Goal: Task Accomplishment & Management: Manage account settings

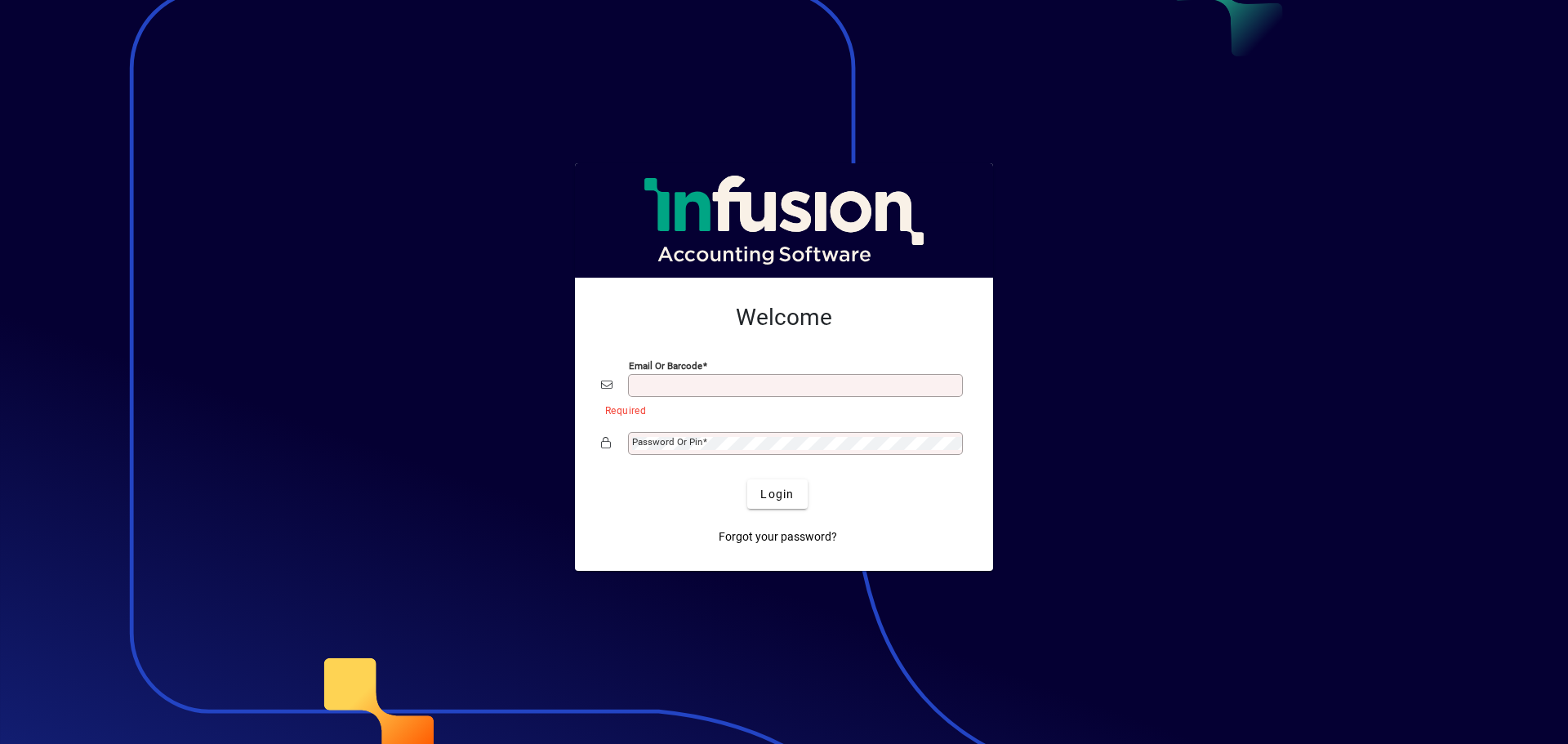
type input "**********"
click at [742, 453] on div "Password or Pin" at bounding box center [795, 444] width 335 height 23
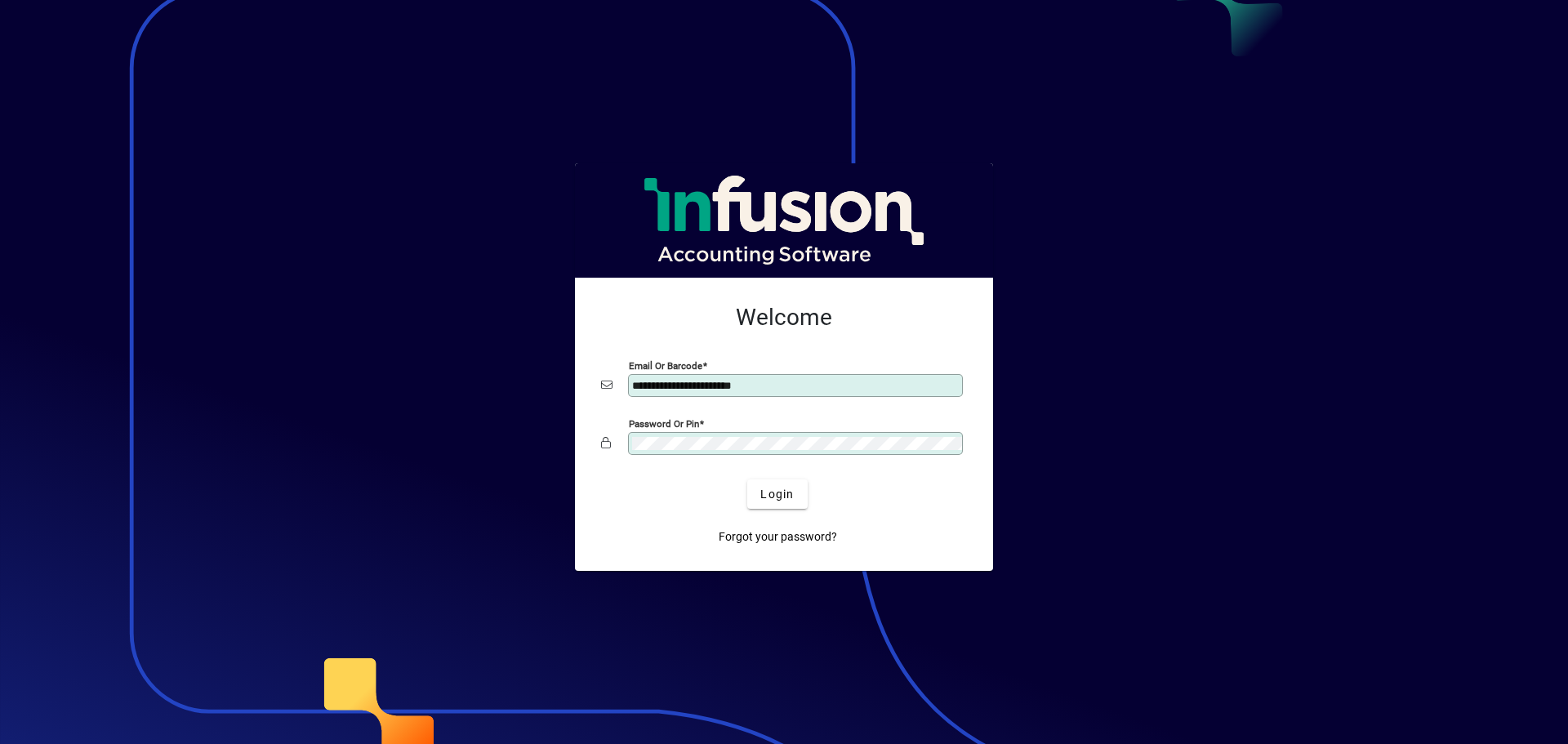
click at [747, 479] on button "Login" at bounding box center [776, 493] width 59 height 29
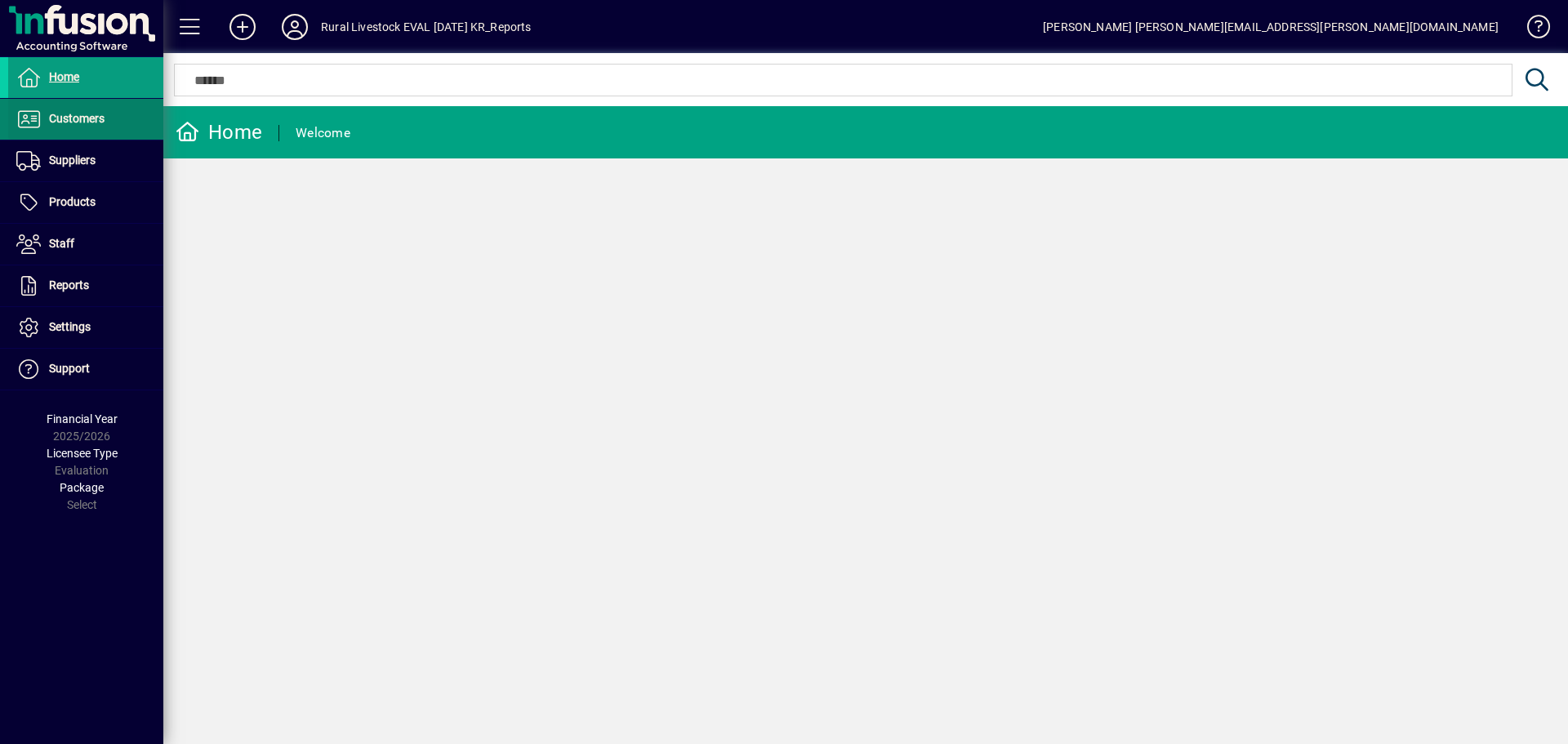
click at [105, 125] on span at bounding box center [85, 119] width 155 height 39
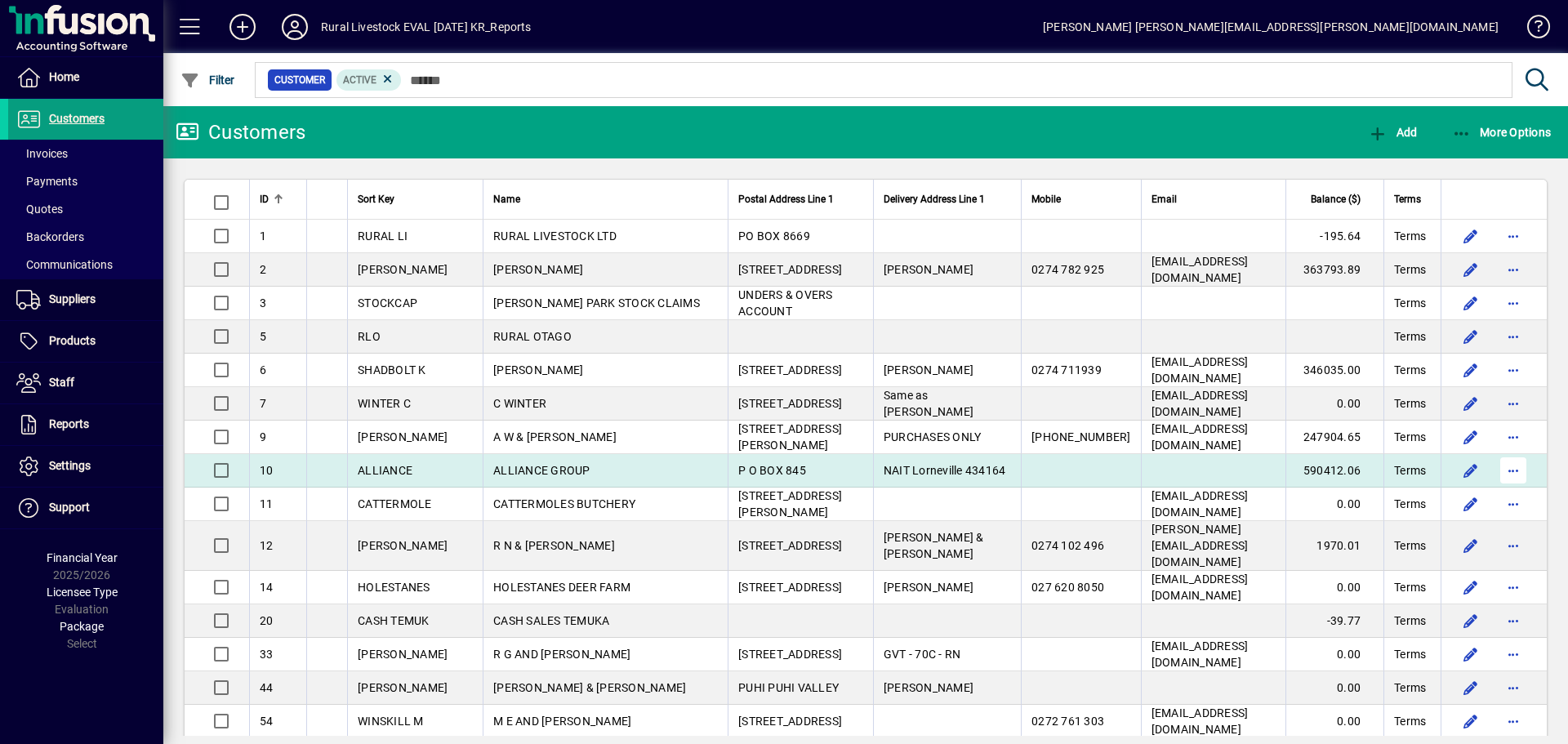
click at [1507, 465] on span "button" at bounding box center [1514, 470] width 39 height 39
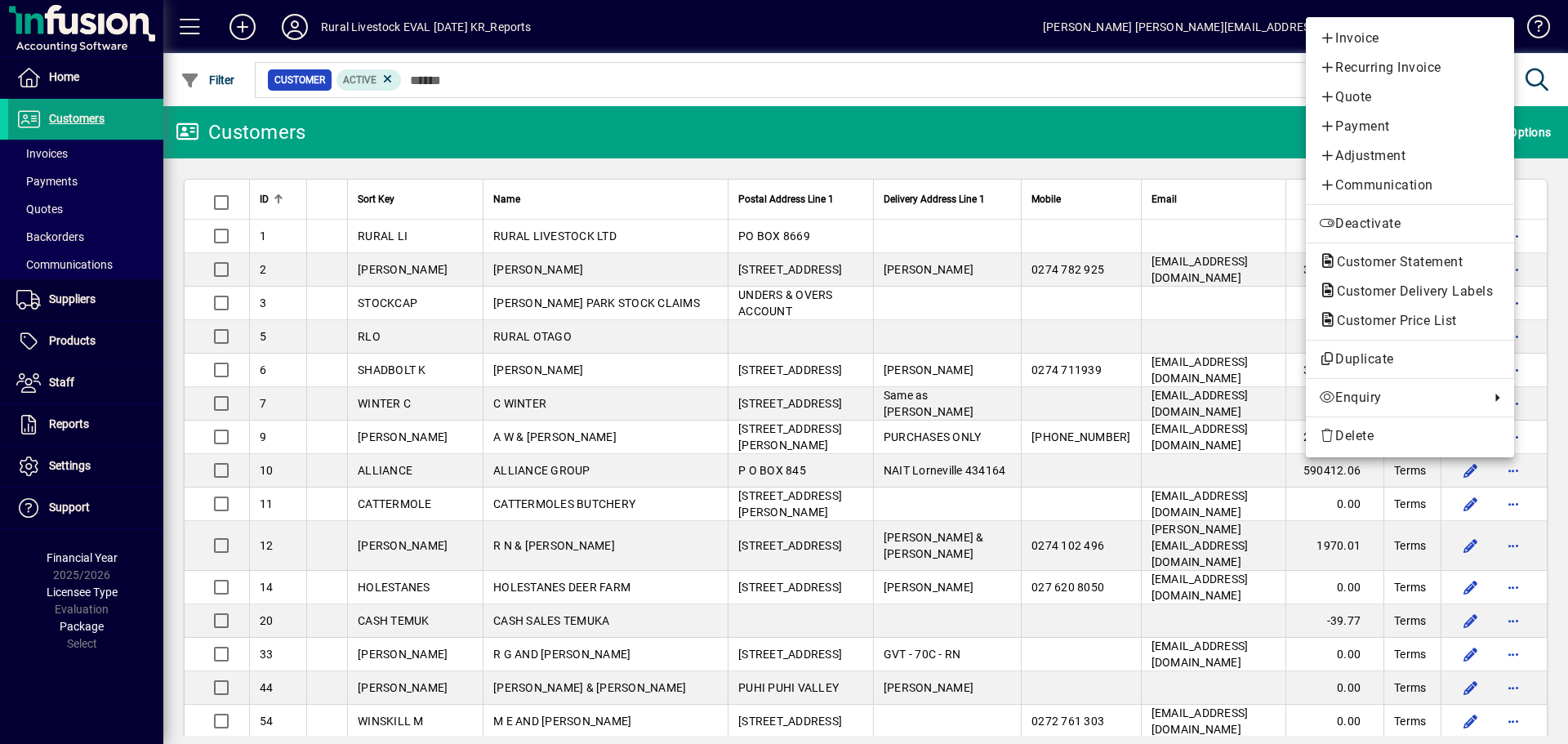
click at [571, 91] on div at bounding box center [784, 372] width 1568 height 744
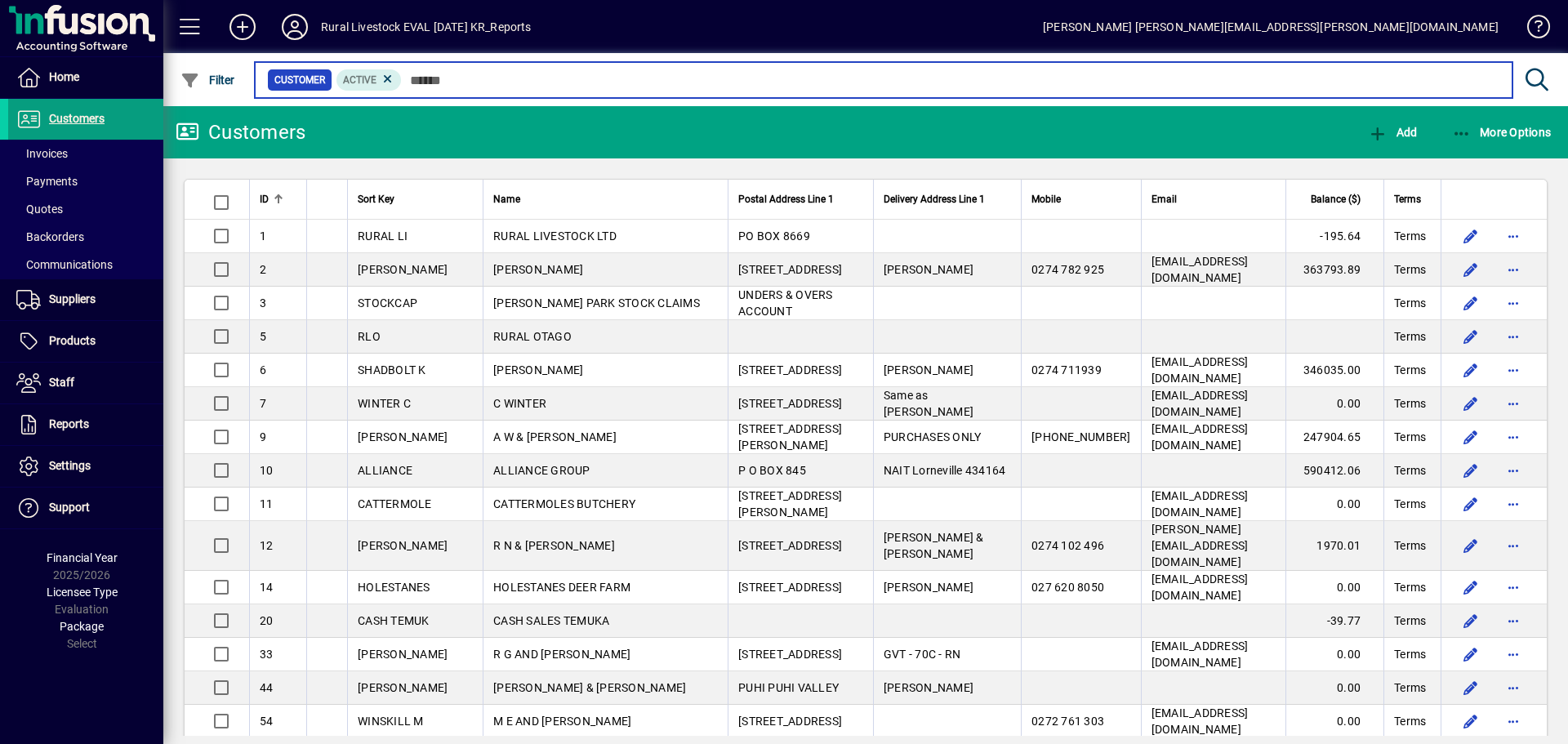
click at [571, 85] on input "text" at bounding box center [951, 81] width 1098 height 23
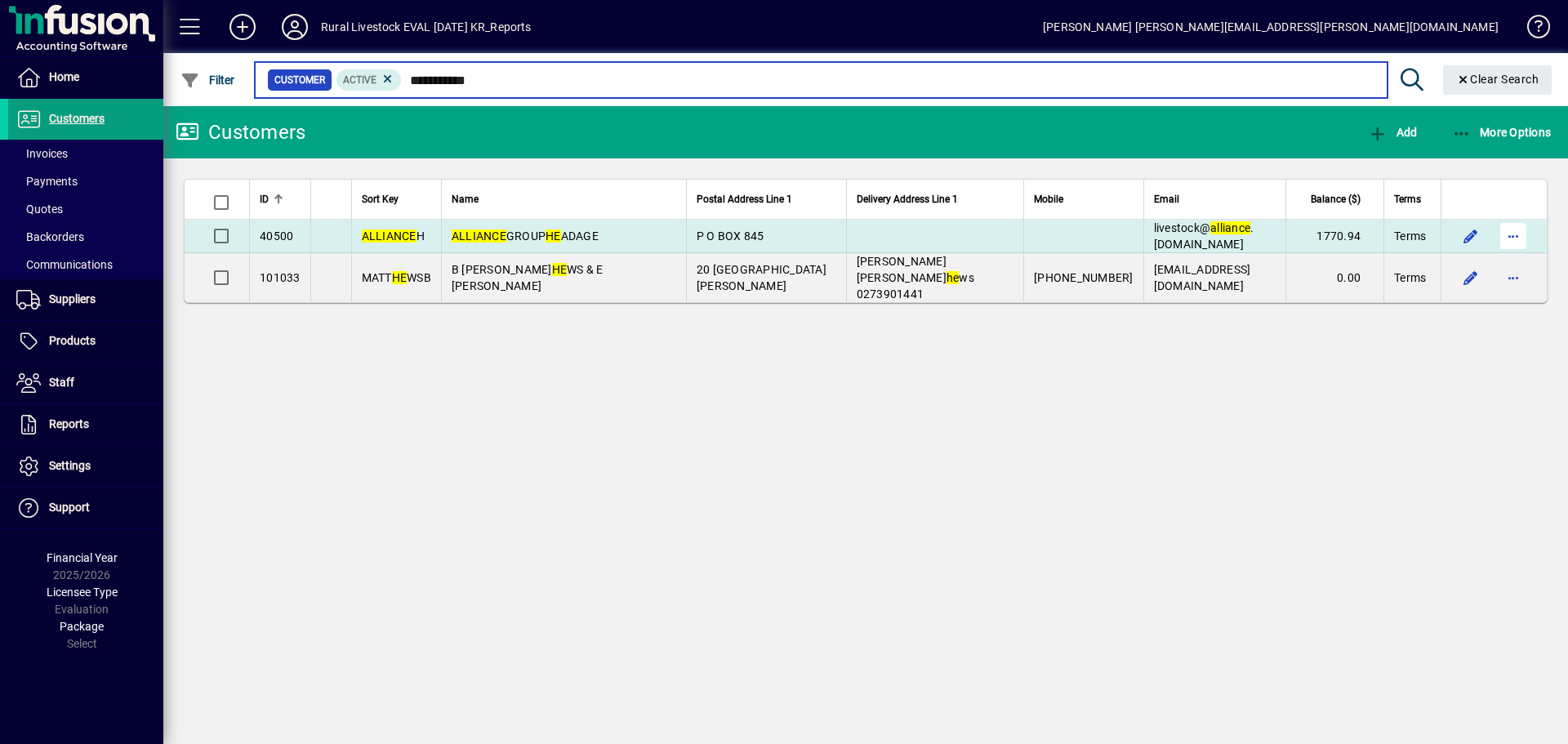
type input "**********"
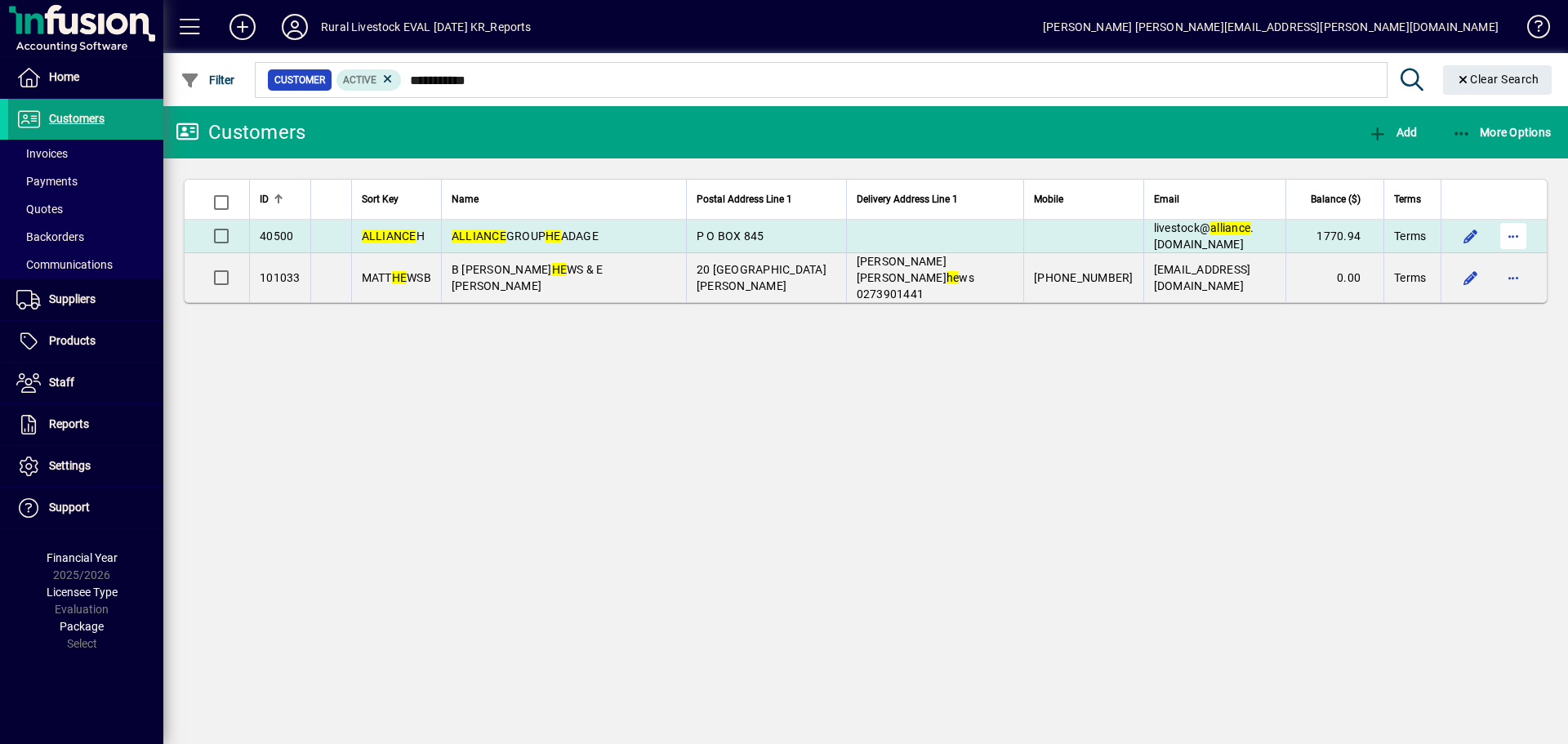
click at [1515, 230] on span "button" at bounding box center [1514, 236] width 39 height 39
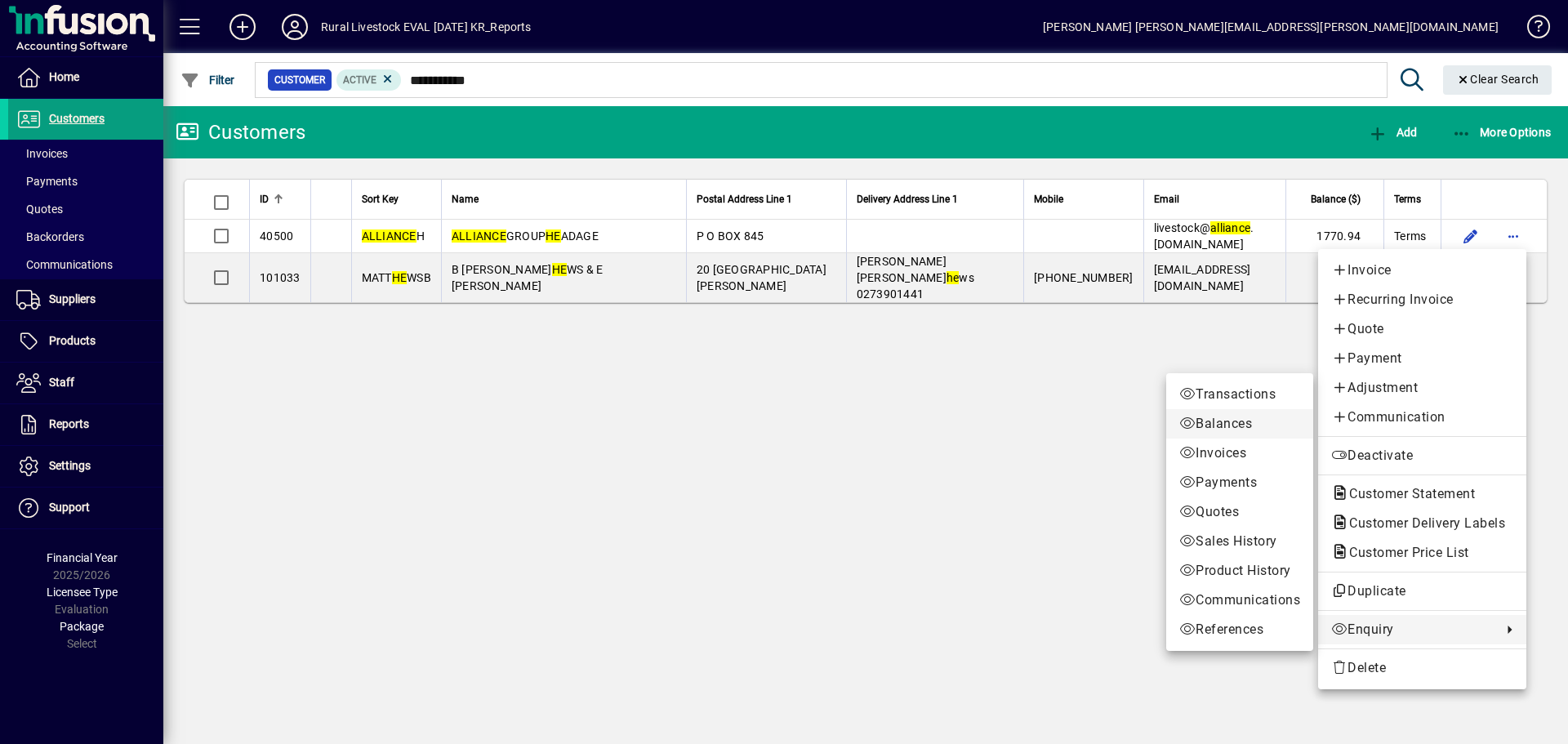
click at [1286, 412] on link "Balances" at bounding box center [1239, 423] width 147 height 29
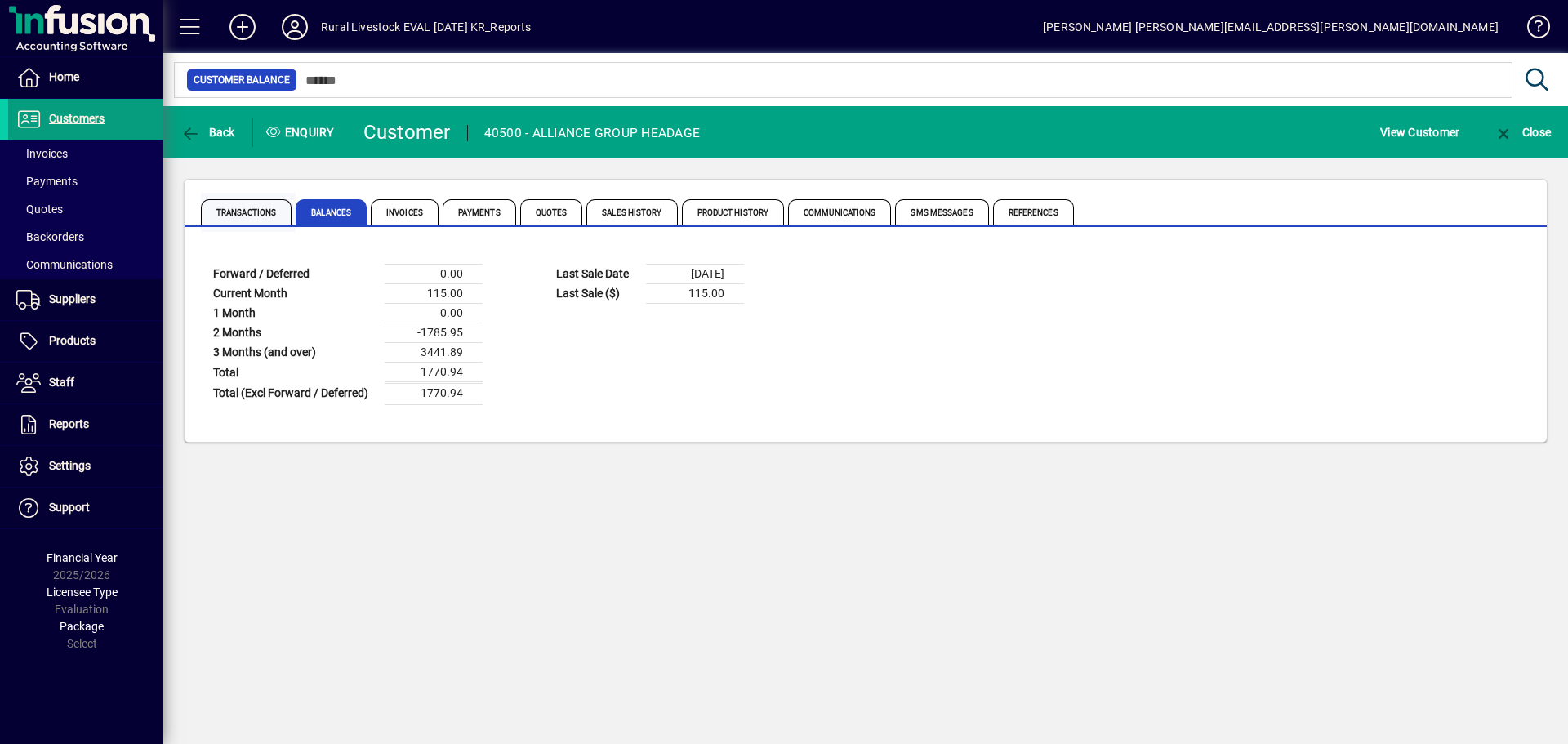
click at [246, 212] on span "Transactions" at bounding box center [246, 212] width 90 height 26
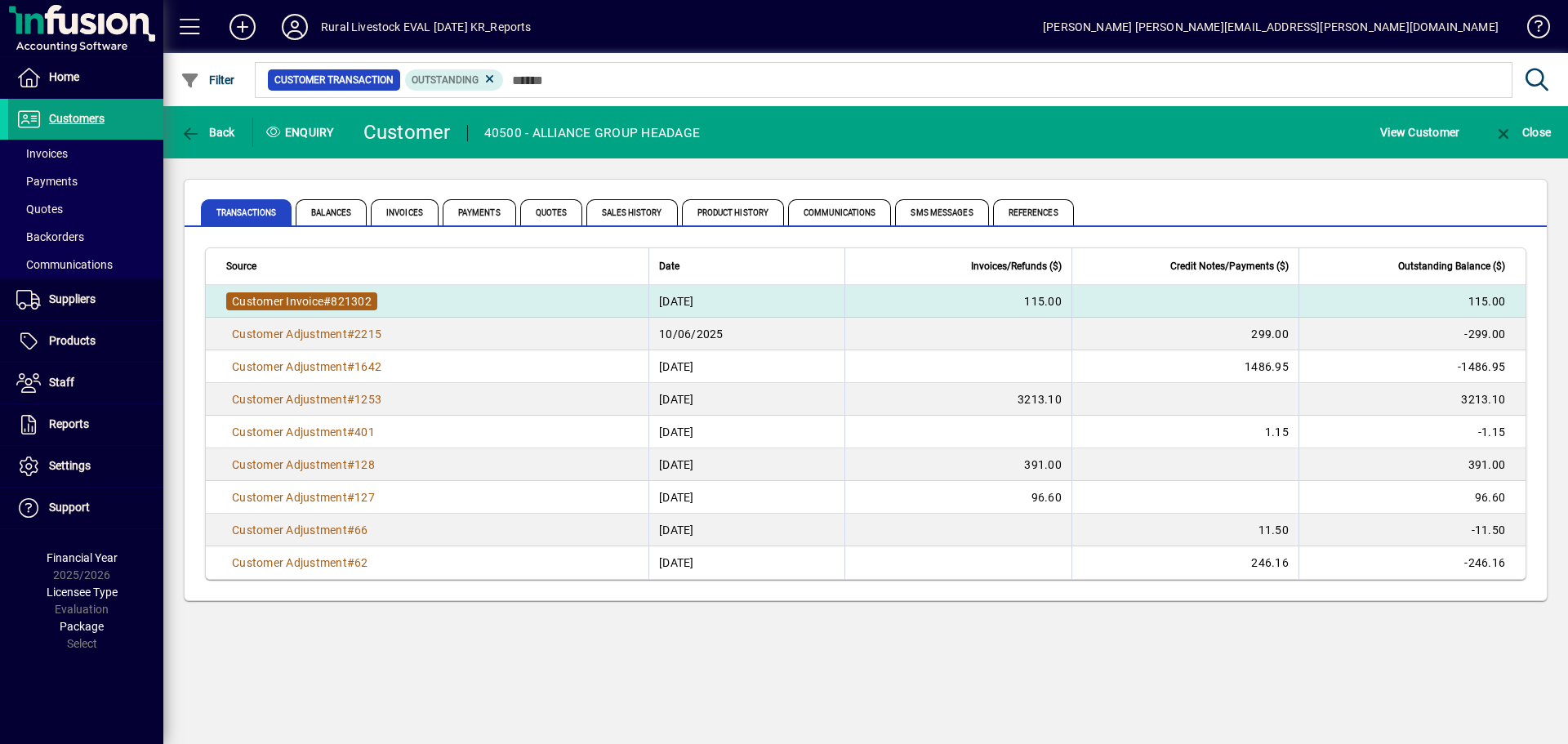
click at [330, 297] on span "#" at bounding box center [327, 300] width 8 height 13
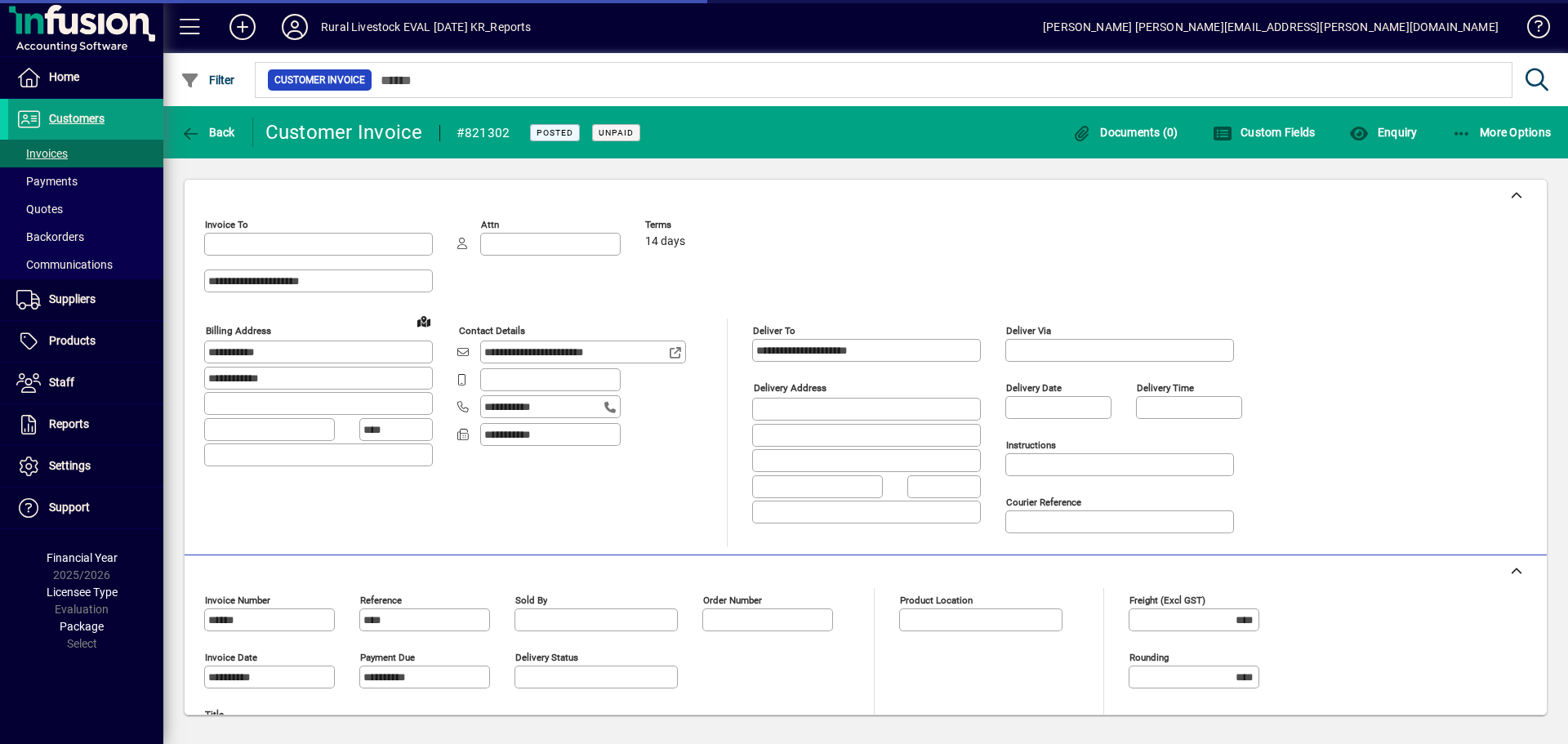
type input "**********"
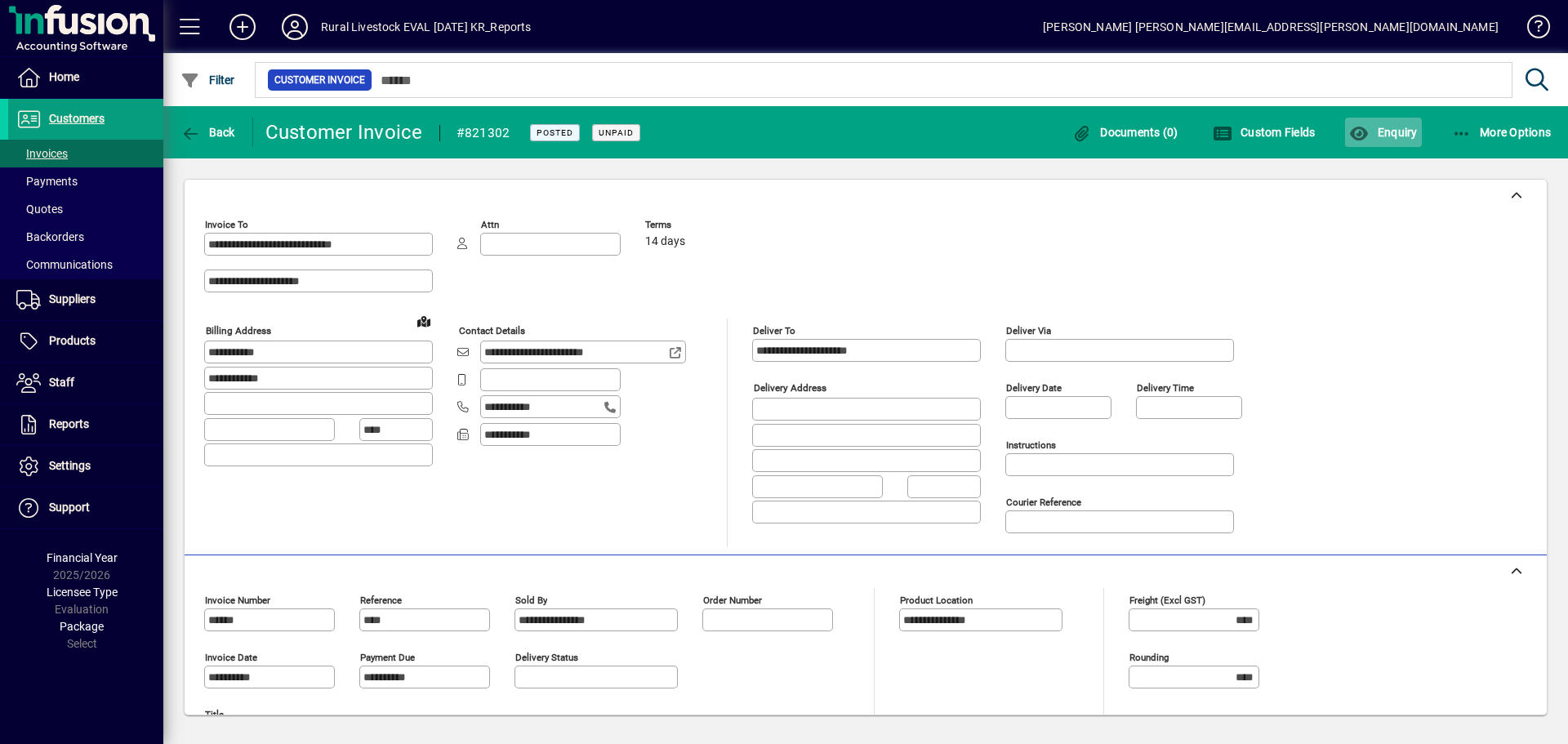
click at [1392, 126] on span "Enquiry" at bounding box center [1383, 131] width 68 height 13
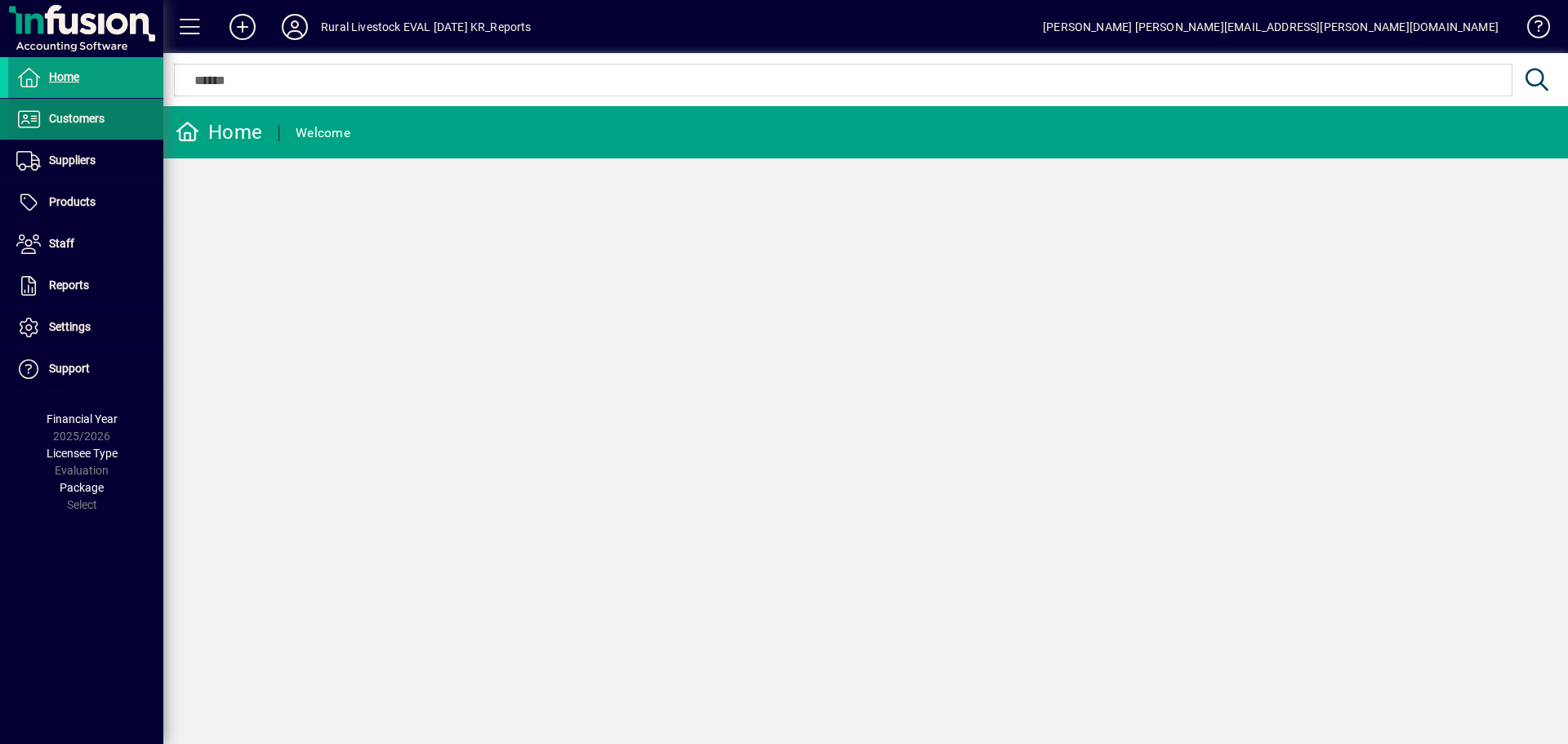
click at [120, 112] on span at bounding box center [85, 119] width 155 height 39
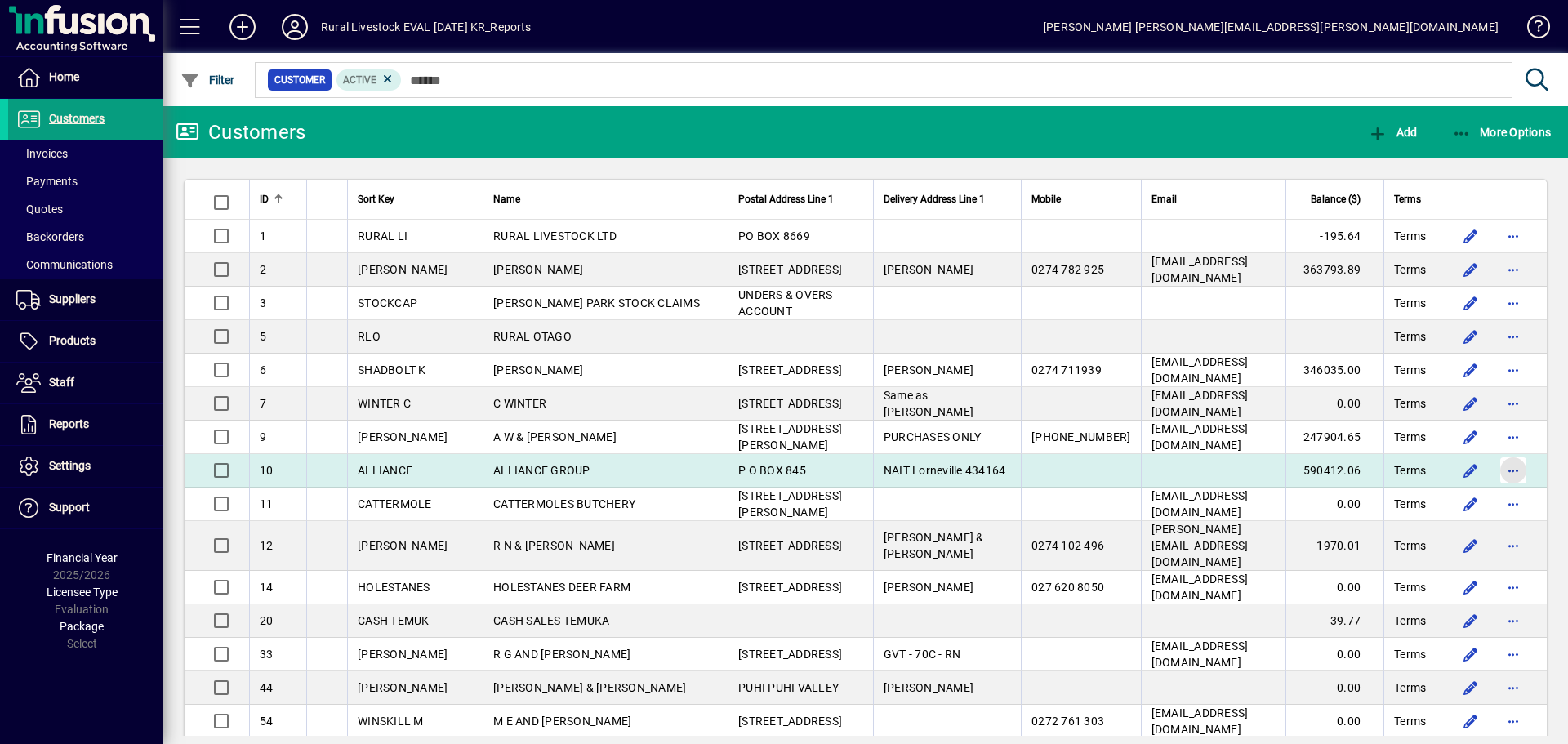
click at [1494, 469] on span "button" at bounding box center [1514, 470] width 39 height 39
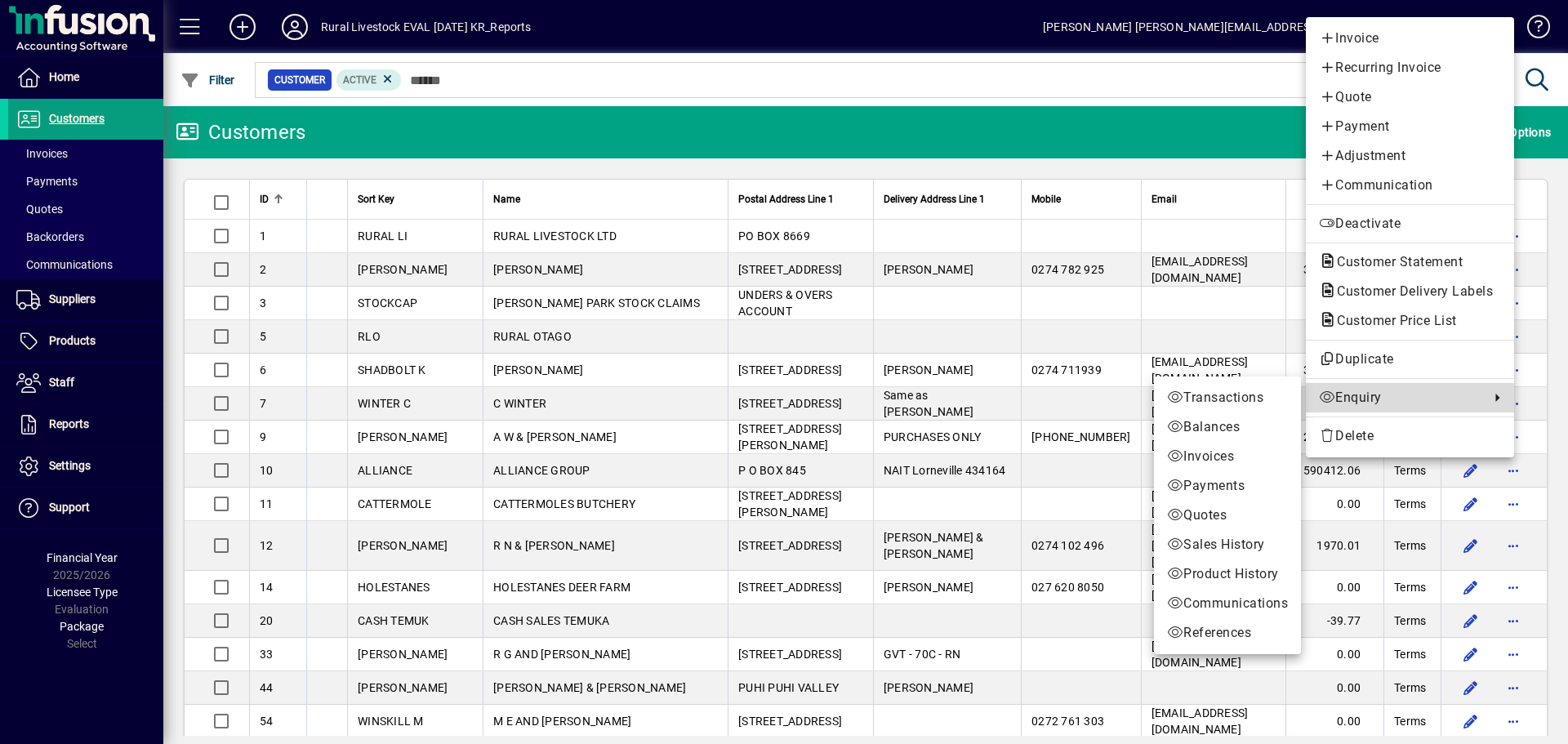
click at [1366, 392] on span "Enquiry" at bounding box center [1400, 397] width 162 height 19
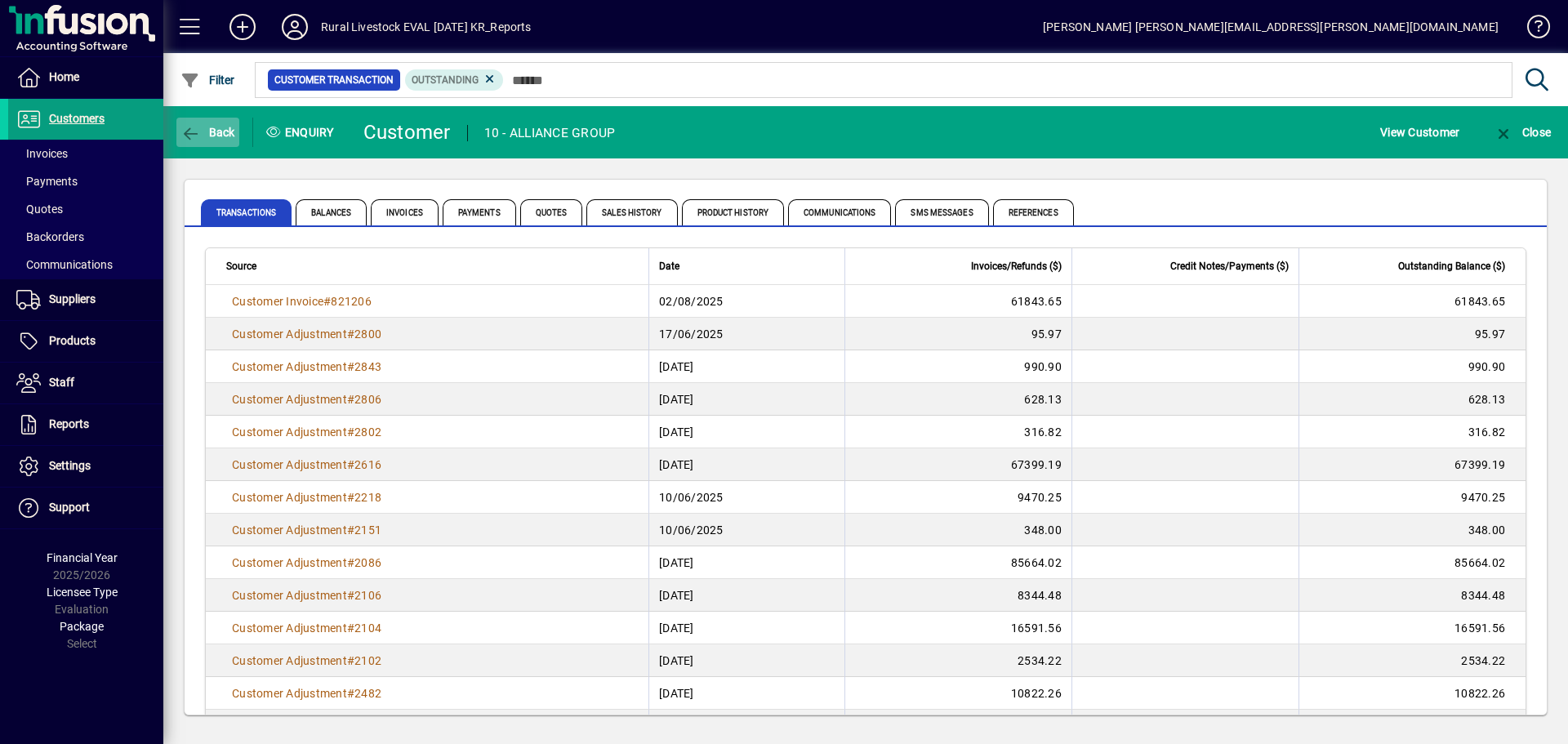
click at [197, 117] on span "button" at bounding box center [208, 132] width 63 height 39
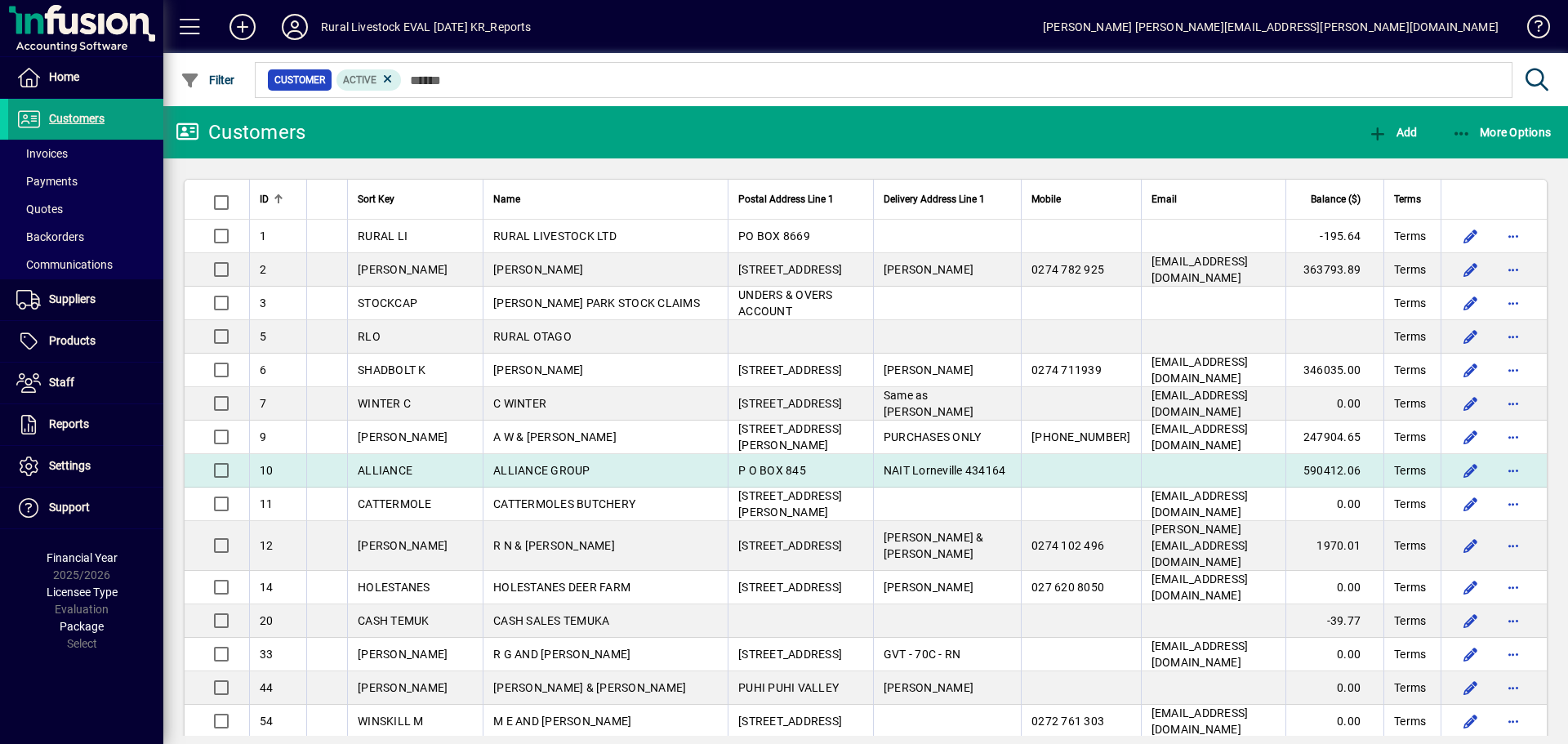
click at [529, 457] on td "ALLIANCE GROUP" at bounding box center [605, 470] width 245 height 33
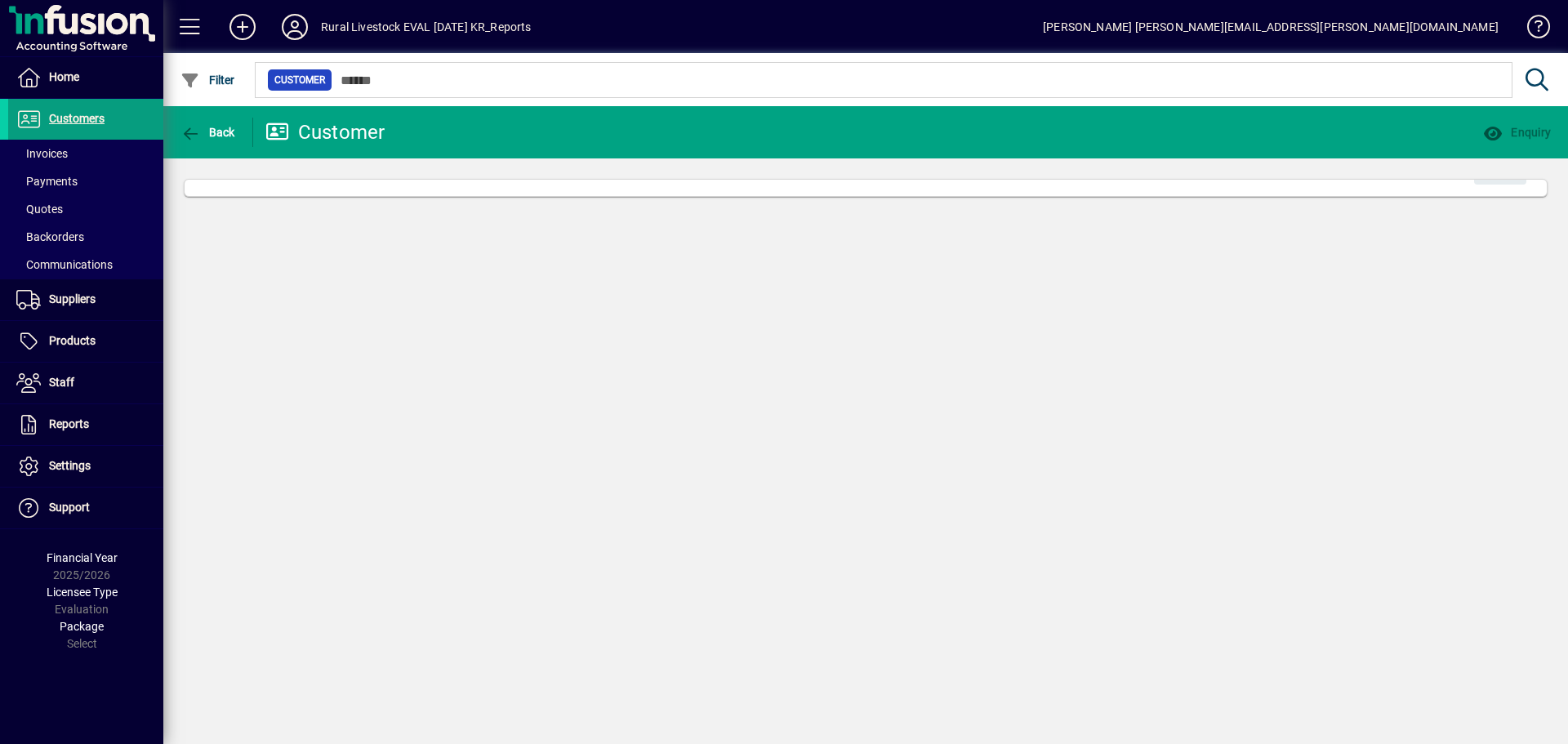
click at [530, 457] on div "Back Customer Enquiry Edit" at bounding box center [866, 424] width 1405 height 638
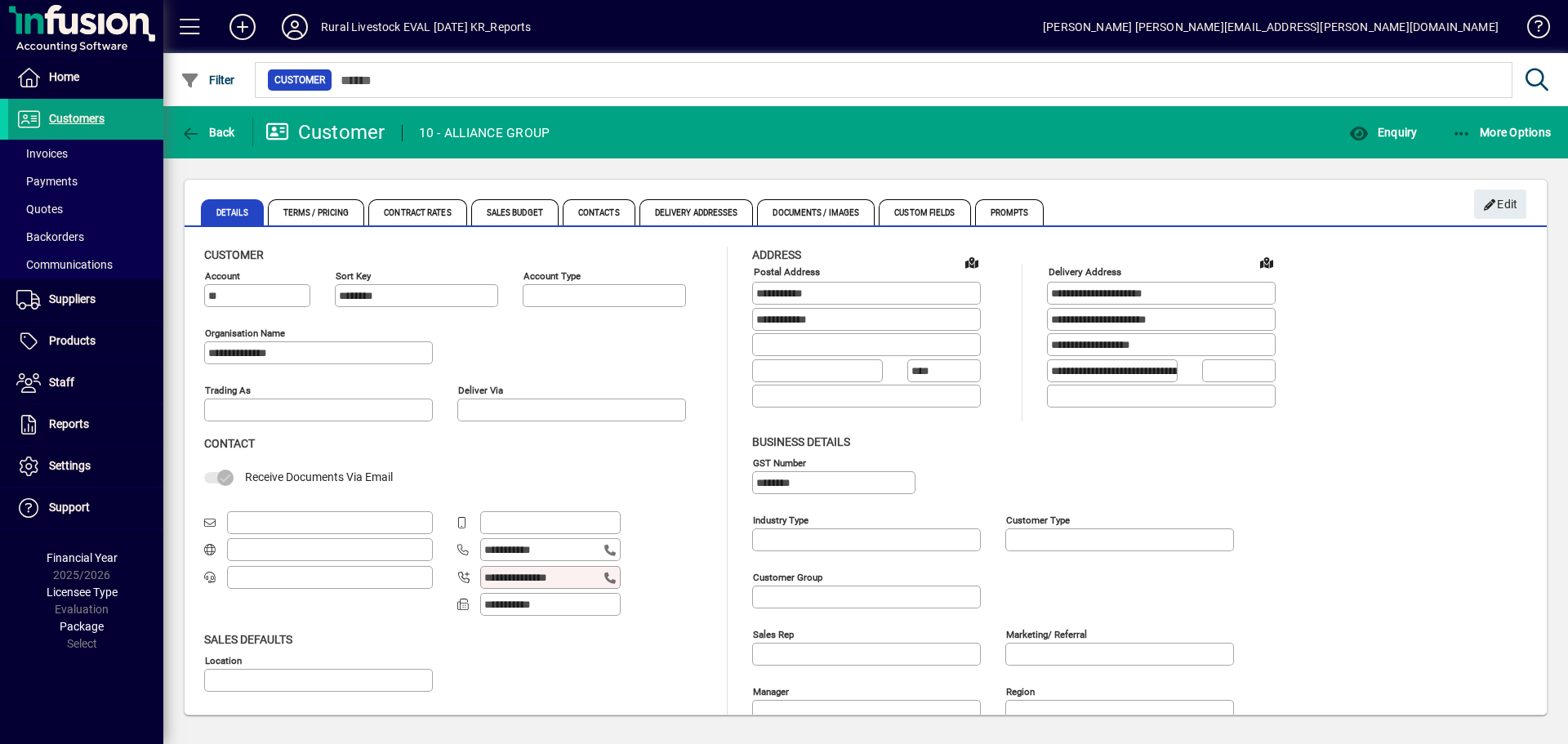
type input "**********"
type input "*******"
type input "**********"
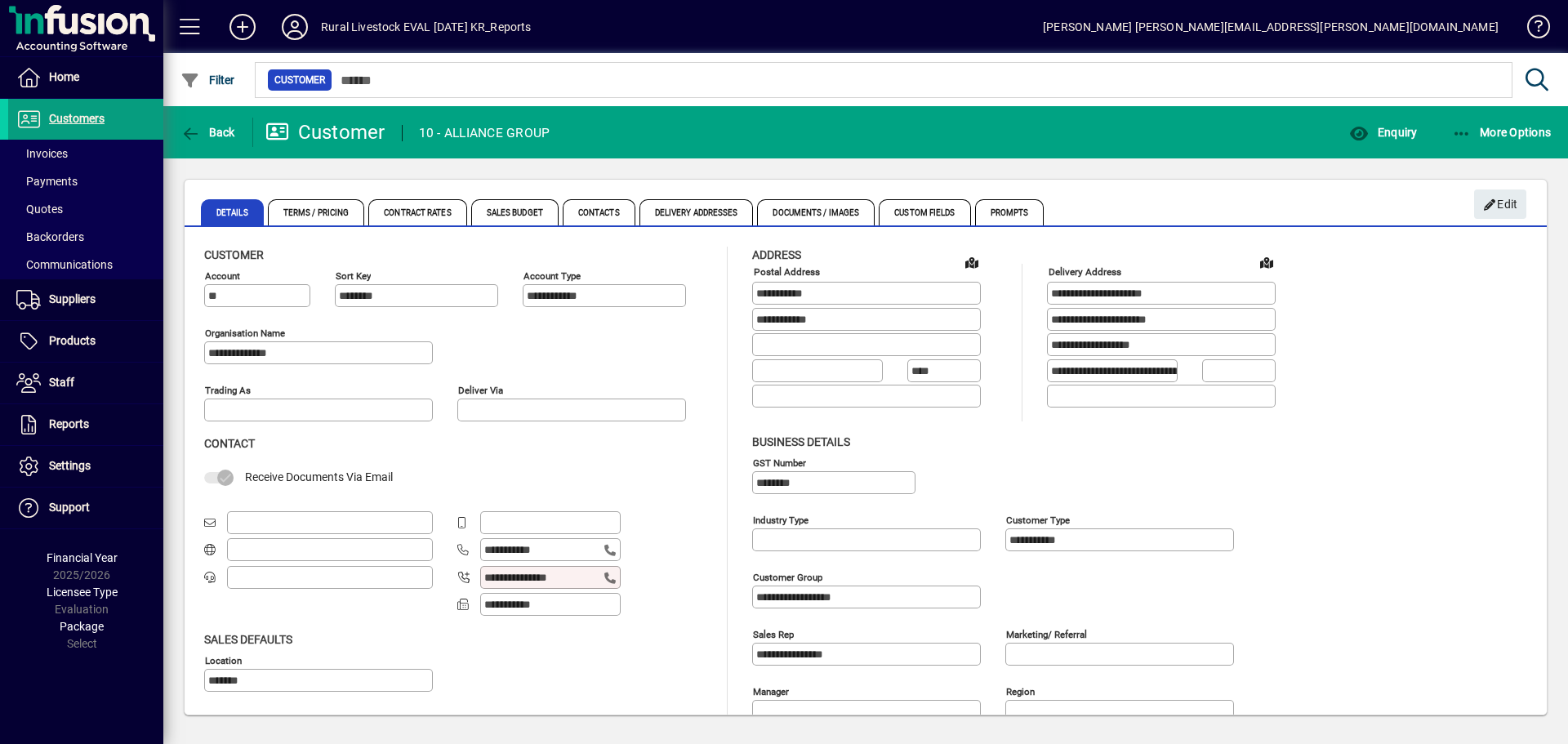
type input "**********"
click at [206, 132] on span "Back" at bounding box center [208, 131] width 54 height 13
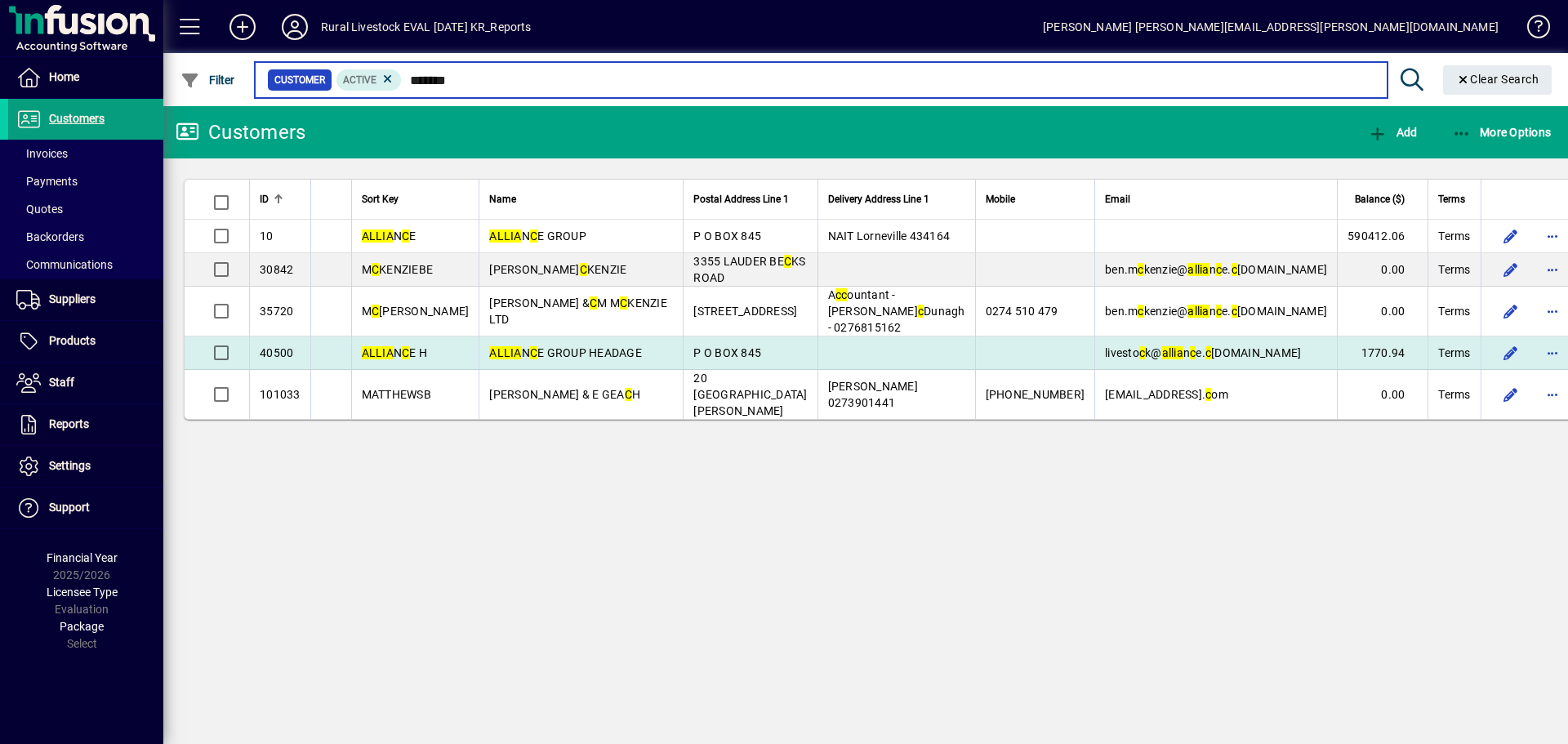
type input "*******"
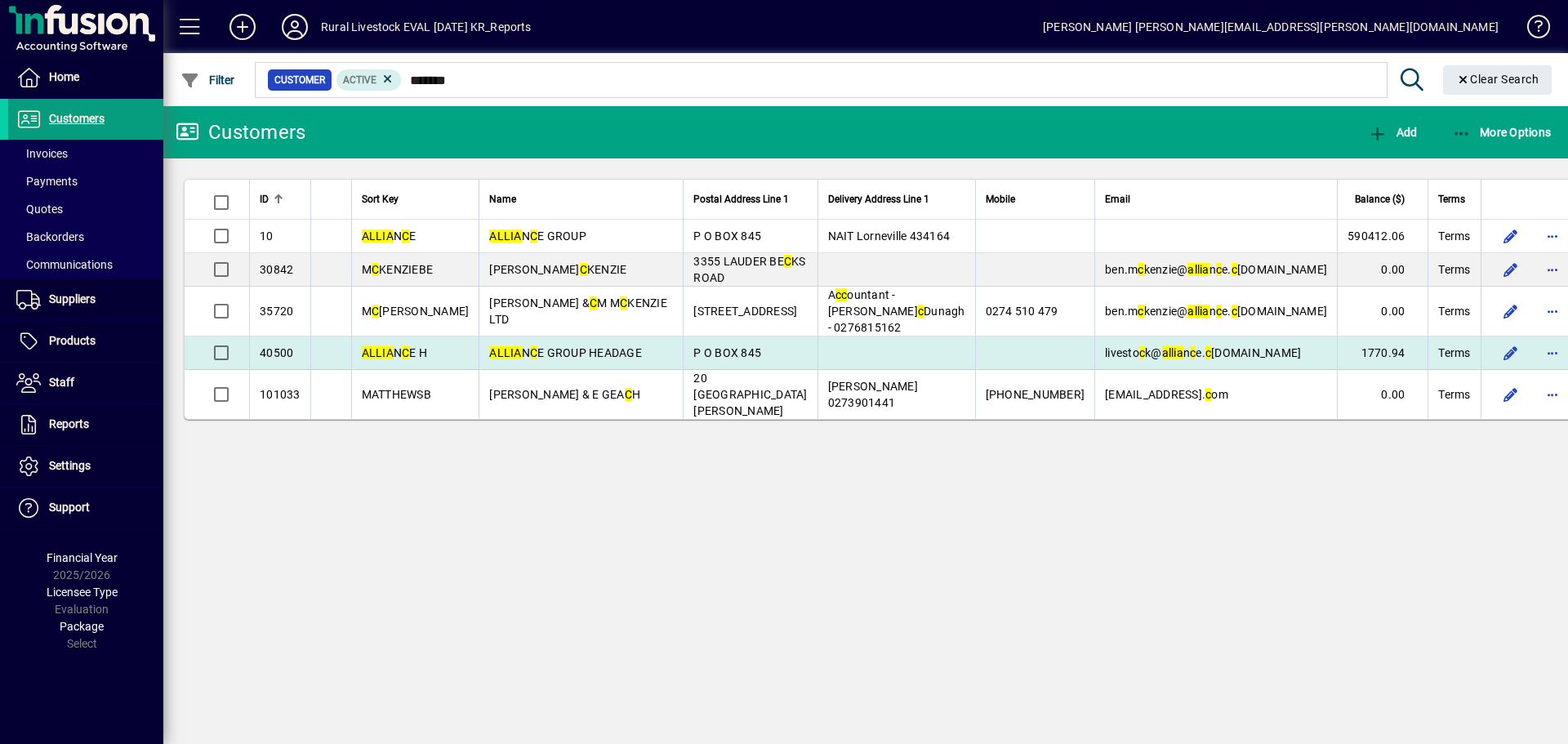
click at [562, 346] on span "ALLIA N C E GROUP HEADAGE" at bounding box center [565, 352] width 153 height 13
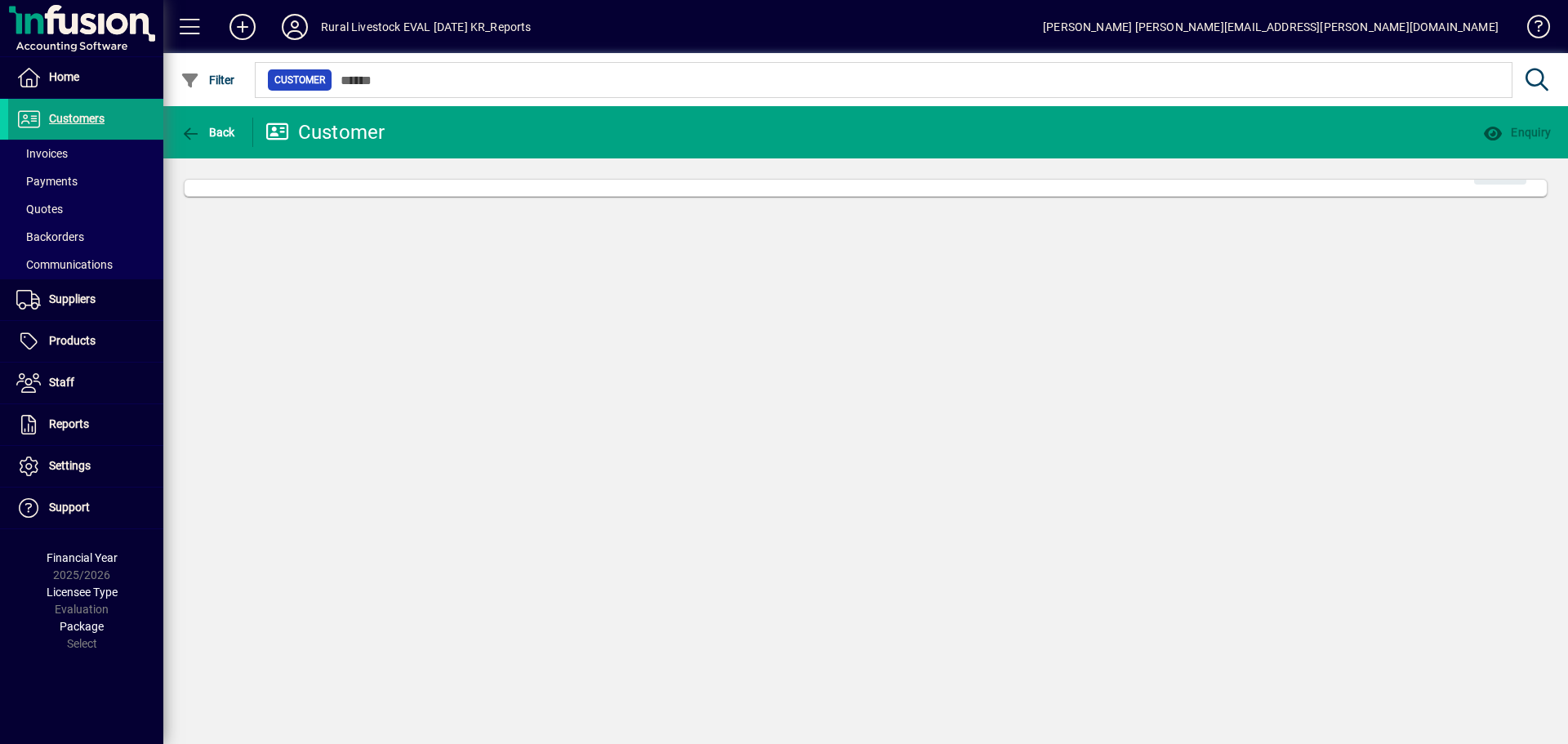
click at [562, 335] on div "Back Customer Enquiry Edit" at bounding box center [866, 424] width 1405 height 638
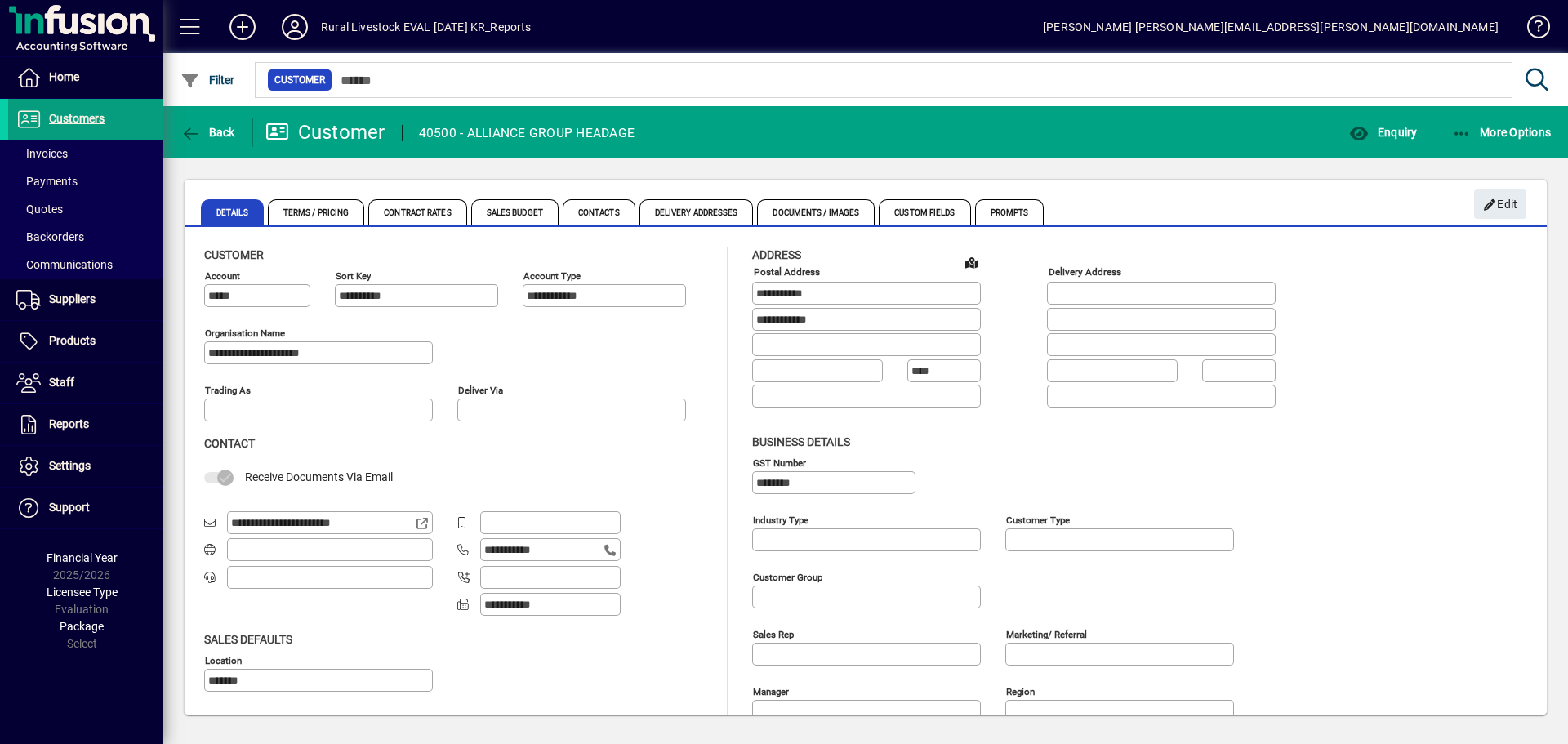
type input "**********"
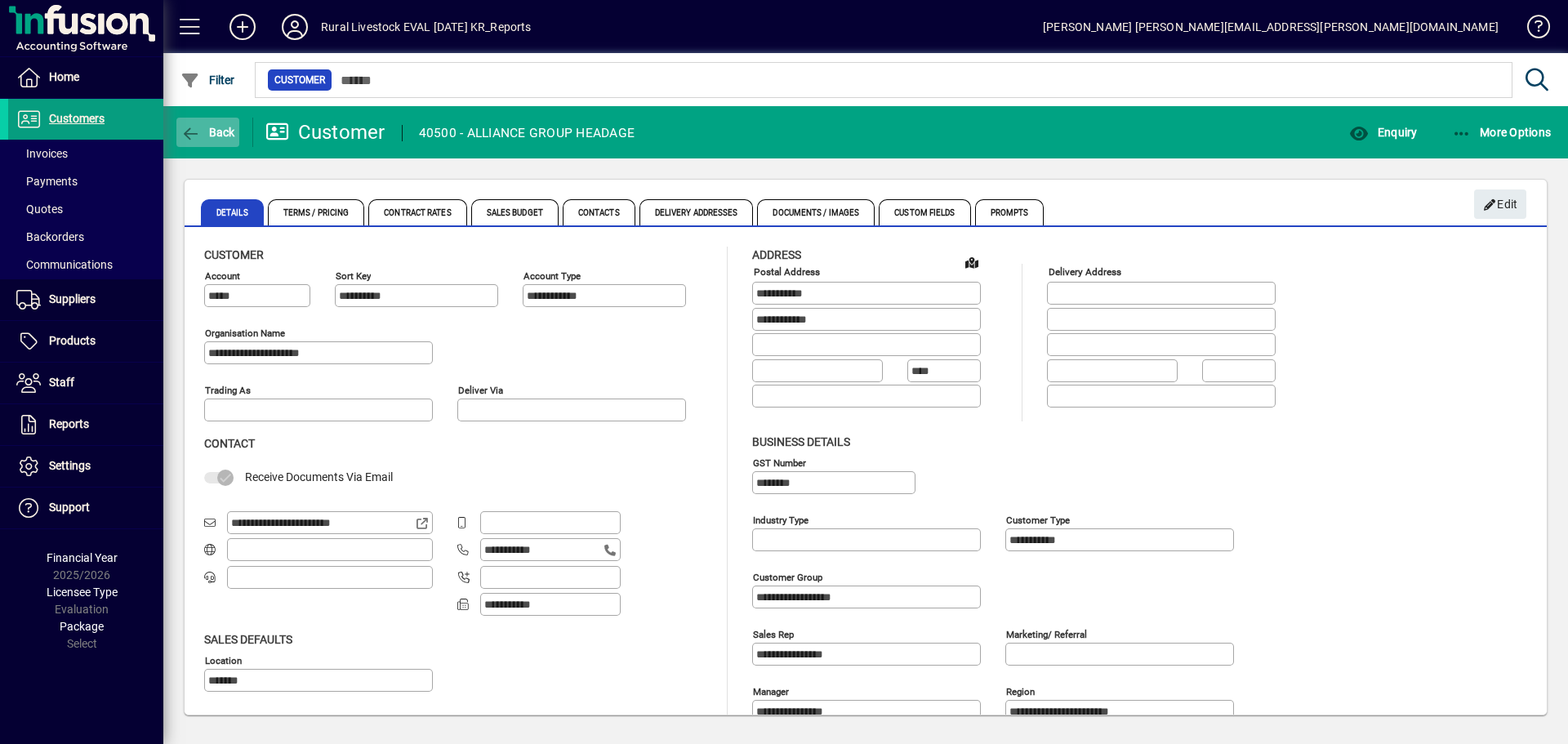
click at [222, 137] on span "Back" at bounding box center [208, 131] width 54 height 13
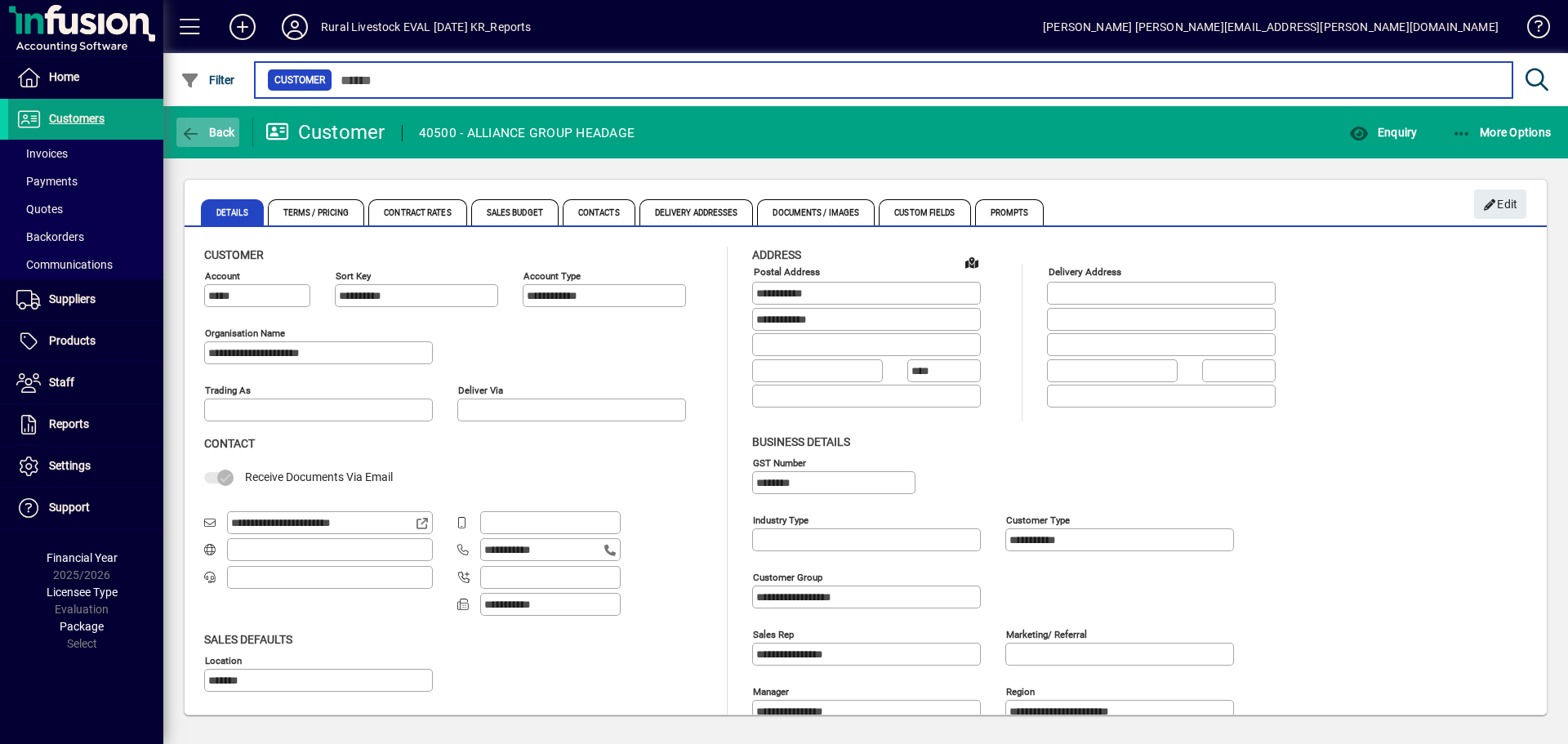
type input "*******"
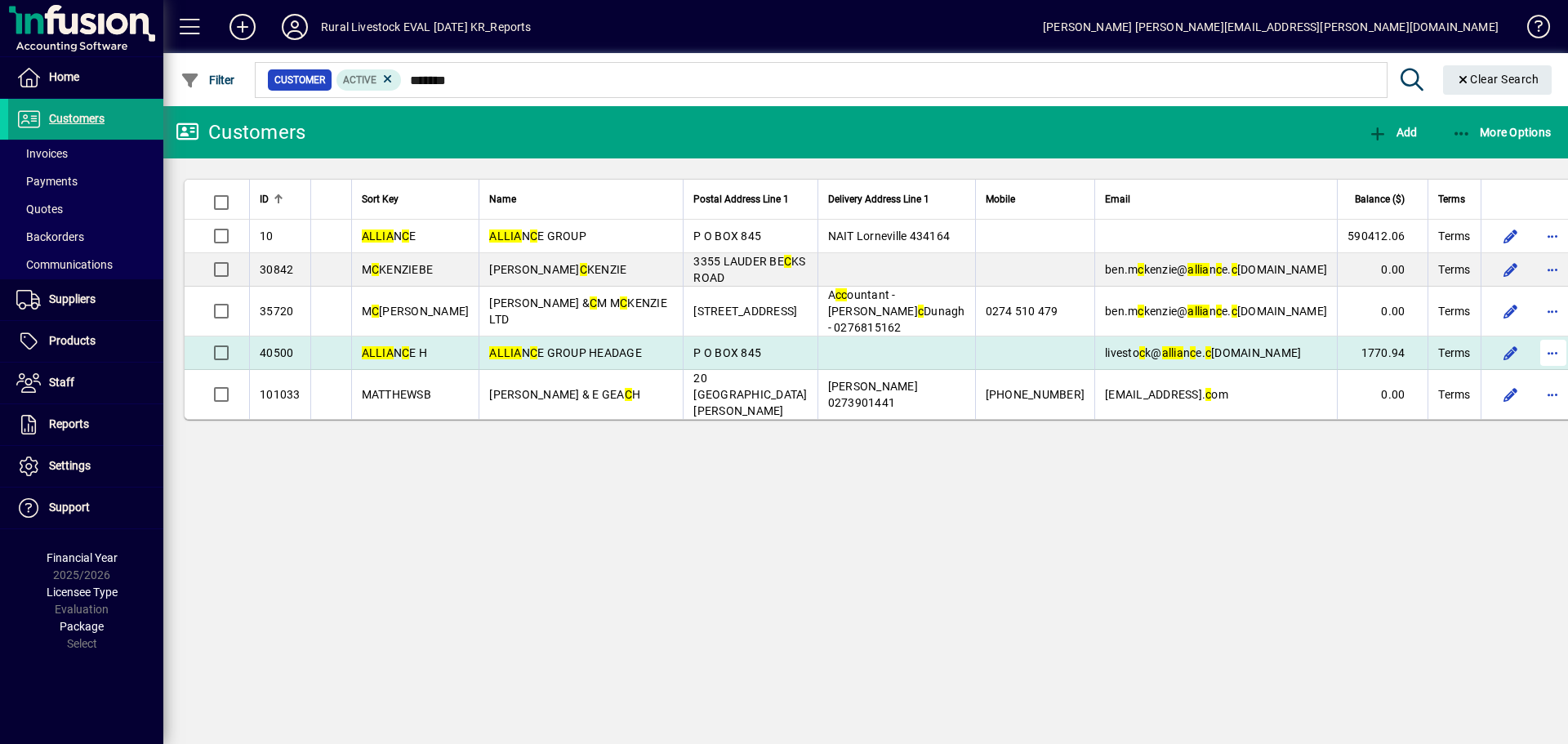
click at [1534, 334] on span "button" at bounding box center [1553, 353] width 39 height 39
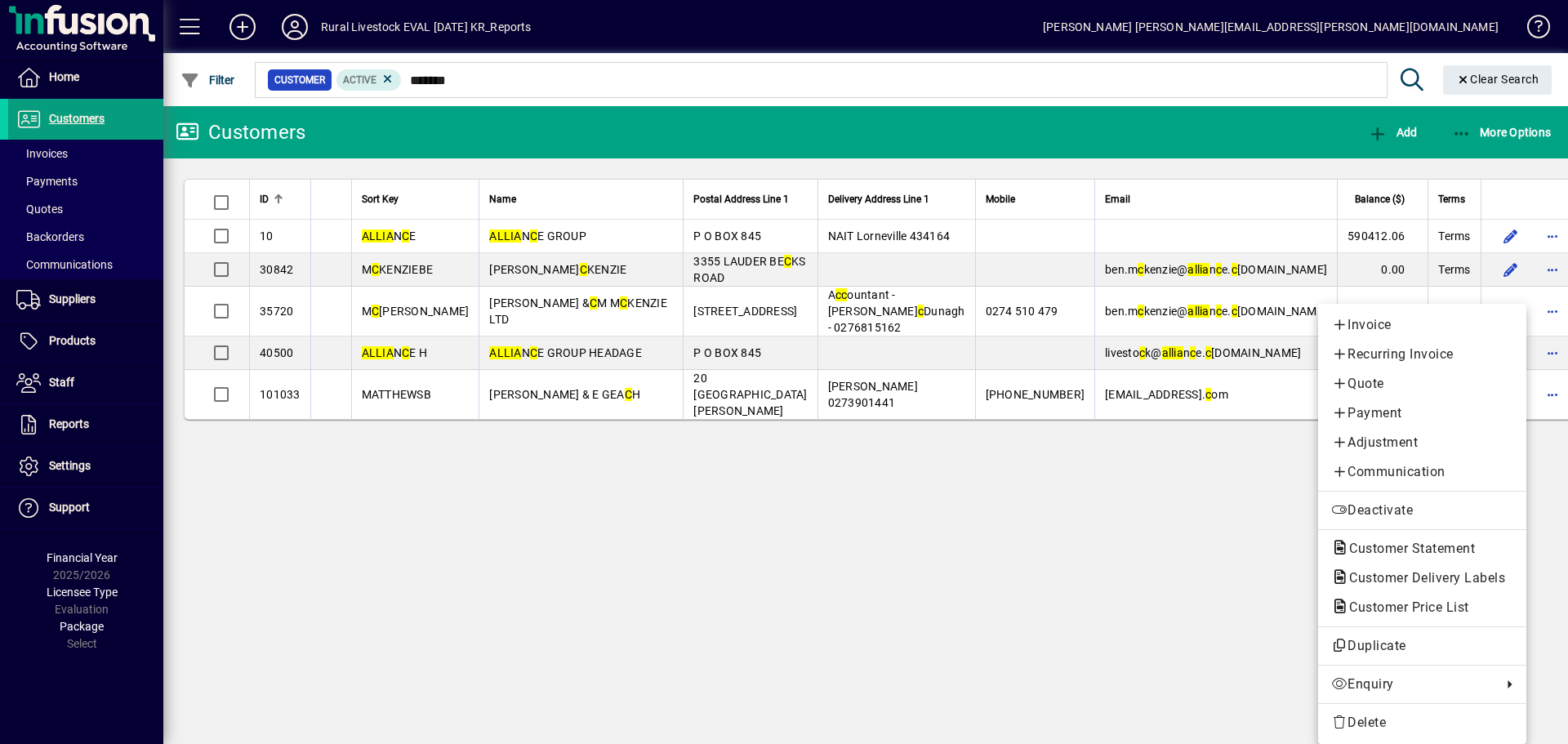
click at [475, 77] on div at bounding box center [784, 372] width 1568 height 744
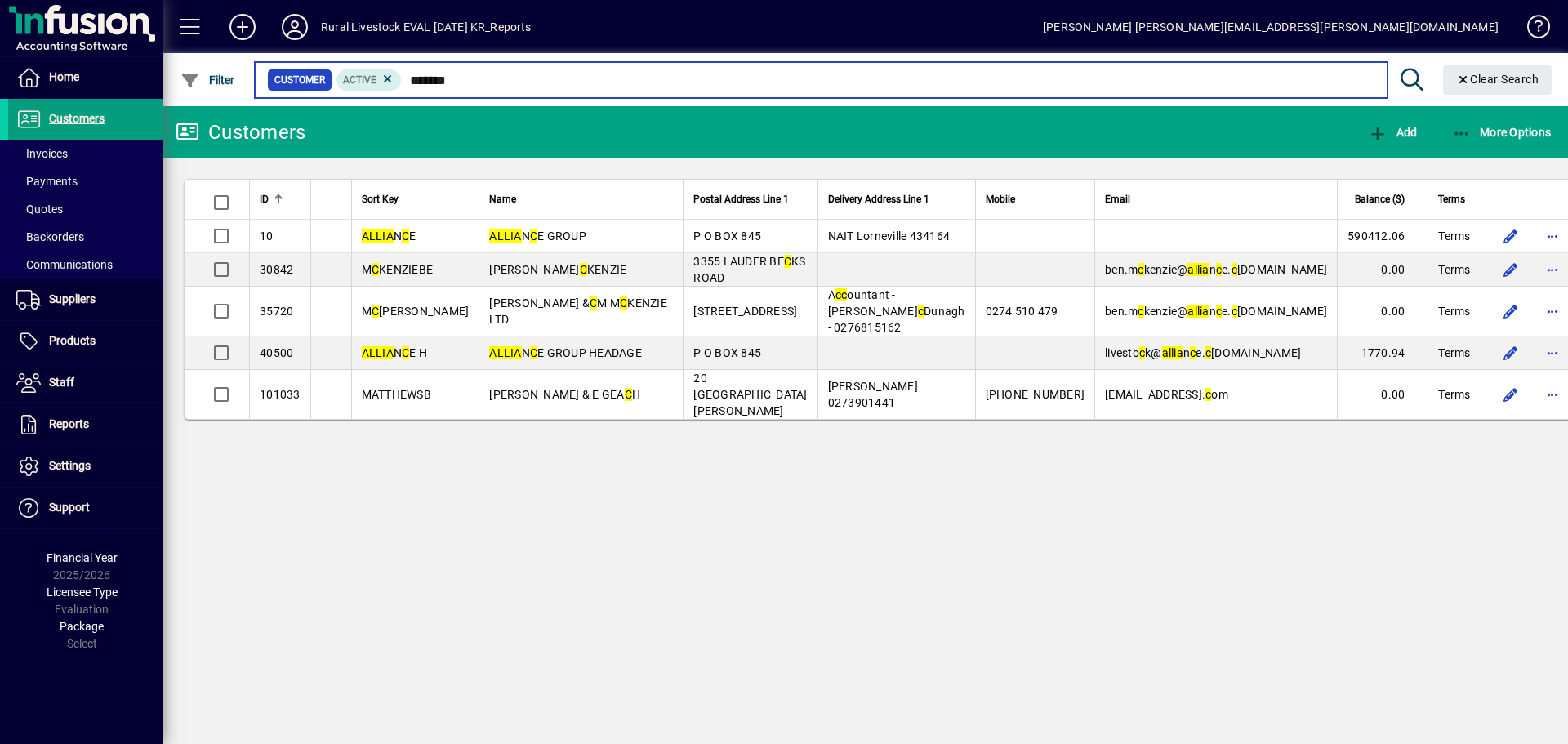
drag, startPoint x: 459, startPoint y: 67, endPoint x: 375, endPoint y: 60, distance: 84.3
click at [375, 60] on mat-form-field "Customer Active ******* Clear Search" at bounding box center [906, 80] width 1308 height 53
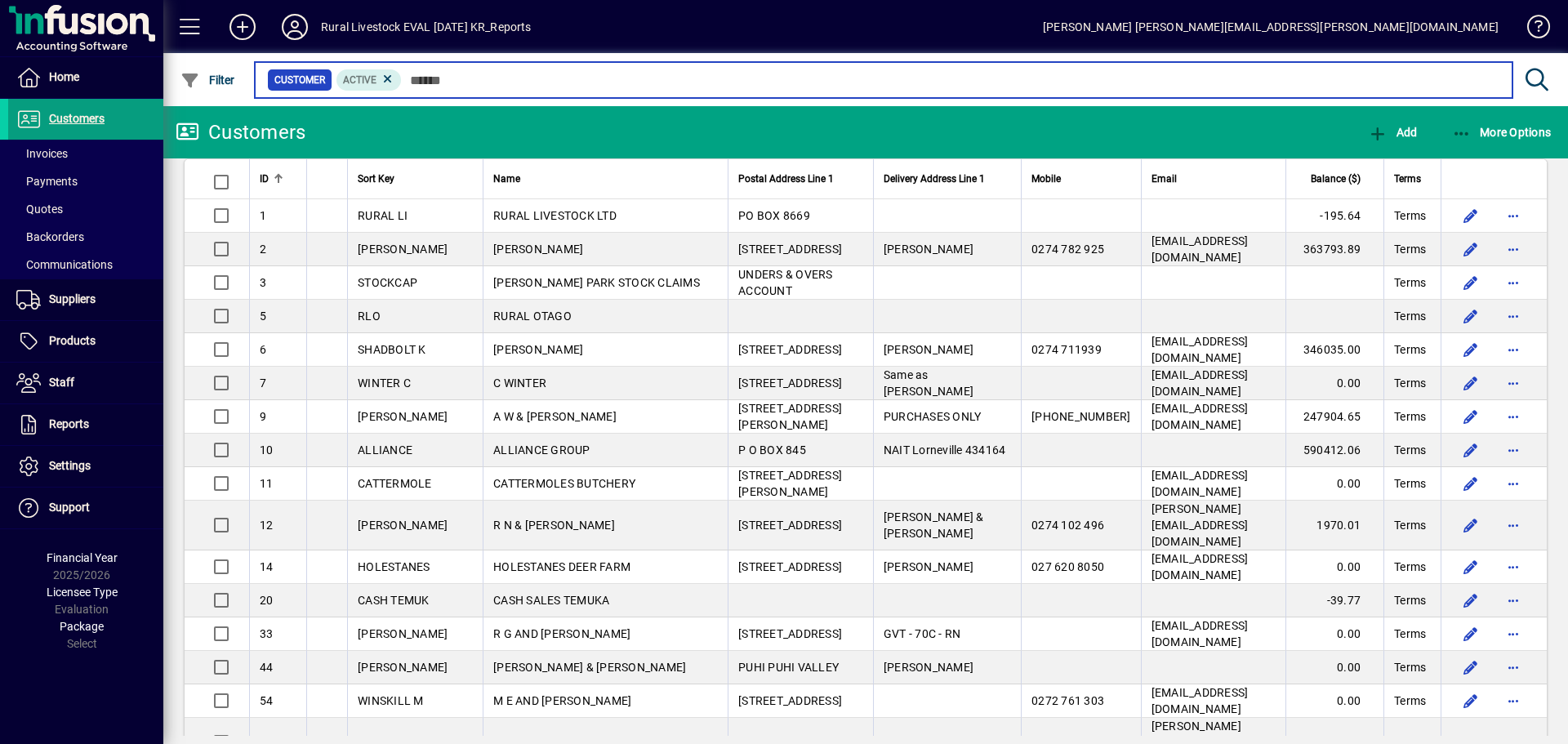
scroll to position [16, 0]
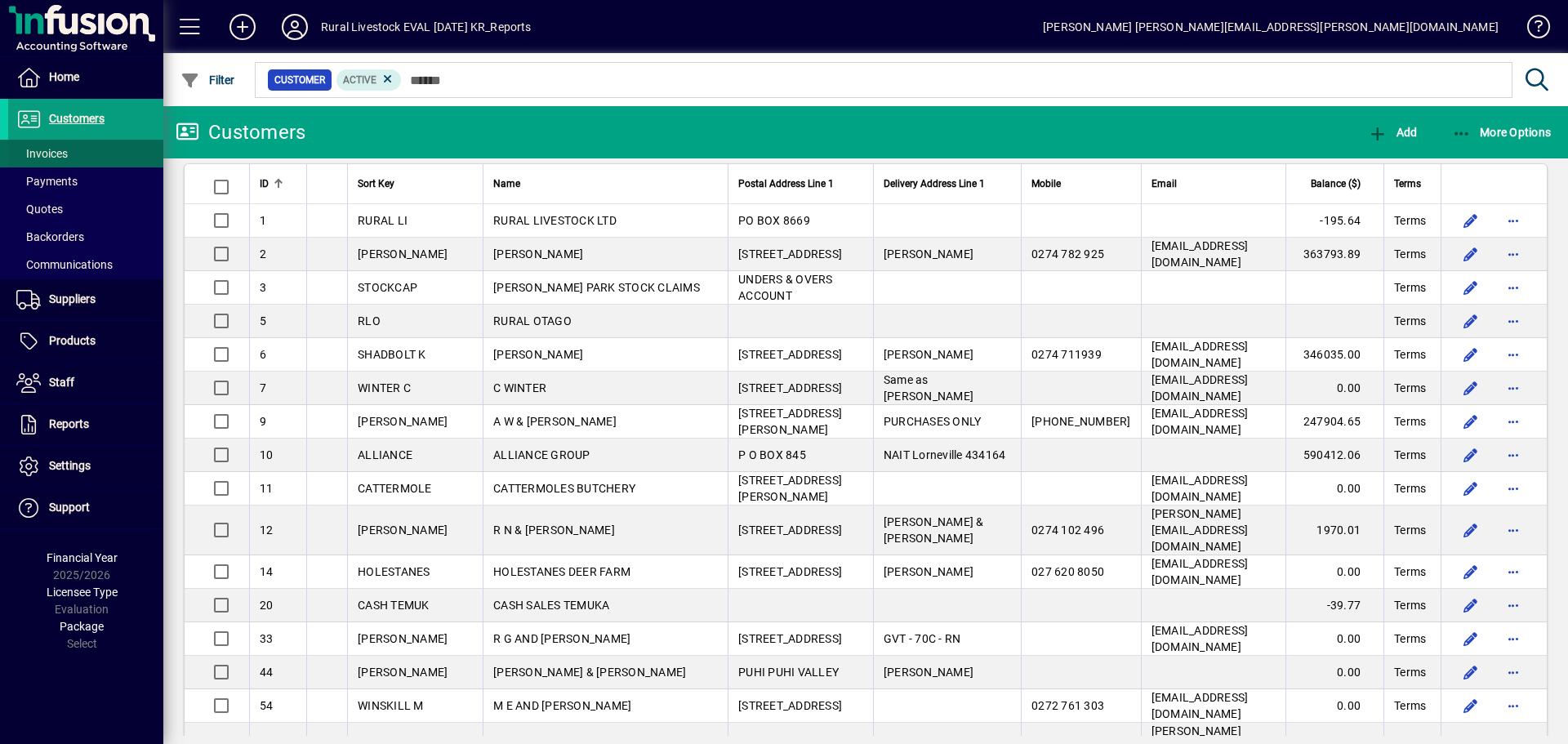
click at [69, 156] on span at bounding box center [85, 153] width 155 height 39
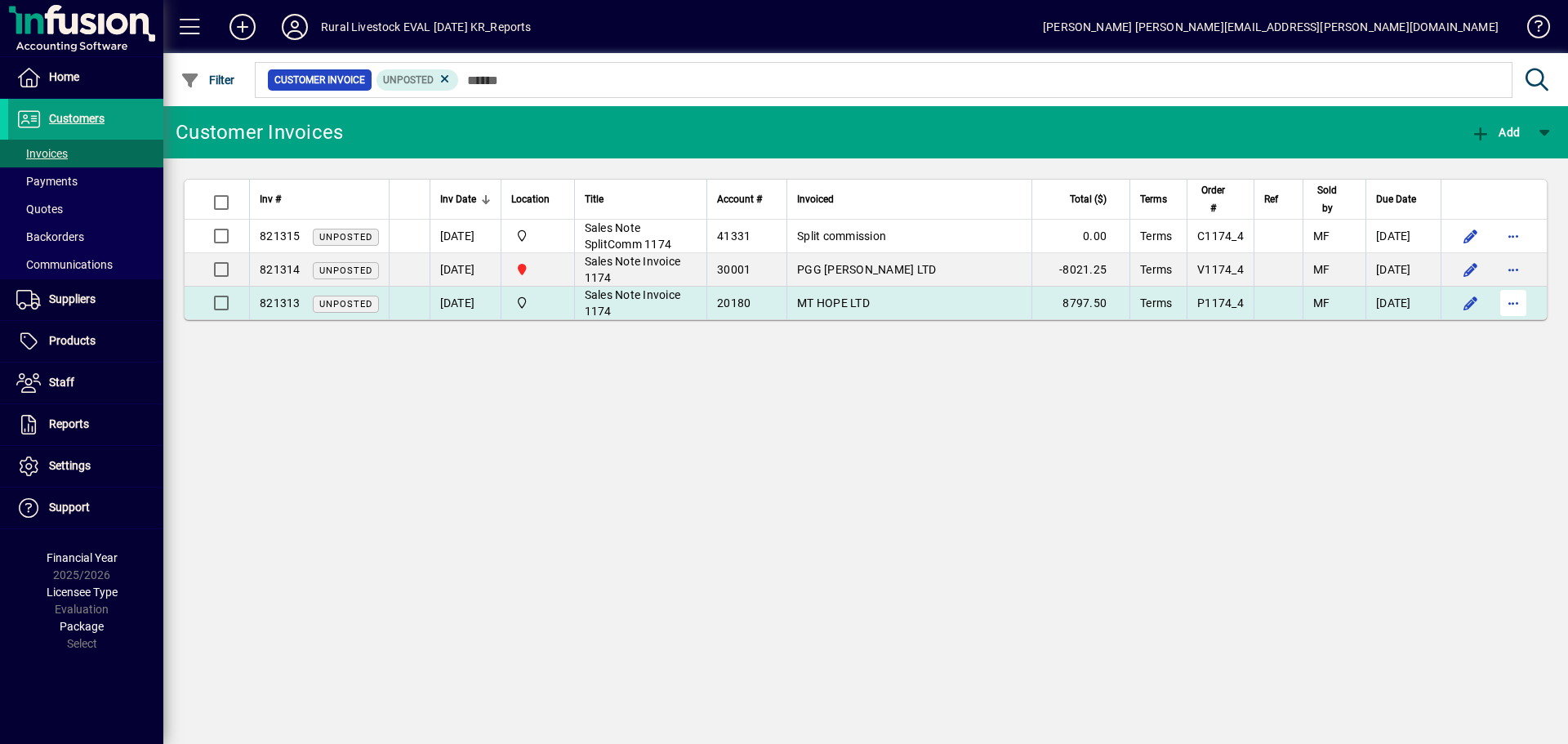
click at [1512, 298] on span "button" at bounding box center [1514, 303] width 39 height 39
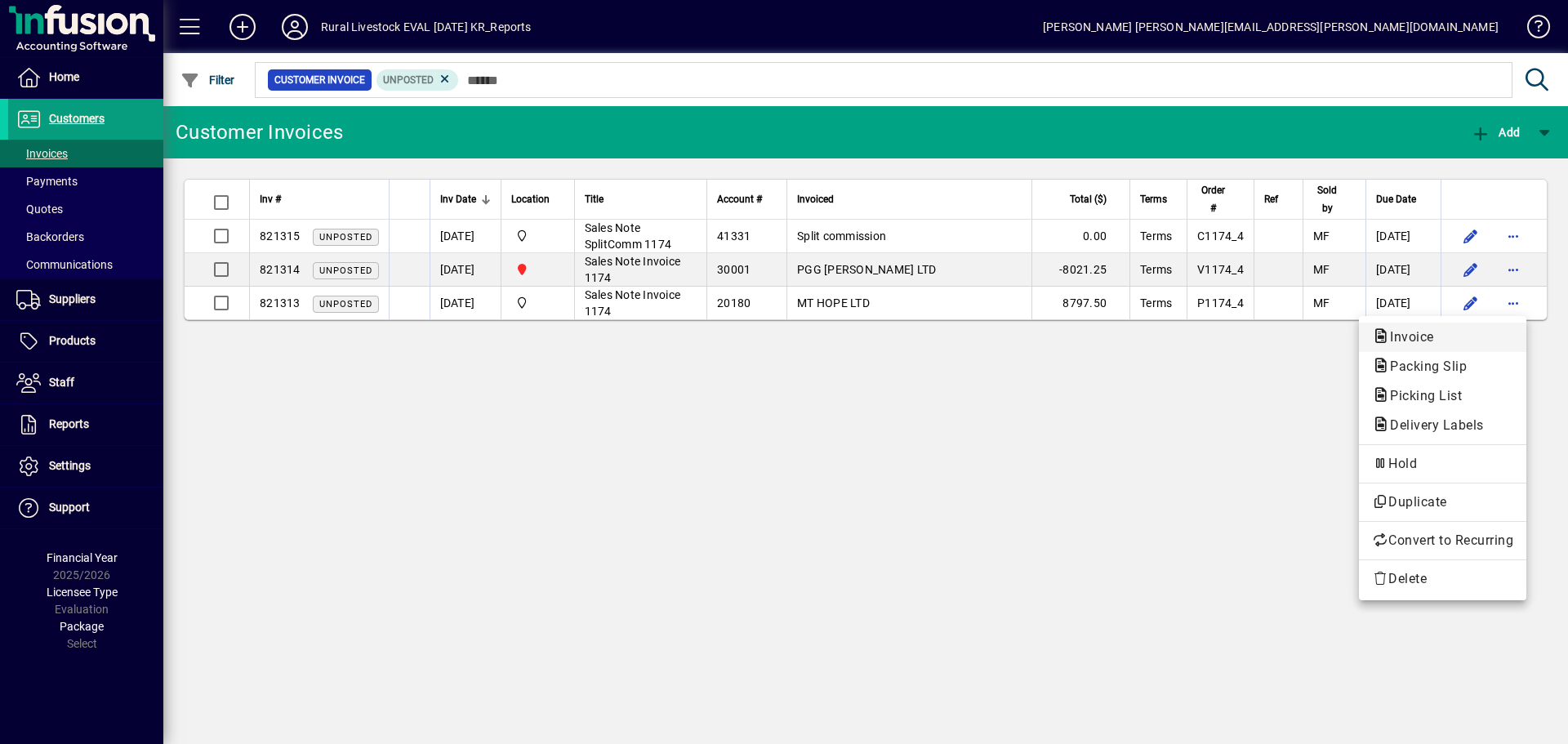
click at [1449, 332] on span "Invoice" at bounding box center [1442, 337] width 141 height 19
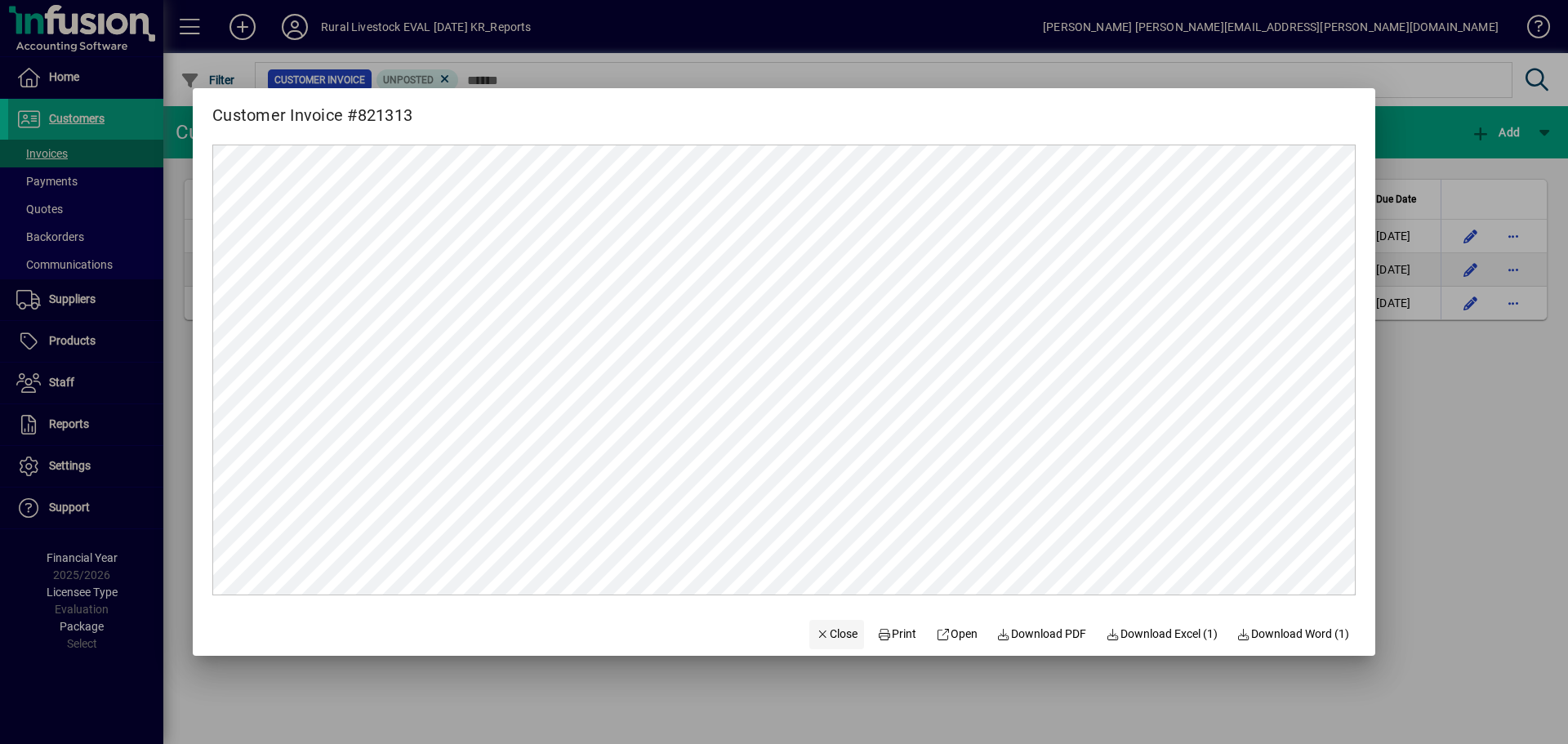
click at [828, 638] on span "Close" at bounding box center [837, 634] width 43 height 17
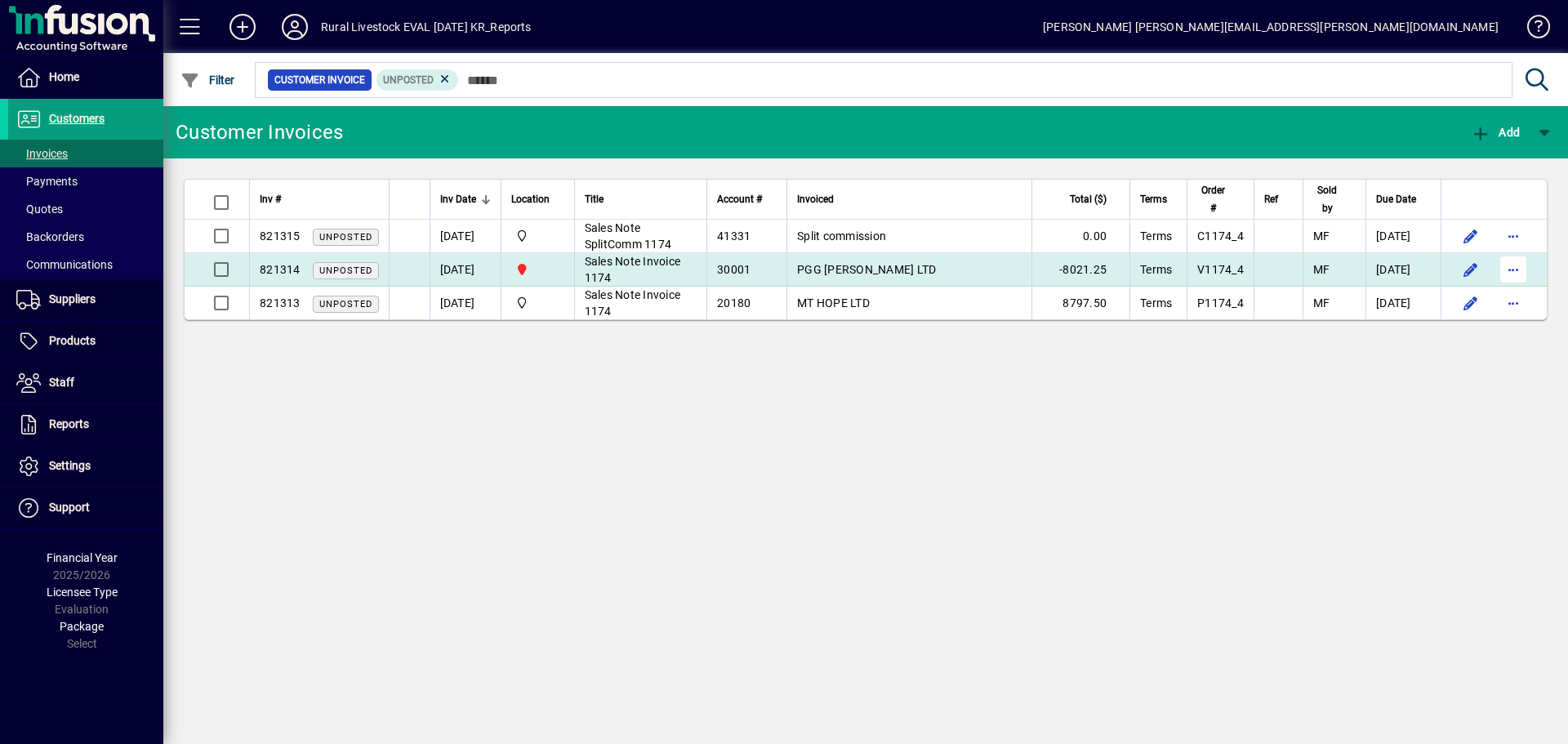
click at [1511, 269] on span "button" at bounding box center [1514, 269] width 39 height 39
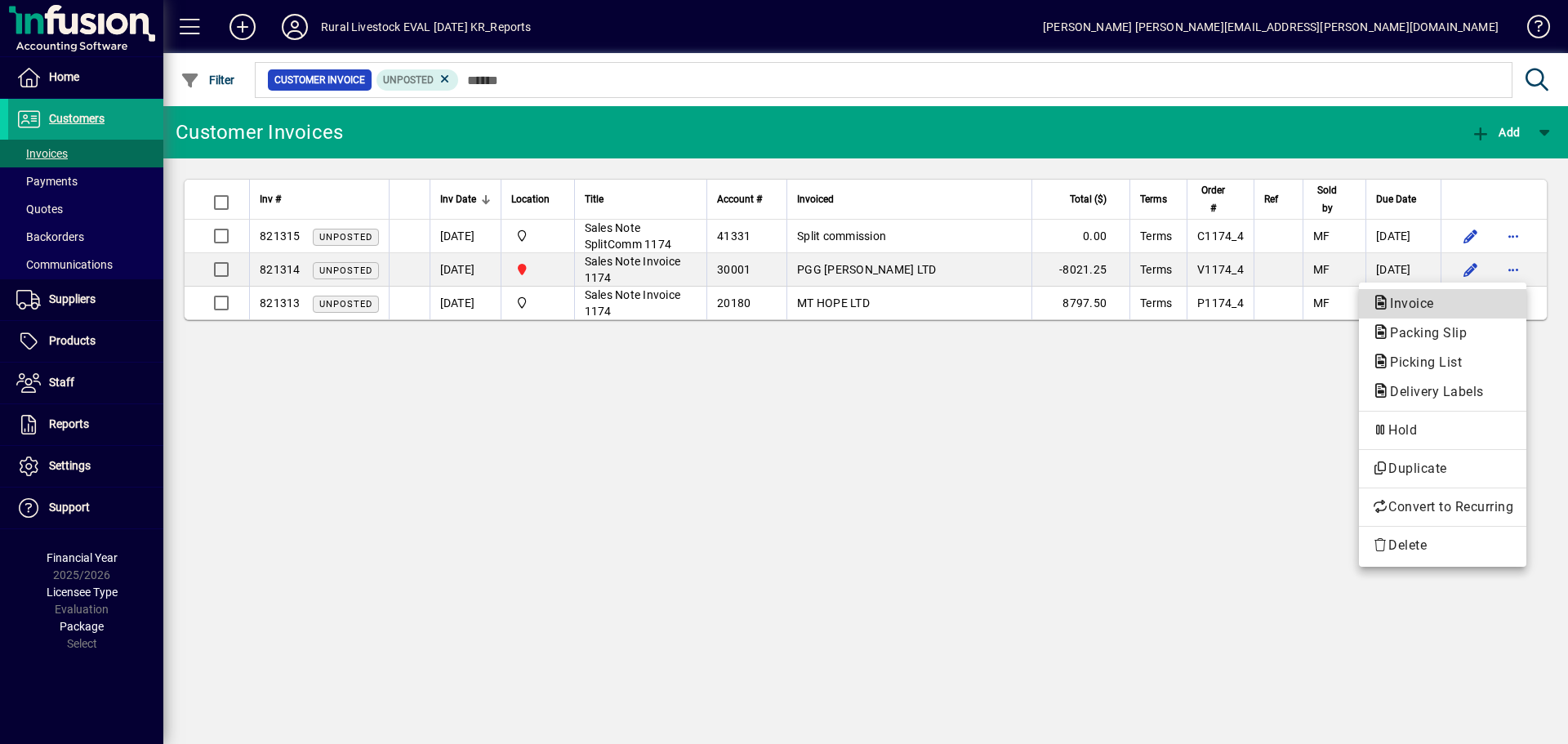
click at [1414, 308] on span "Invoice" at bounding box center [1407, 303] width 70 height 16
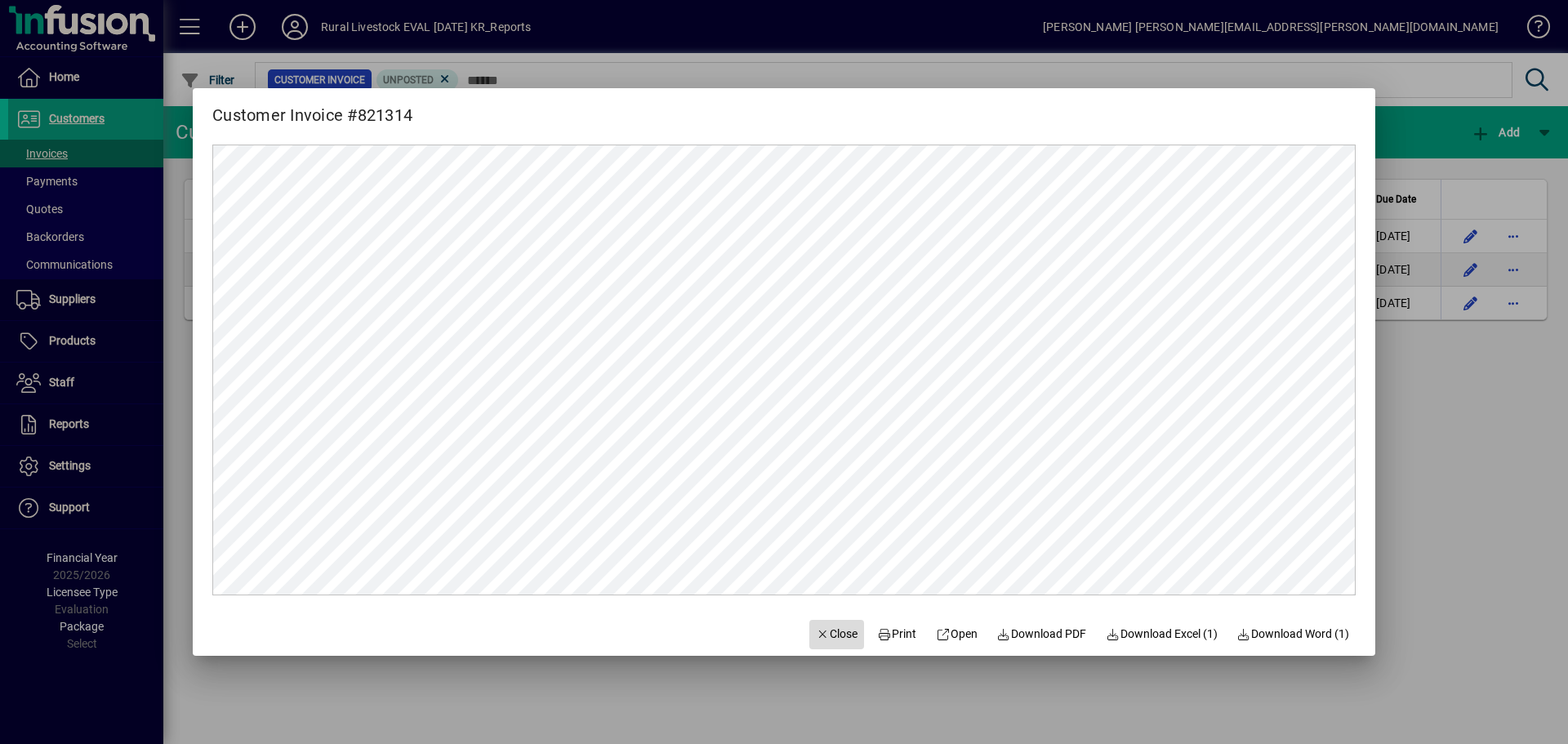
click at [822, 632] on span "Close" at bounding box center [837, 634] width 43 height 17
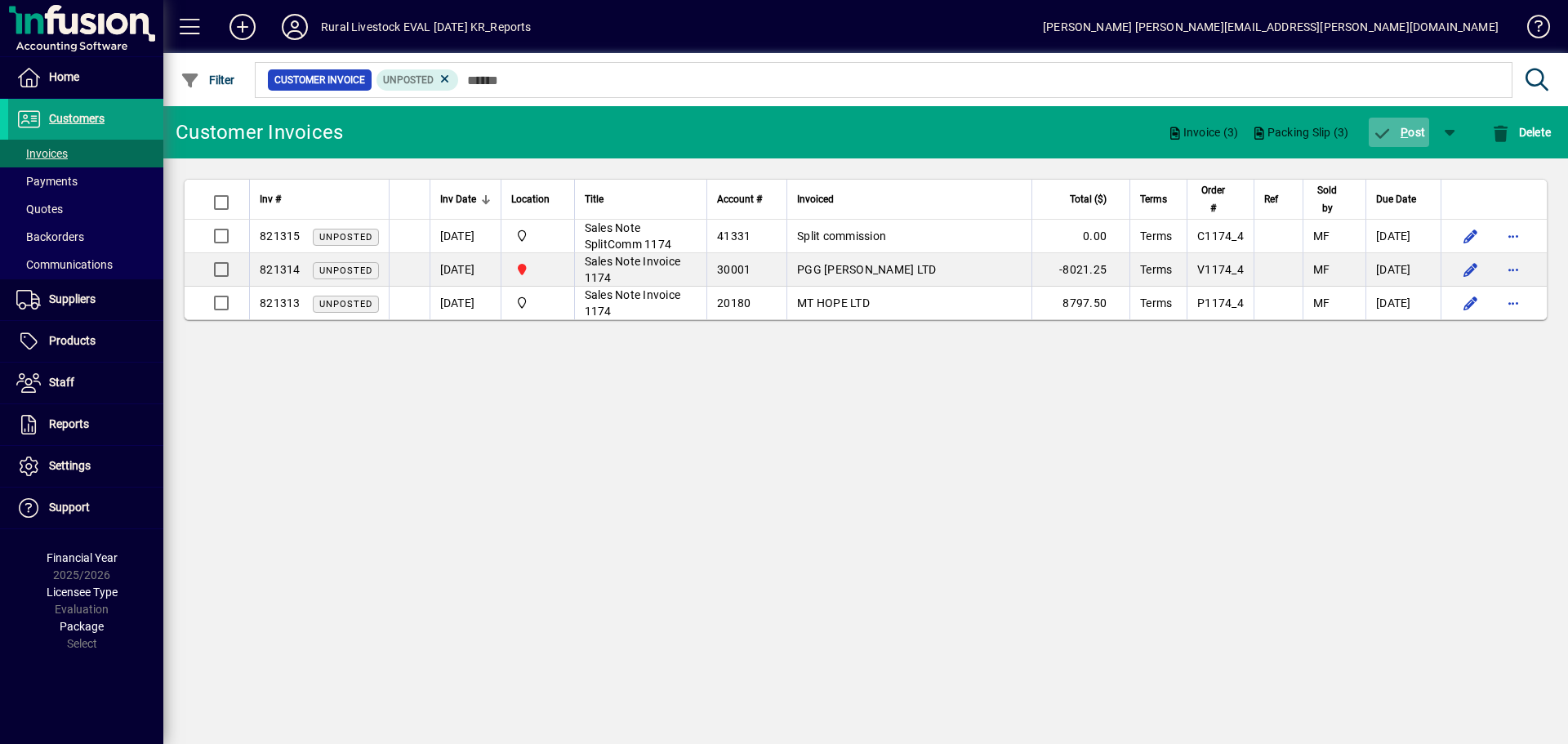
click at [1396, 120] on span "button" at bounding box center [1399, 132] width 61 height 39
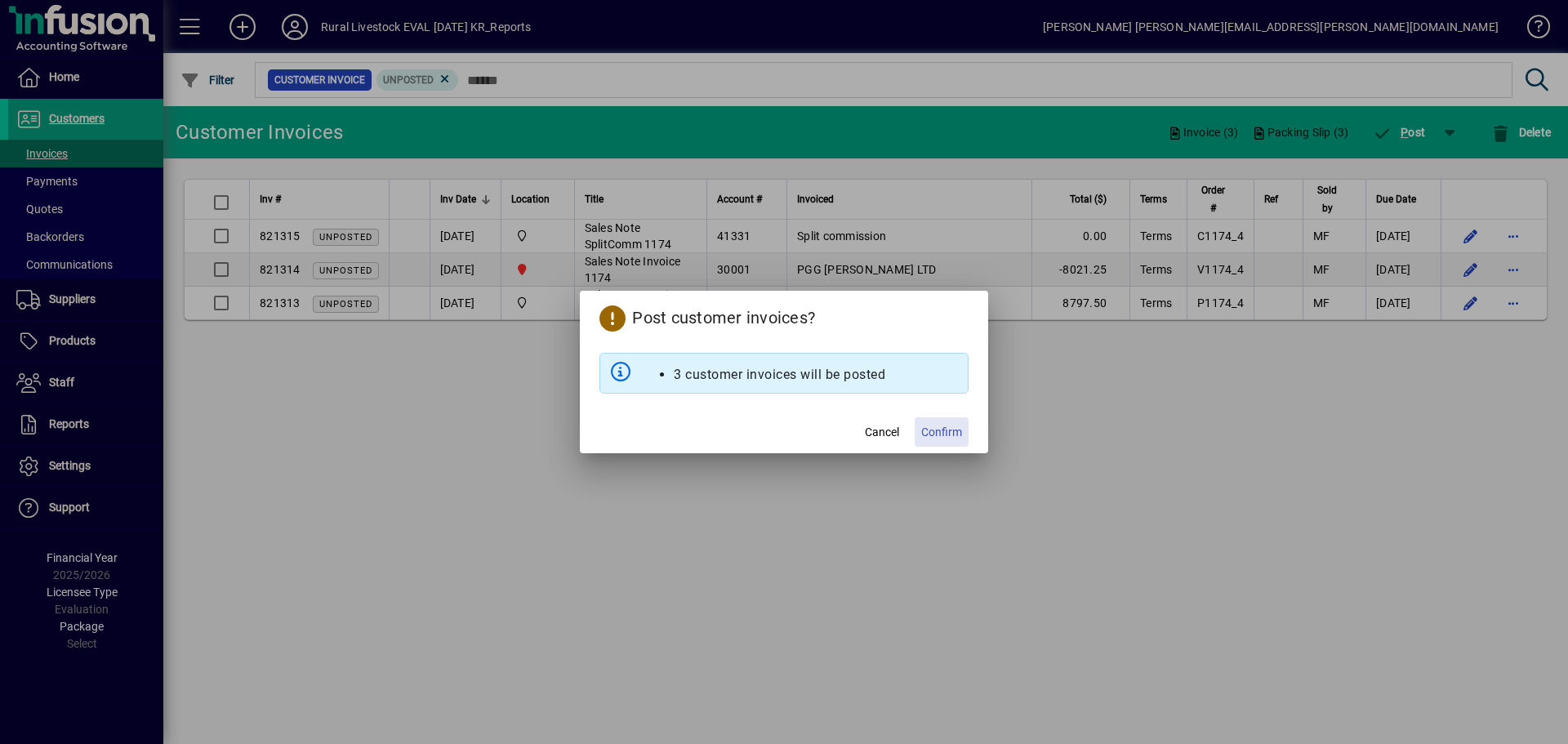
click at [930, 428] on span "Confirm" at bounding box center [941, 432] width 41 height 17
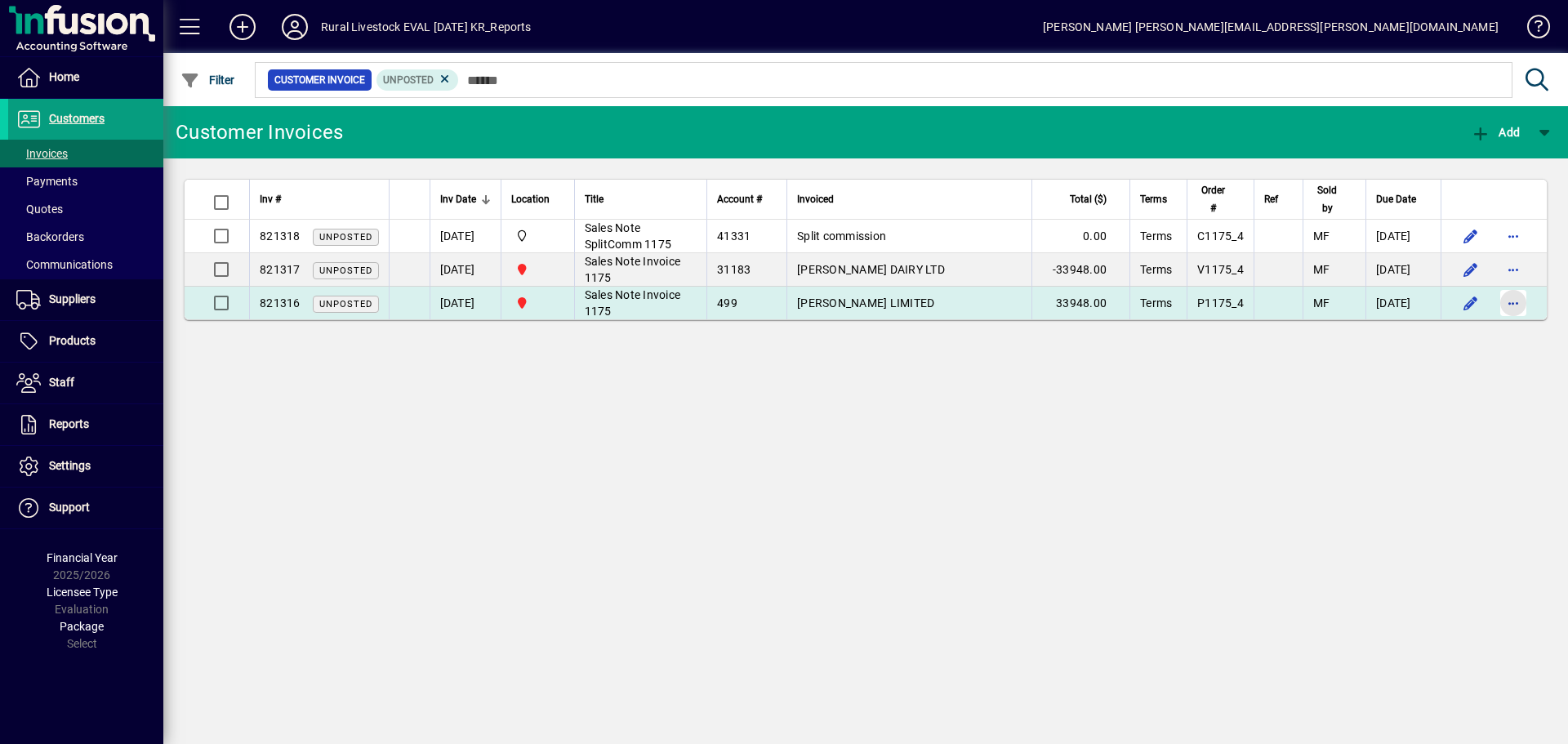
click at [1522, 307] on span "button" at bounding box center [1514, 303] width 39 height 39
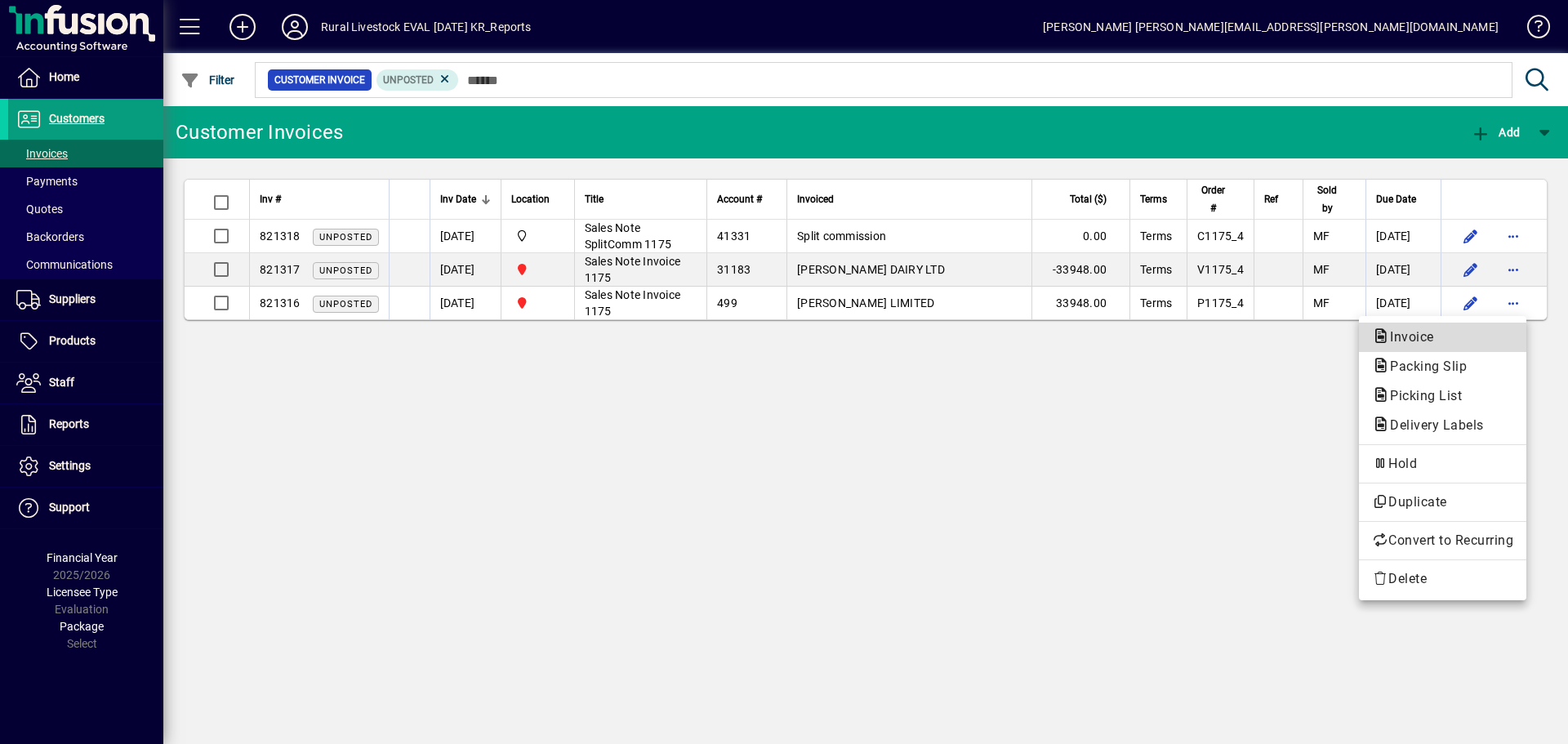
click at [1468, 342] on span "Invoice" at bounding box center [1442, 337] width 141 height 19
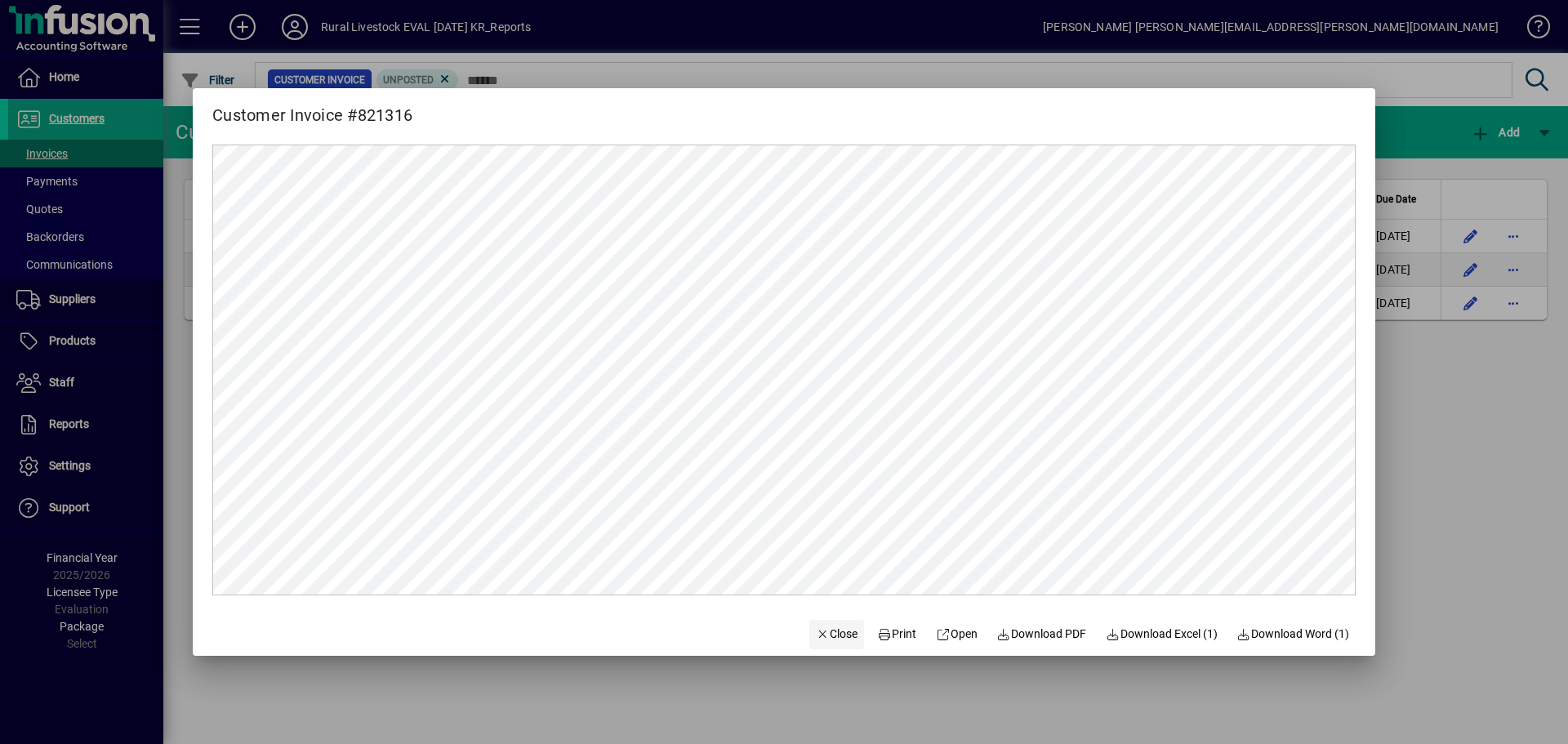
click at [823, 632] on span "Close" at bounding box center [837, 634] width 43 height 17
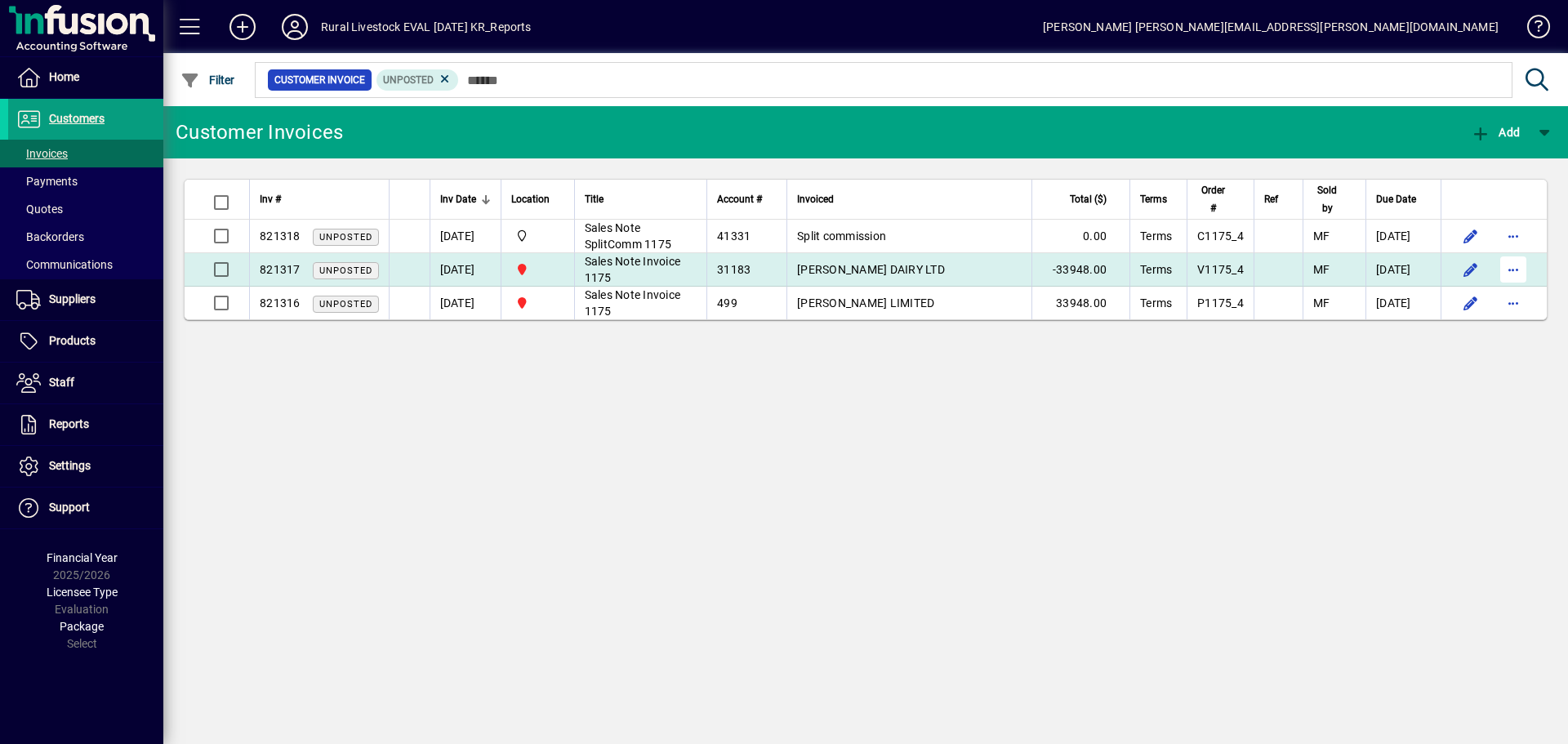
click at [1515, 264] on span "button" at bounding box center [1514, 269] width 39 height 39
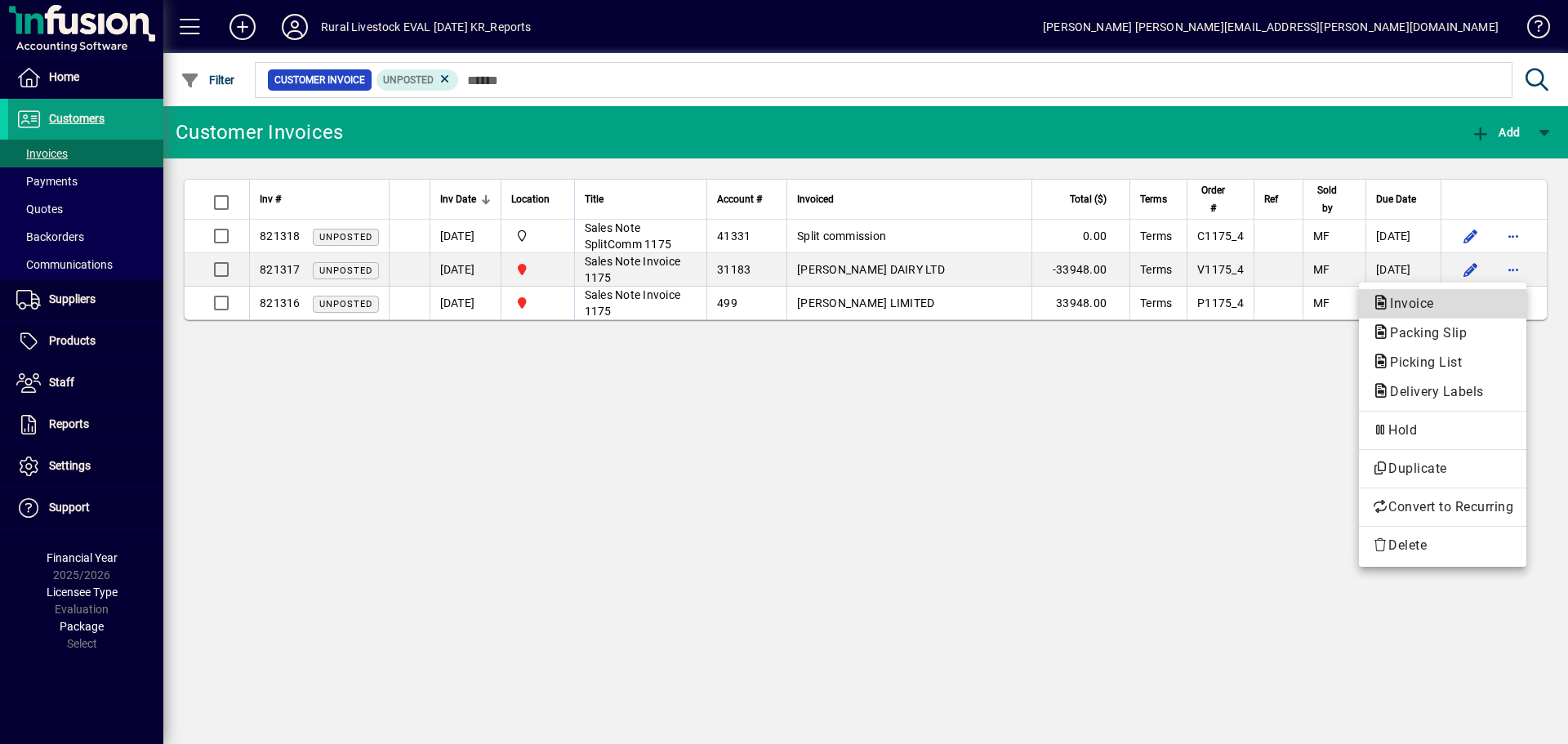
click at [1424, 305] on span "Invoice" at bounding box center [1407, 303] width 70 height 16
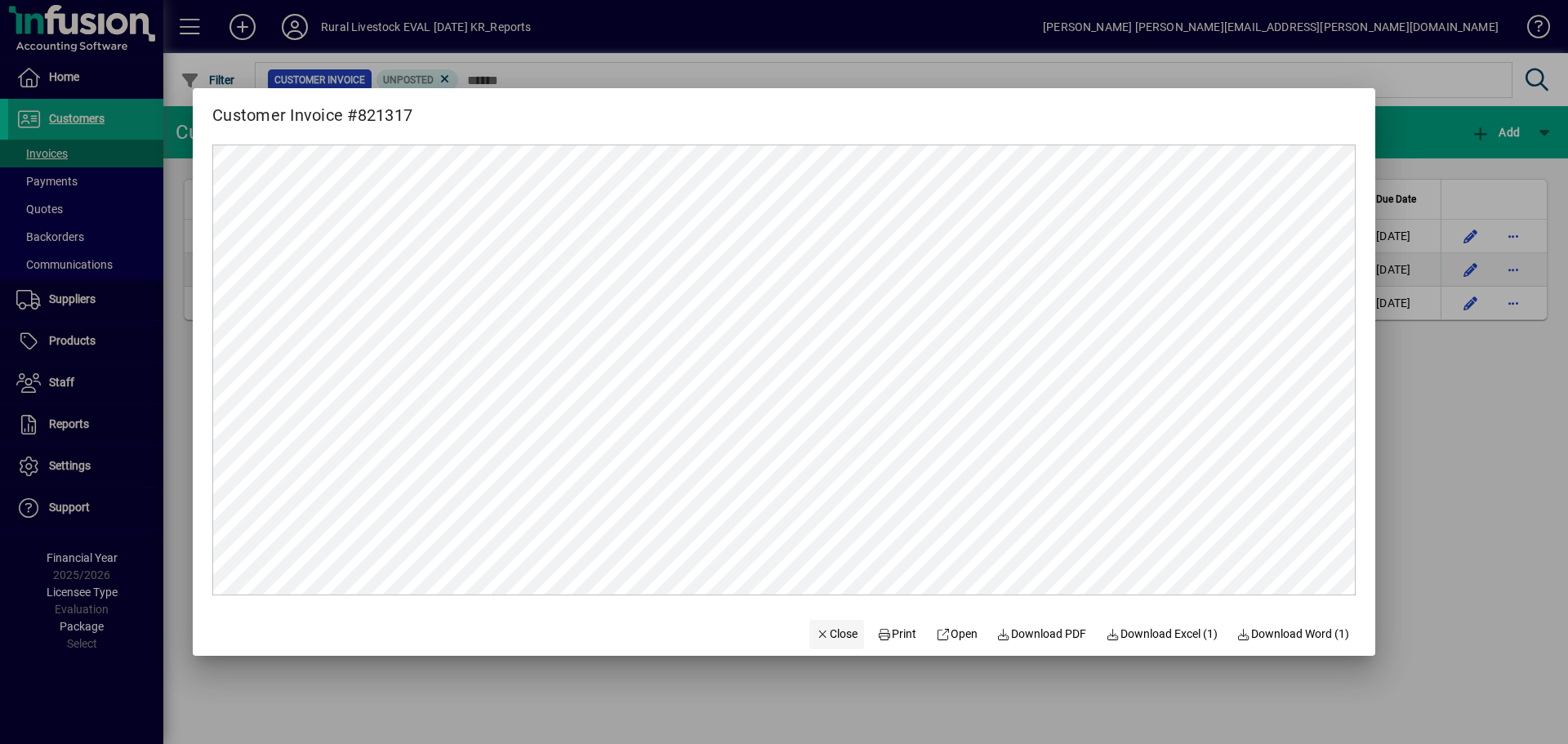
click at [816, 634] on icon "button" at bounding box center [823, 634] width 15 height 12
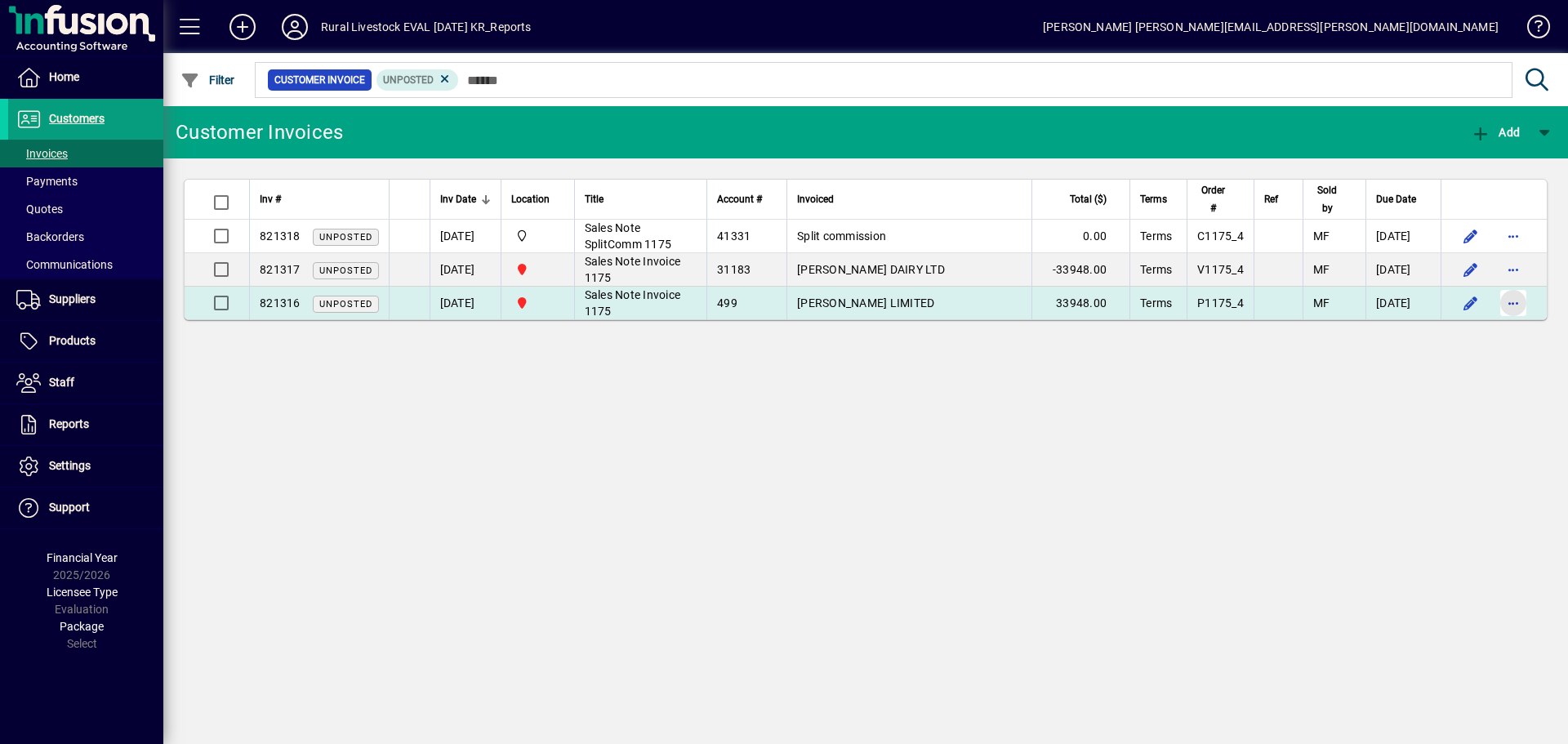
click at [1511, 301] on span "button" at bounding box center [1514, 303] width 39 height 39
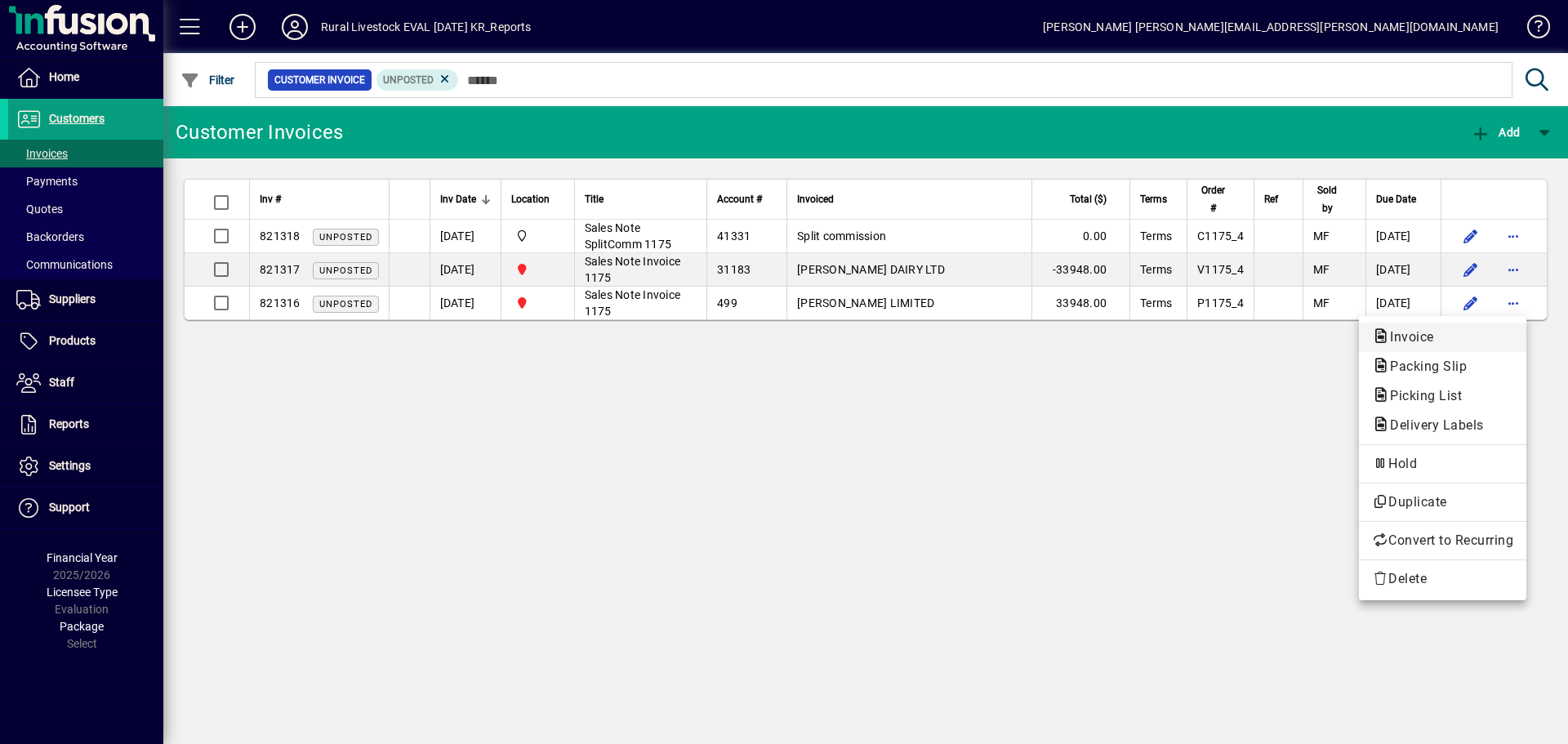
click at [1450, 336] on span "Invoice" at bounding box center [1442, 337] width 141 height 19
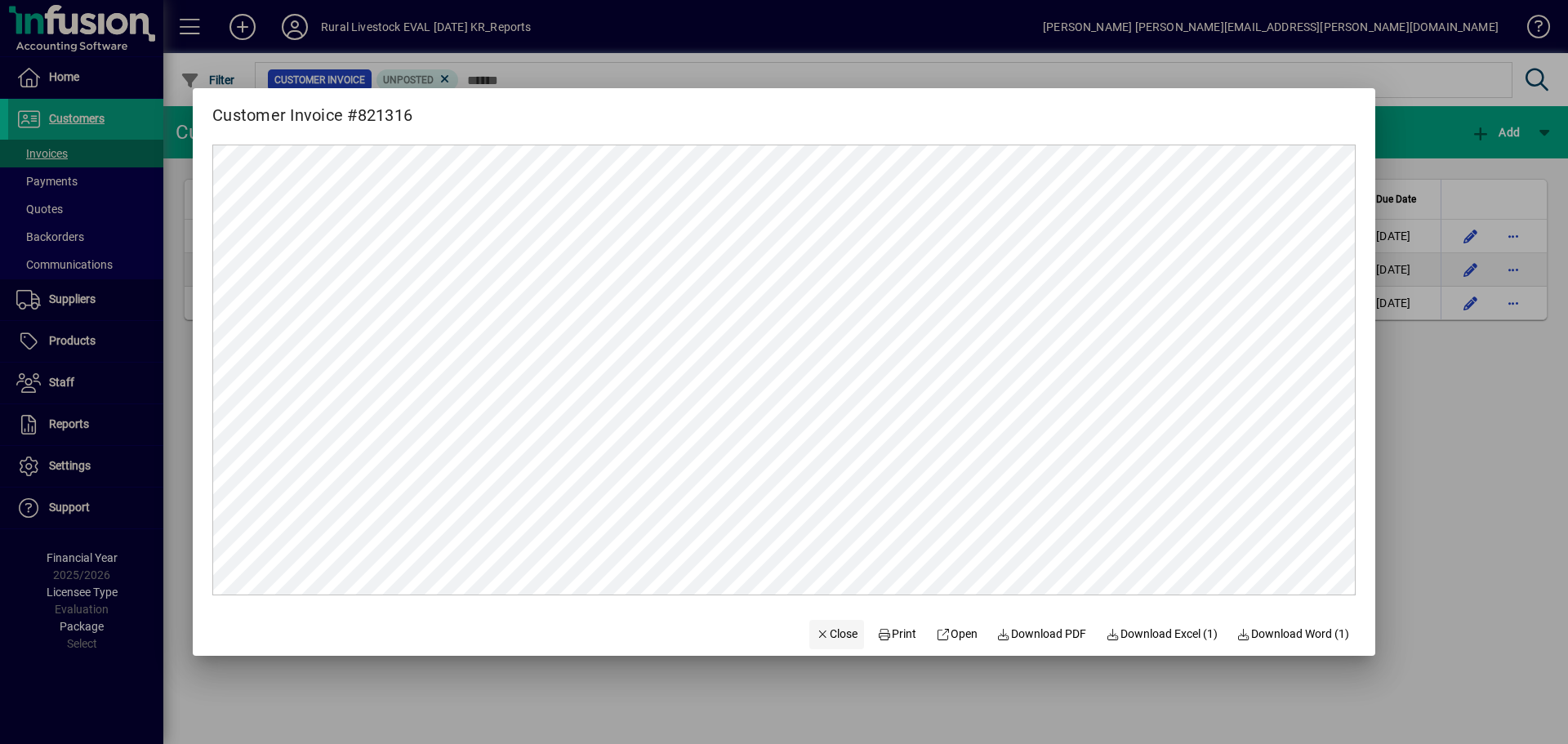
click at [816, 636] on span "Close" at bounding box center [837, 634] width 43 height 17
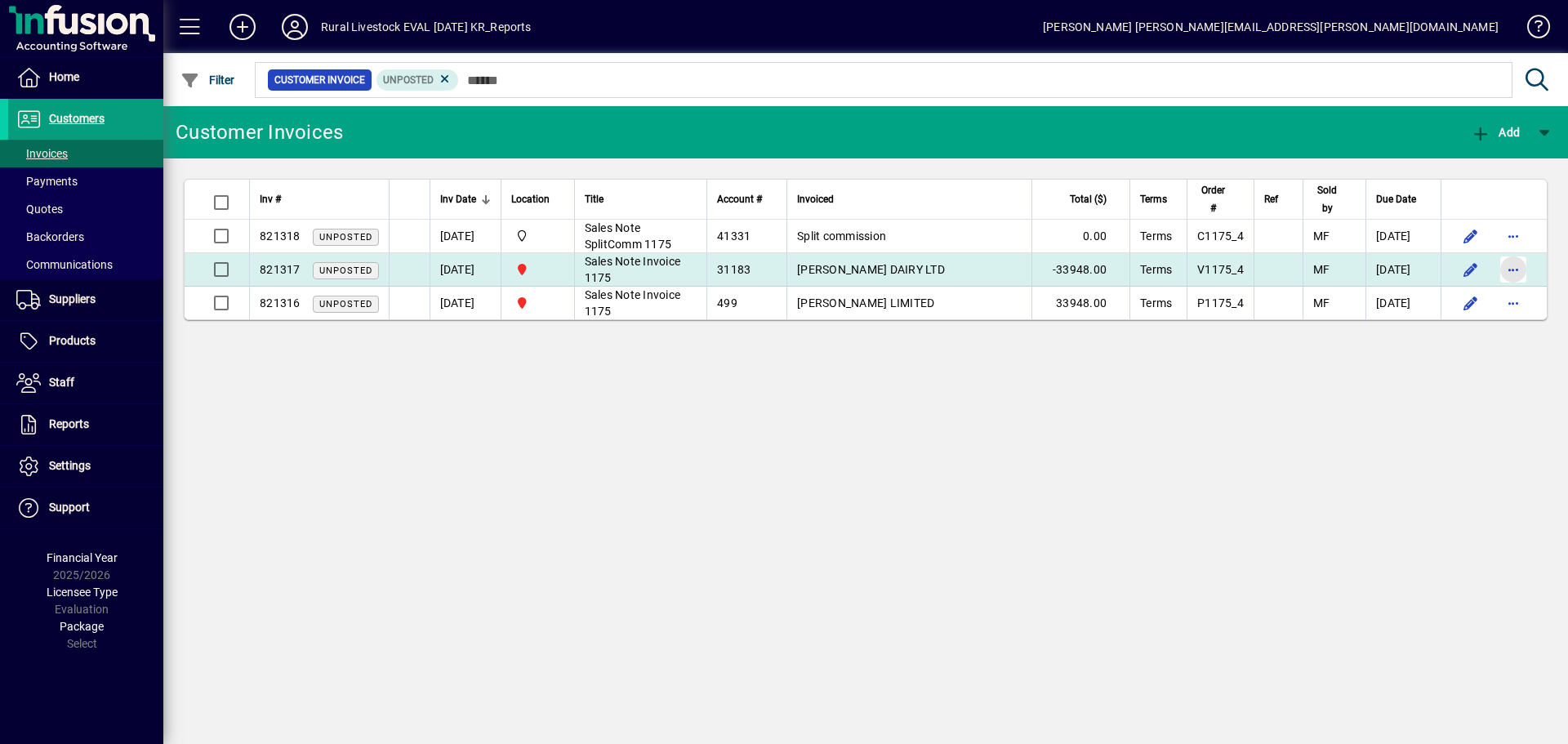
click at [1497, 276] on span "button" at bounding box center [1514, 269] width 39 height 39
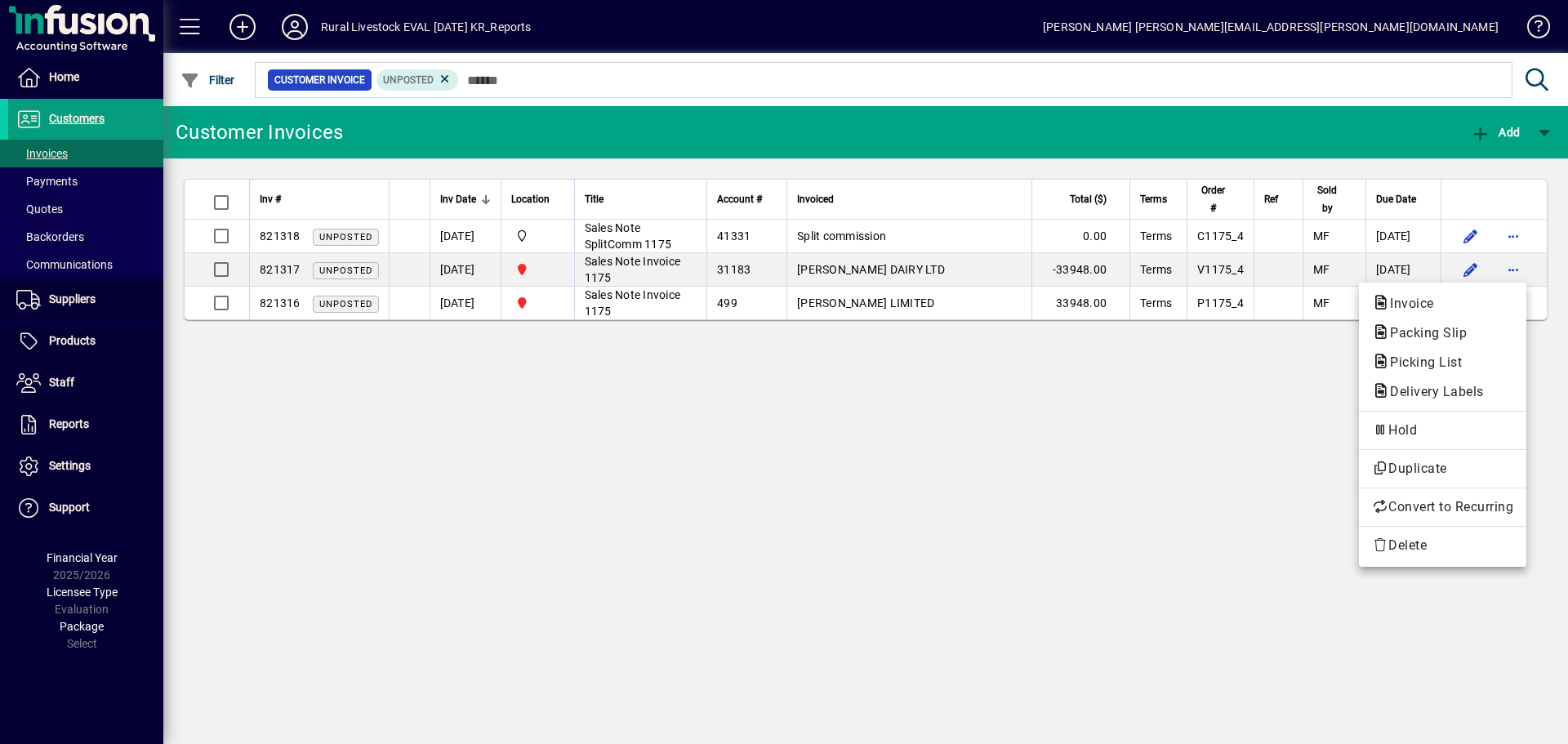
click at [222, 238] on div at bounding box center [784, 372] width 1568 height 744
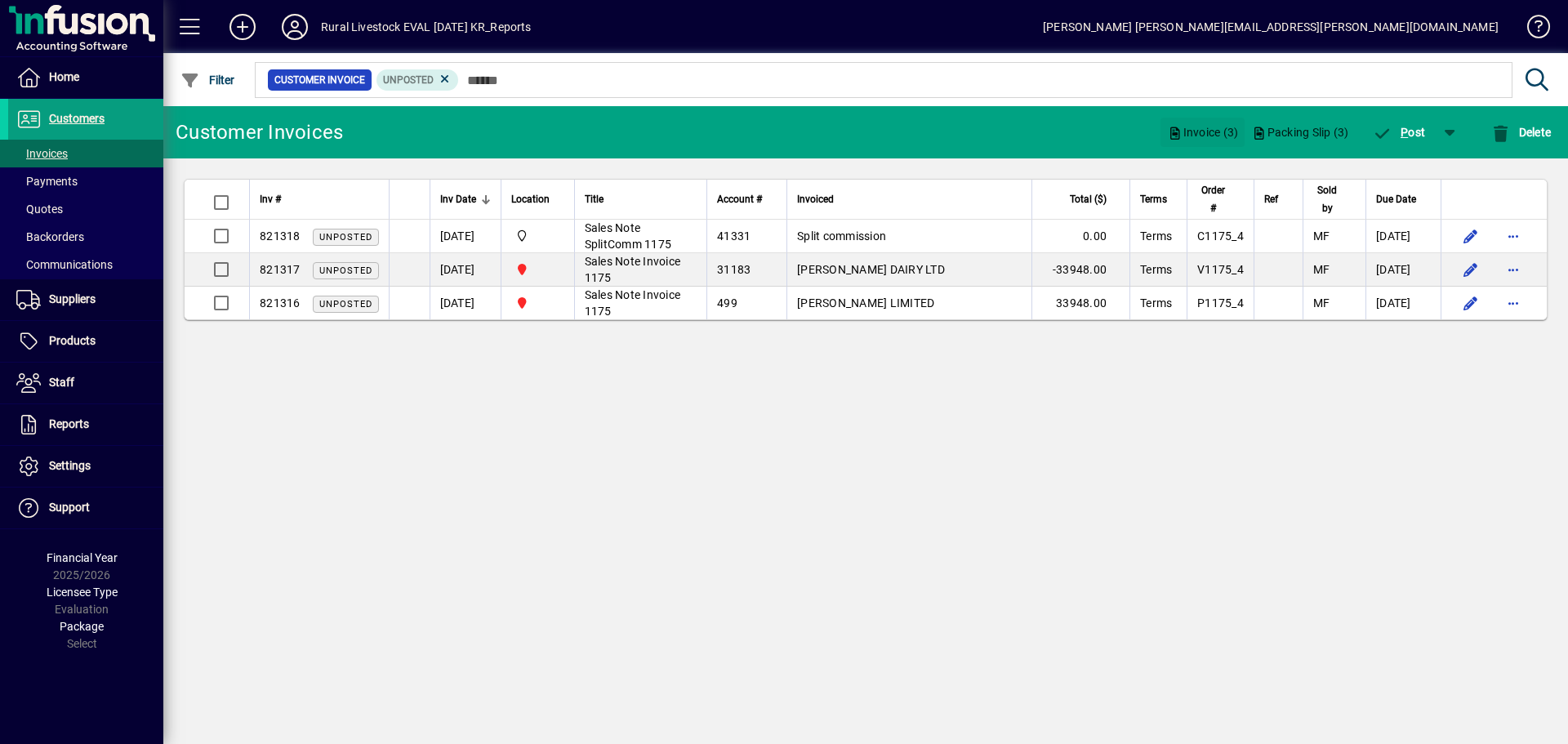
click at [1198, 135] on span "Invoice (3)" at bounding box center [1202, 132] width 71 height 26
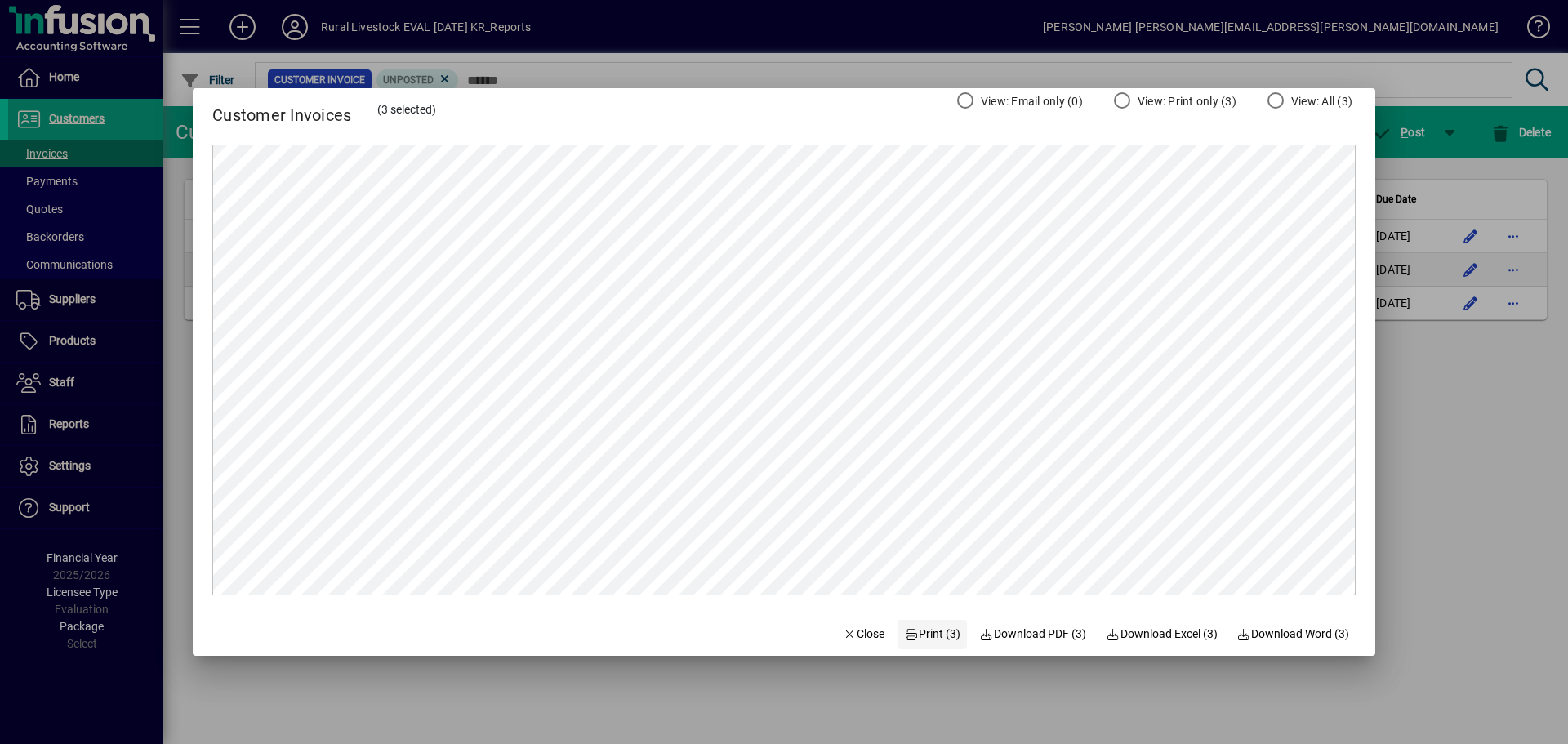
click at [936, 630] on span "Print (3)" at bounding box center [933, 634] width 56 height 17
click at [858, 628] on span "Close" at bounding box center [865, 634] width 43 height 17
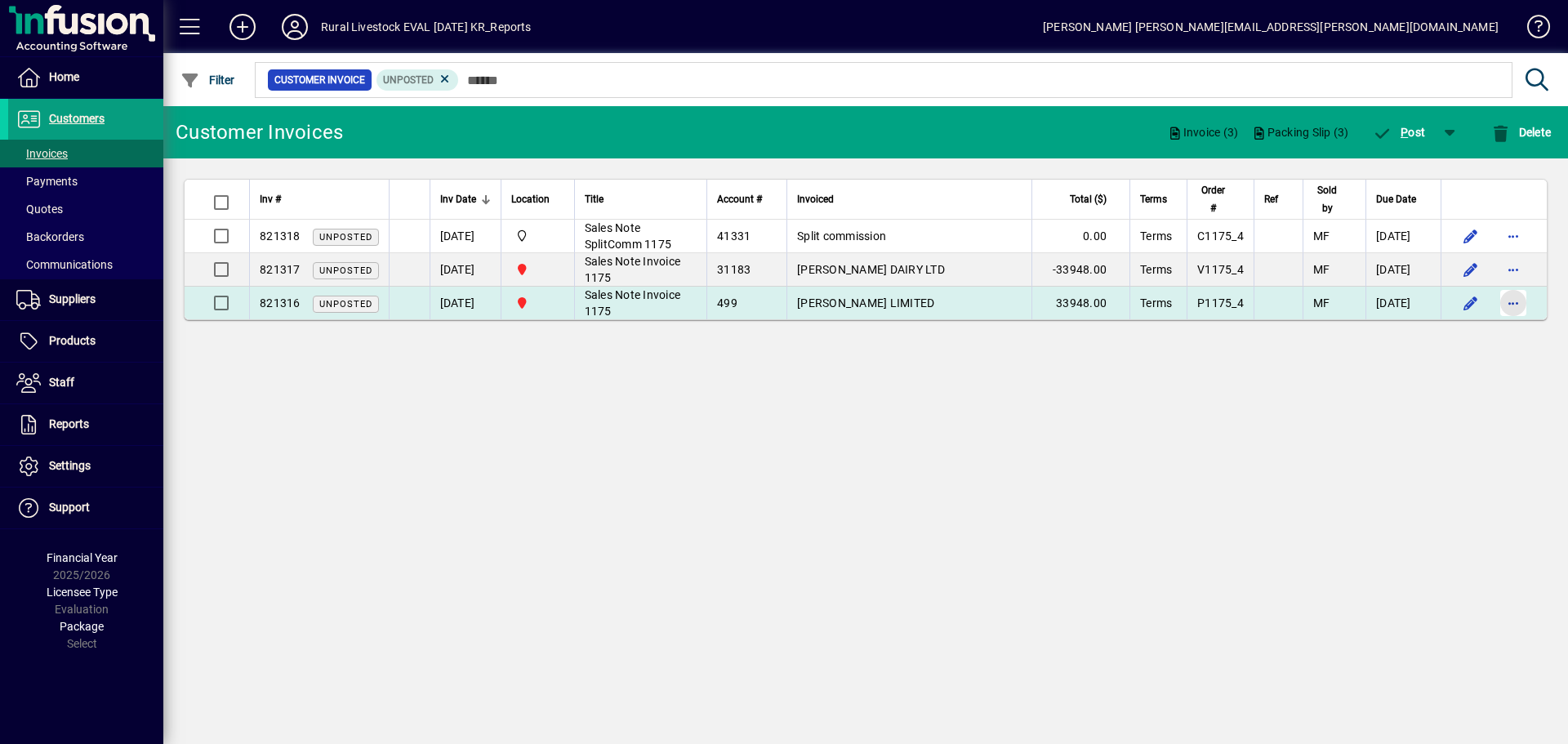
click at [1514, 300] on span "button" at bounding box center [1514, 303] width 39 height 39
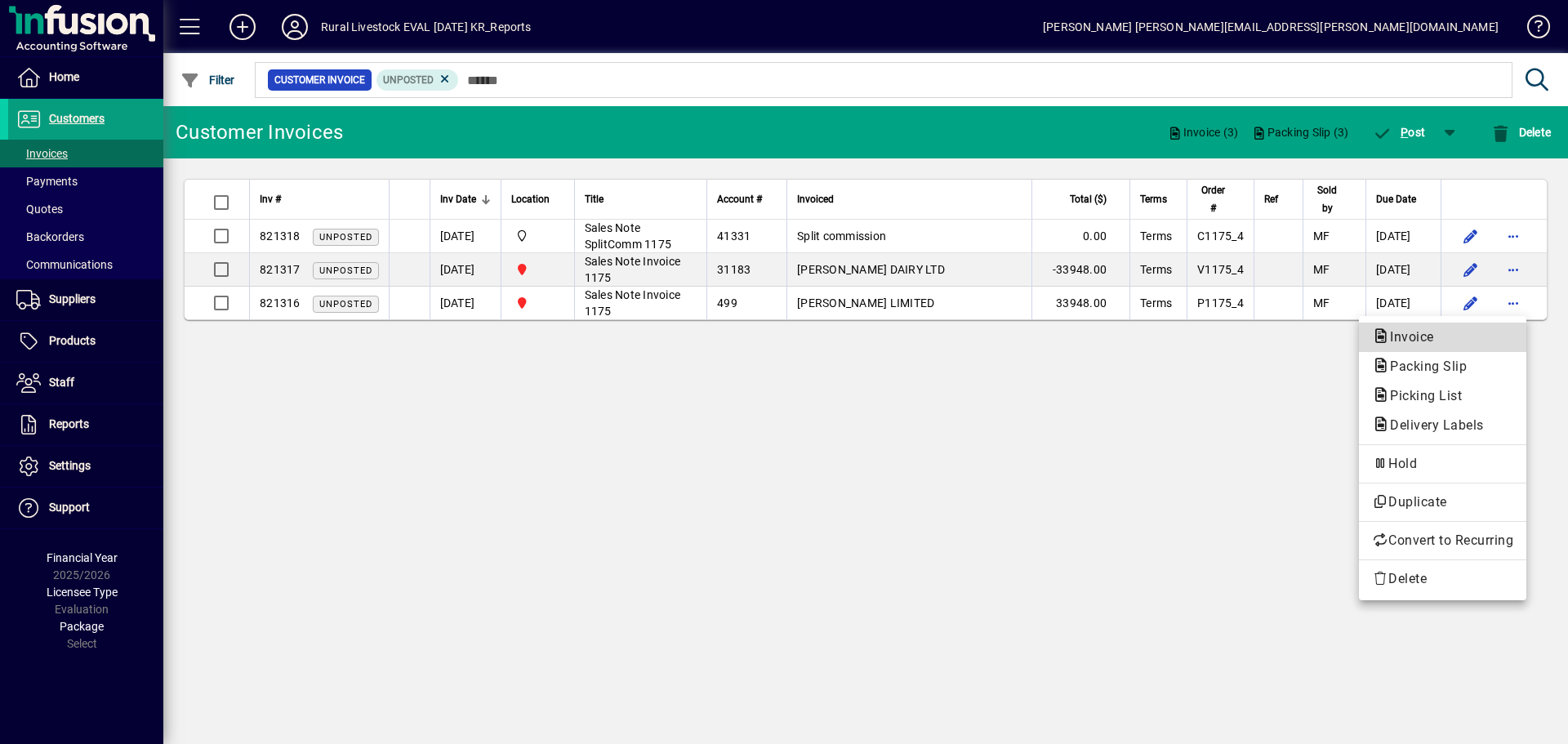
click at [1461, 334] on span "Invoice" at bounding box center [1442, 337] width 141 height 19
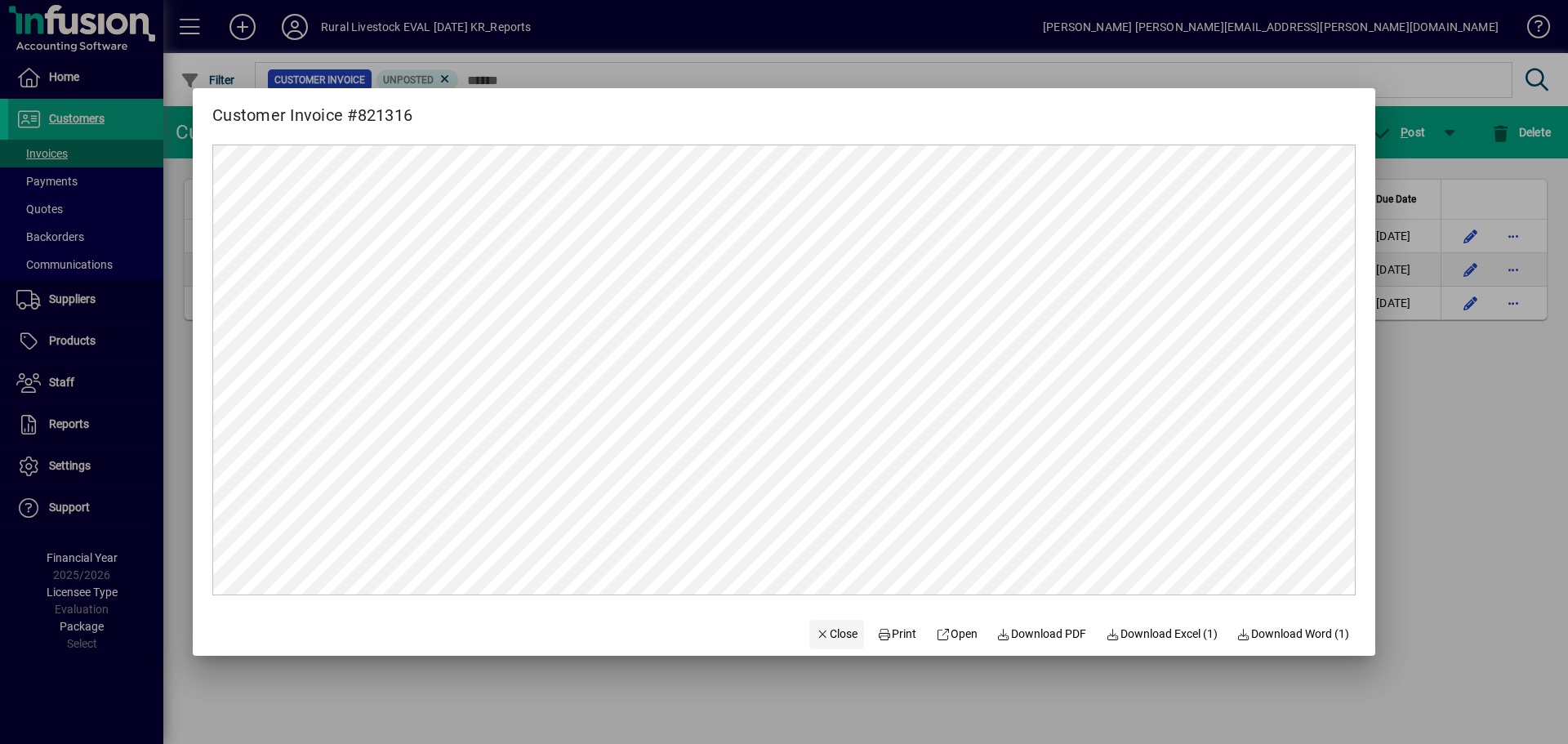
click at [828, 632] on span "Close" at bounding box center [837, 634] width 43 height 17
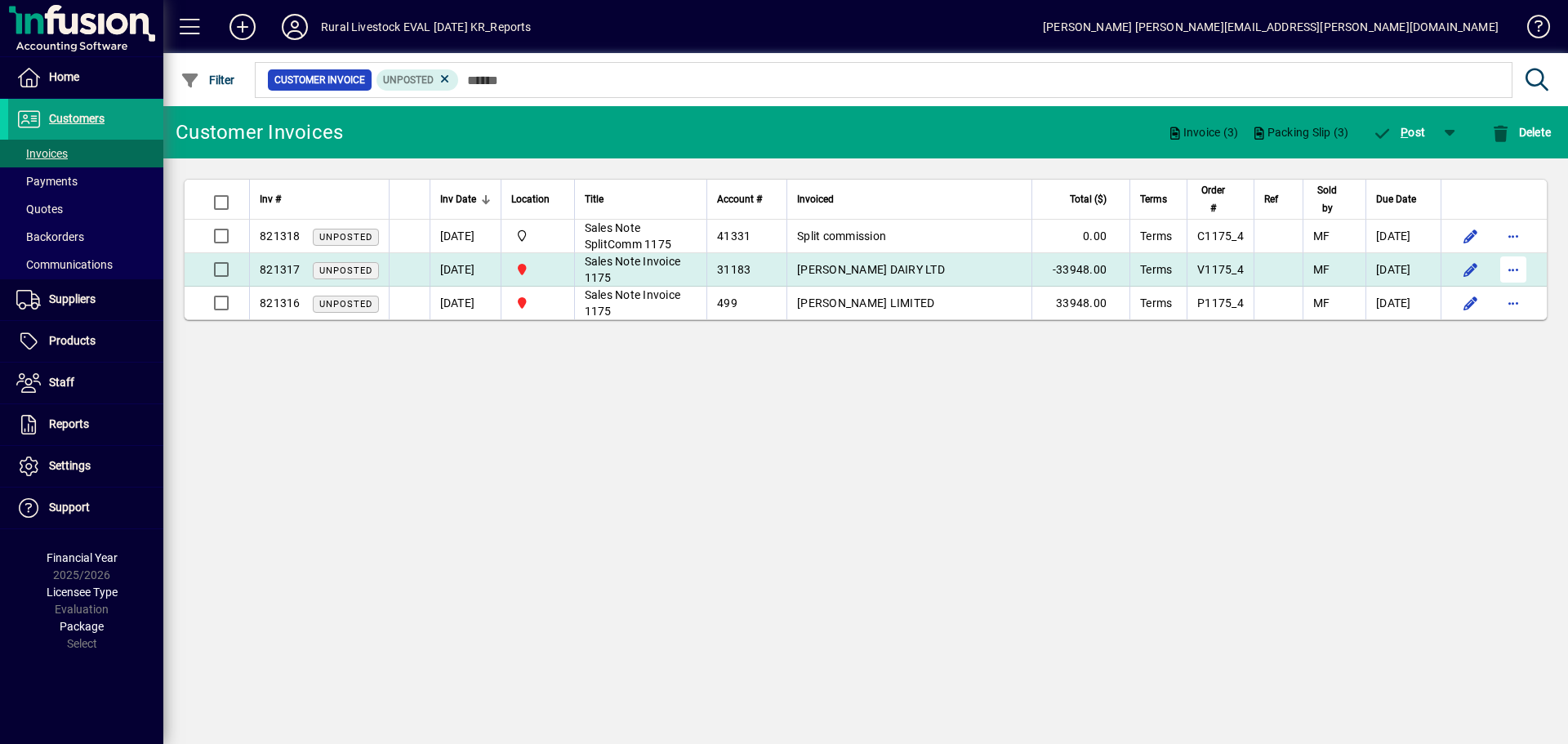
click at [1504, 262] on span "button" at bounding box center [1514, 269] width 39 height 39
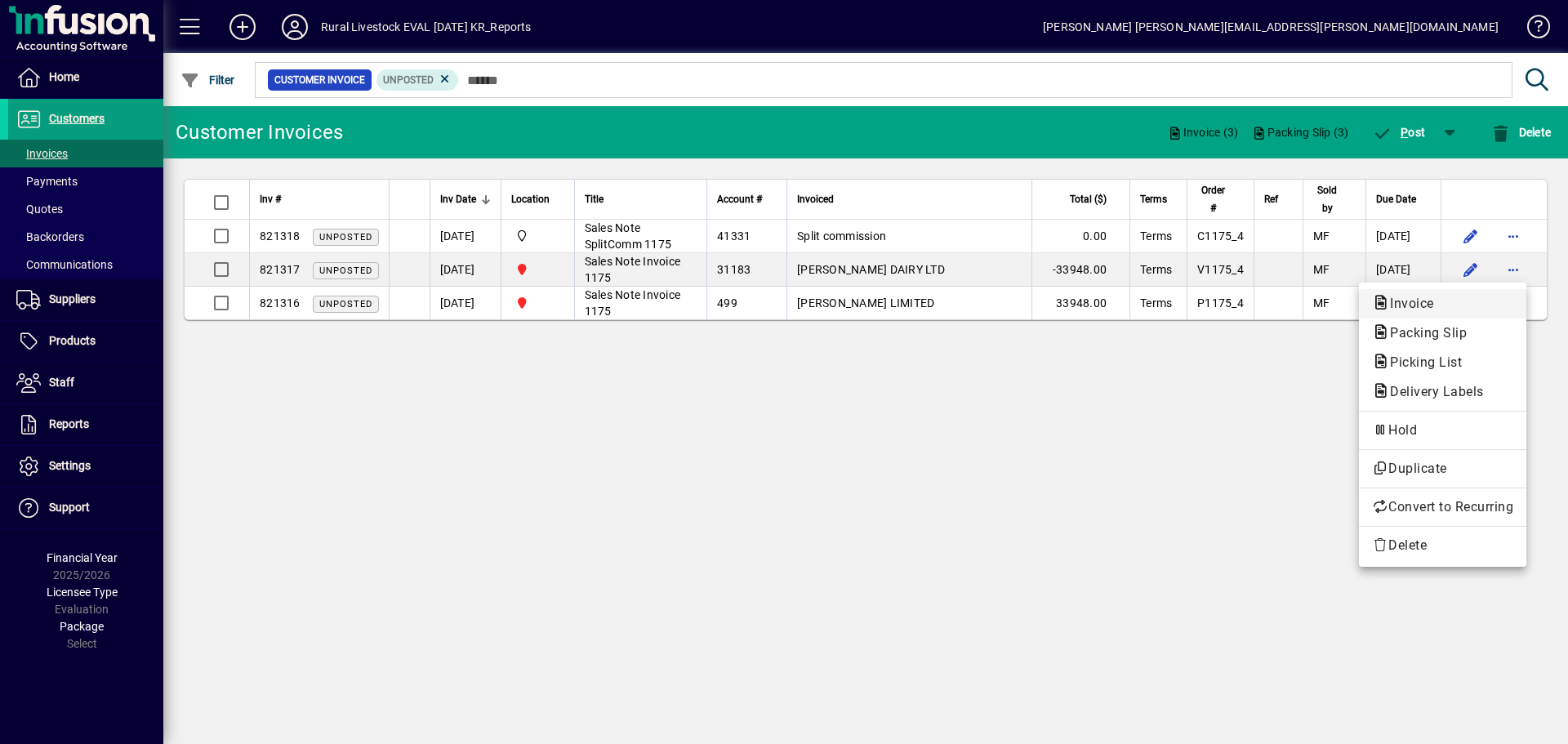
click at [1442, 298] on span "Invoice" at bounding box center [1442, 304] width 141 height 19
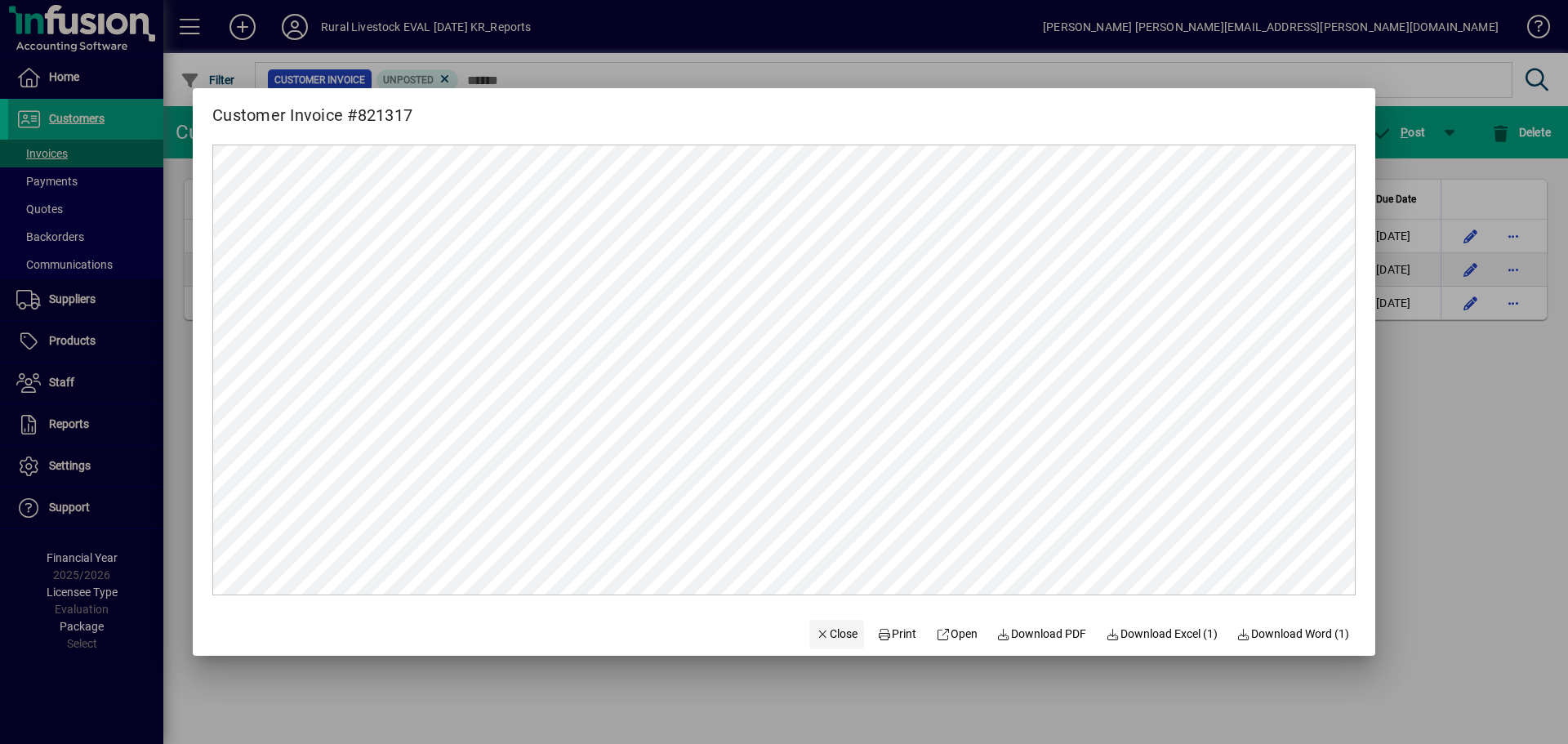
click at [821, 634] on span "Close" at bounding box center [837, 634] width 43 height 17
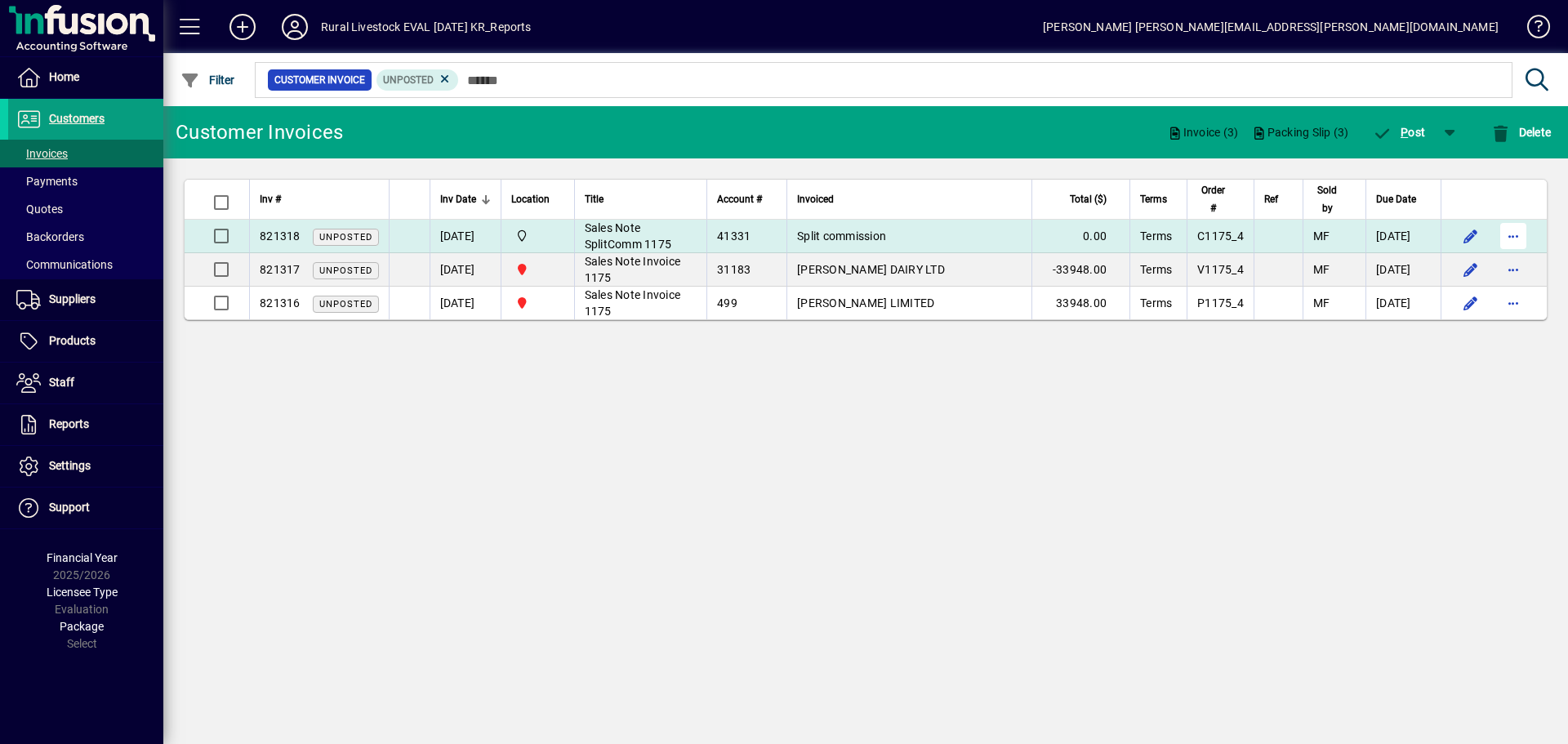
click at [1504, 233] on span "button" at bounding box center [1514, 236] width 39 height 39
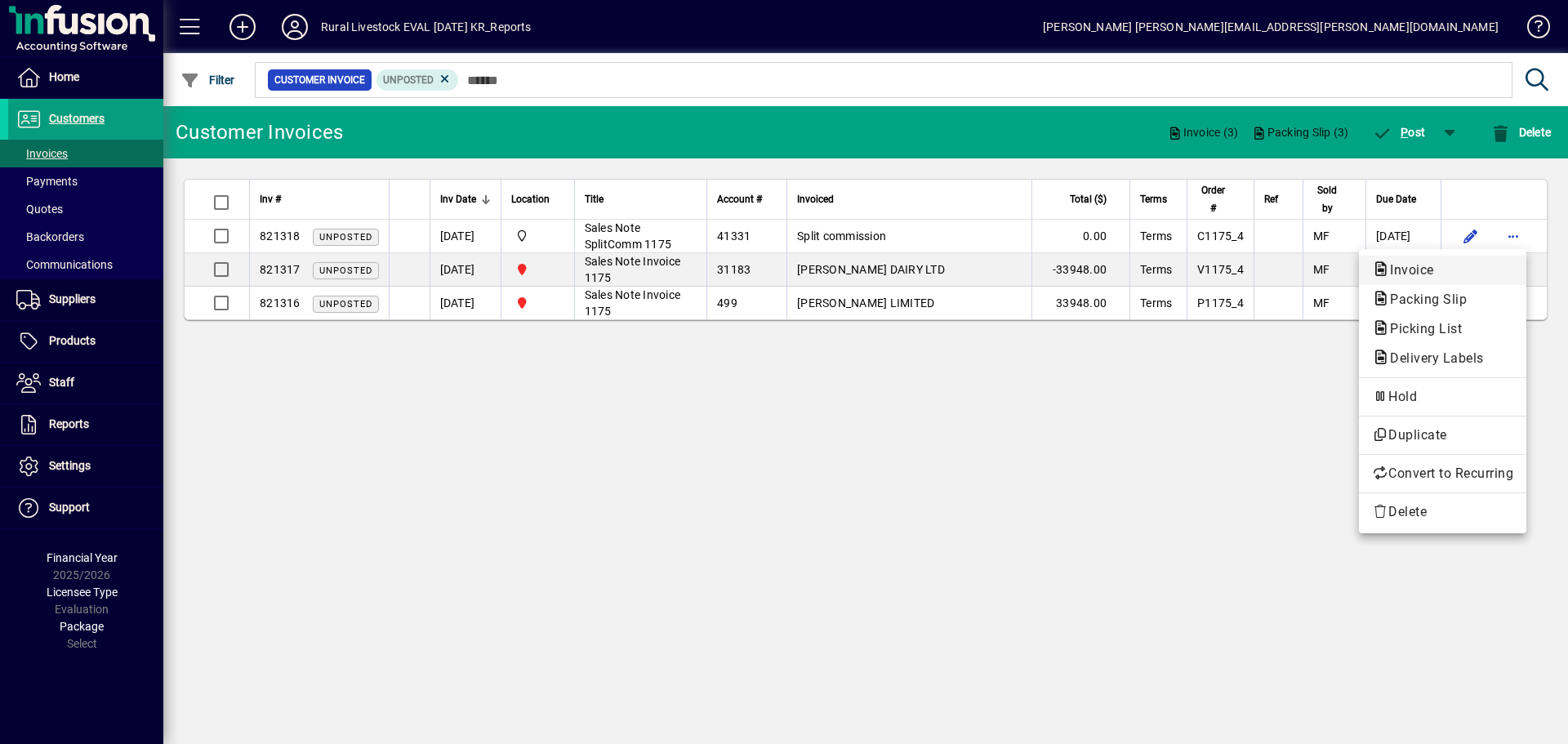
click at [1448, 264] on span "Invoice" at bounding box center [1442, 270] width 141 height 19
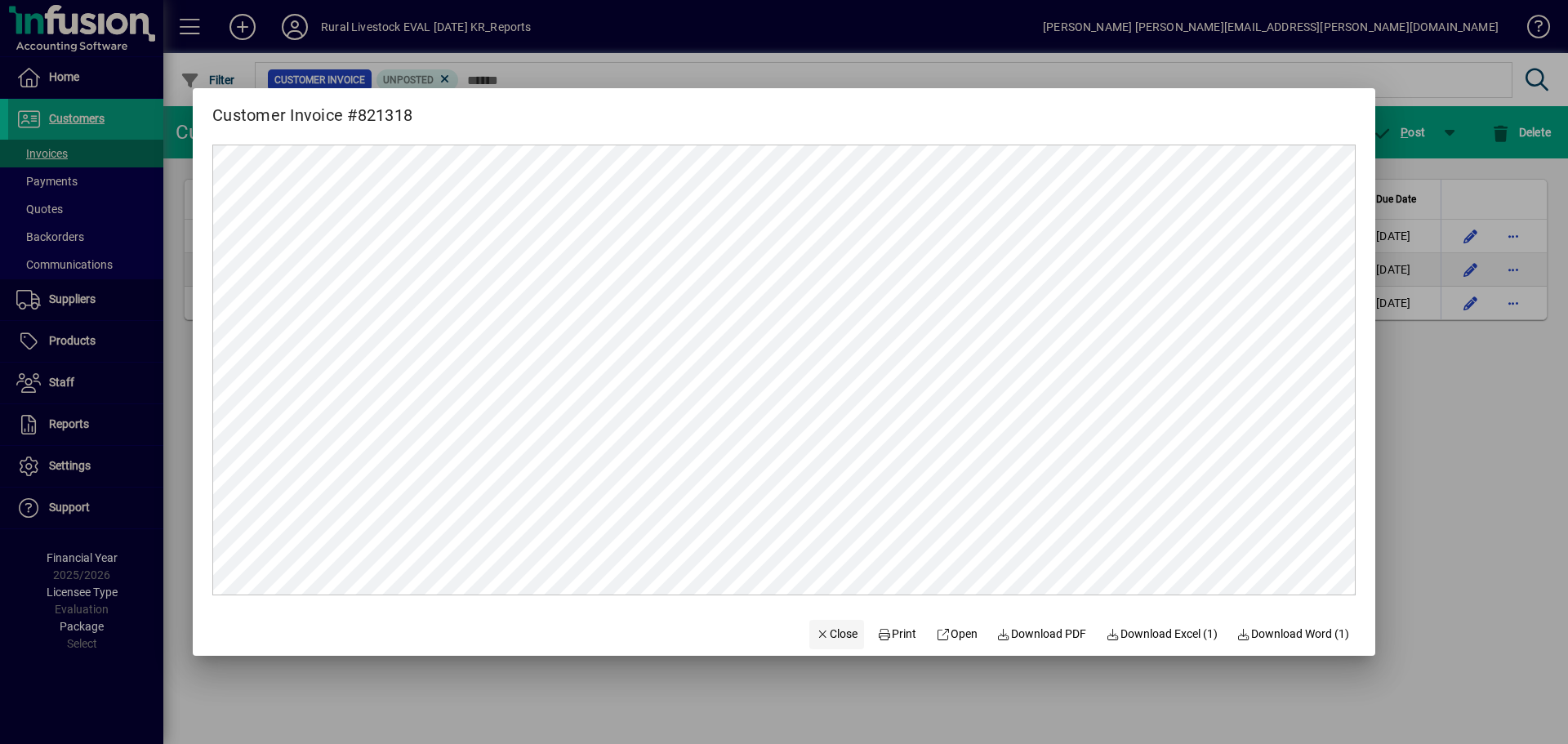
click at [843, 630] on span "Close" at bounding box center [837, 634] width 43 height 17
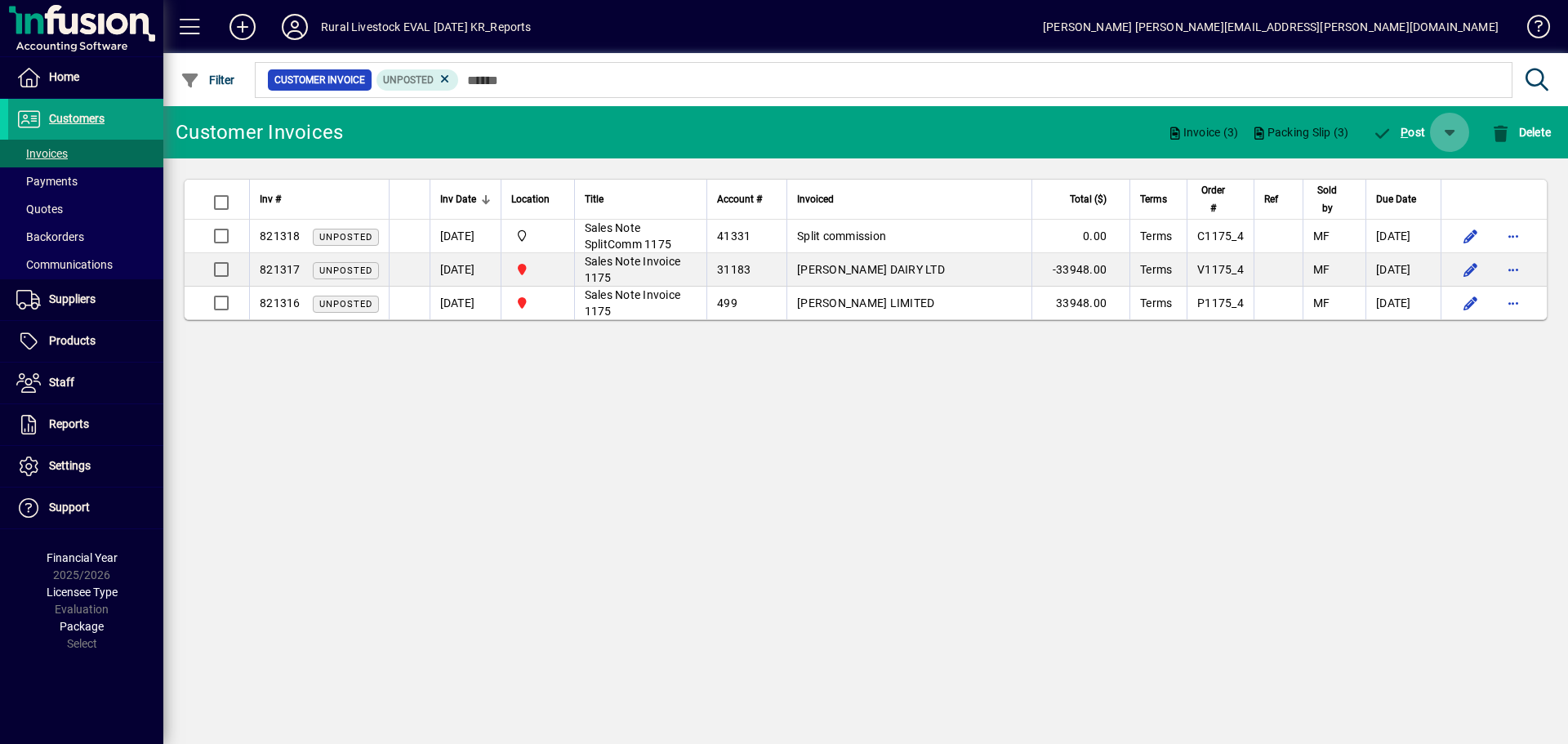
click at [1448, 125] on span "button" at bounding box center [1449, 132] width 39 height 39
click at [1413, 168] on span "P ost & Email" at bounding box center [1403, 174] width 97 height 13
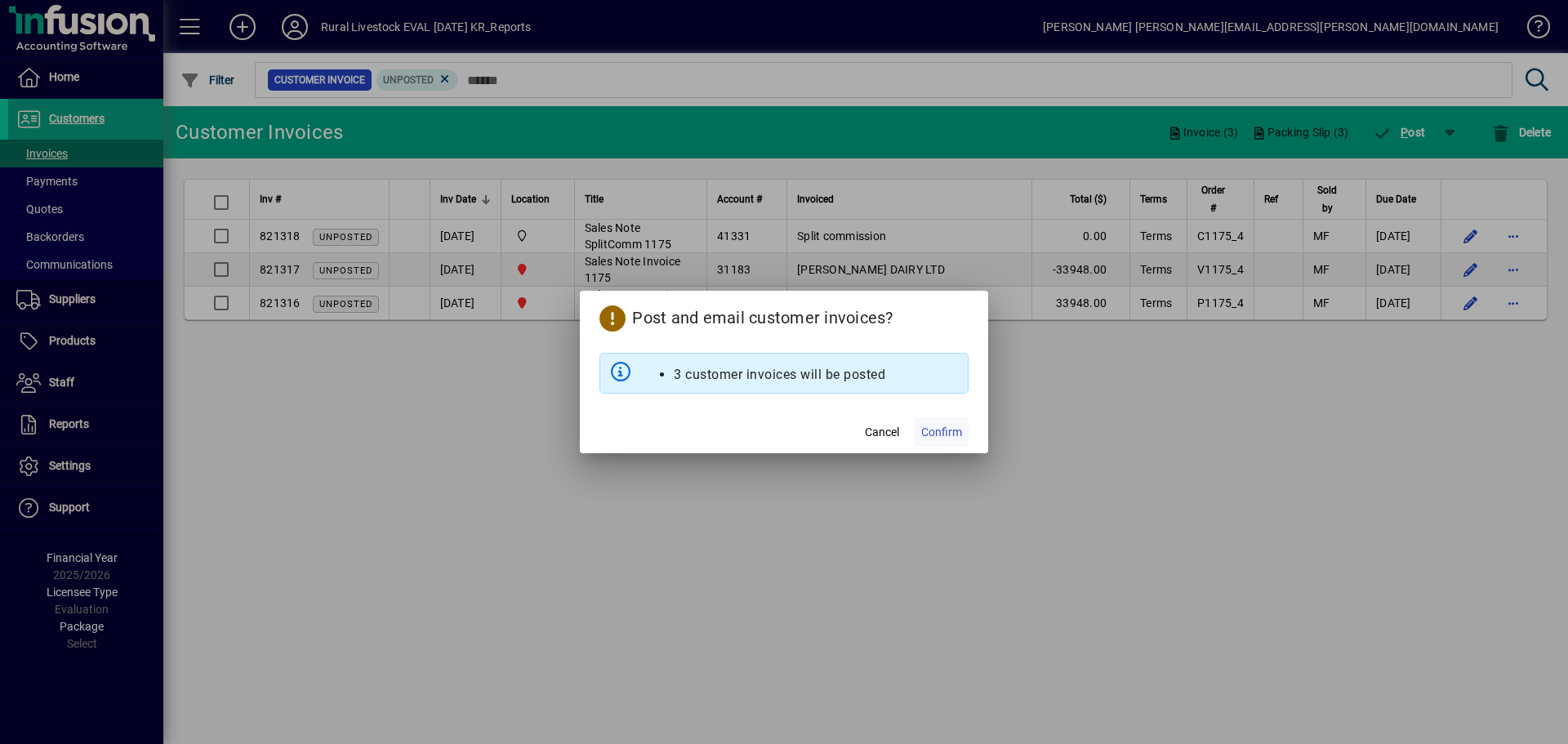
click at [957, 425] on span "Confirm" at bounding box center [941, 432] width 41 height 17
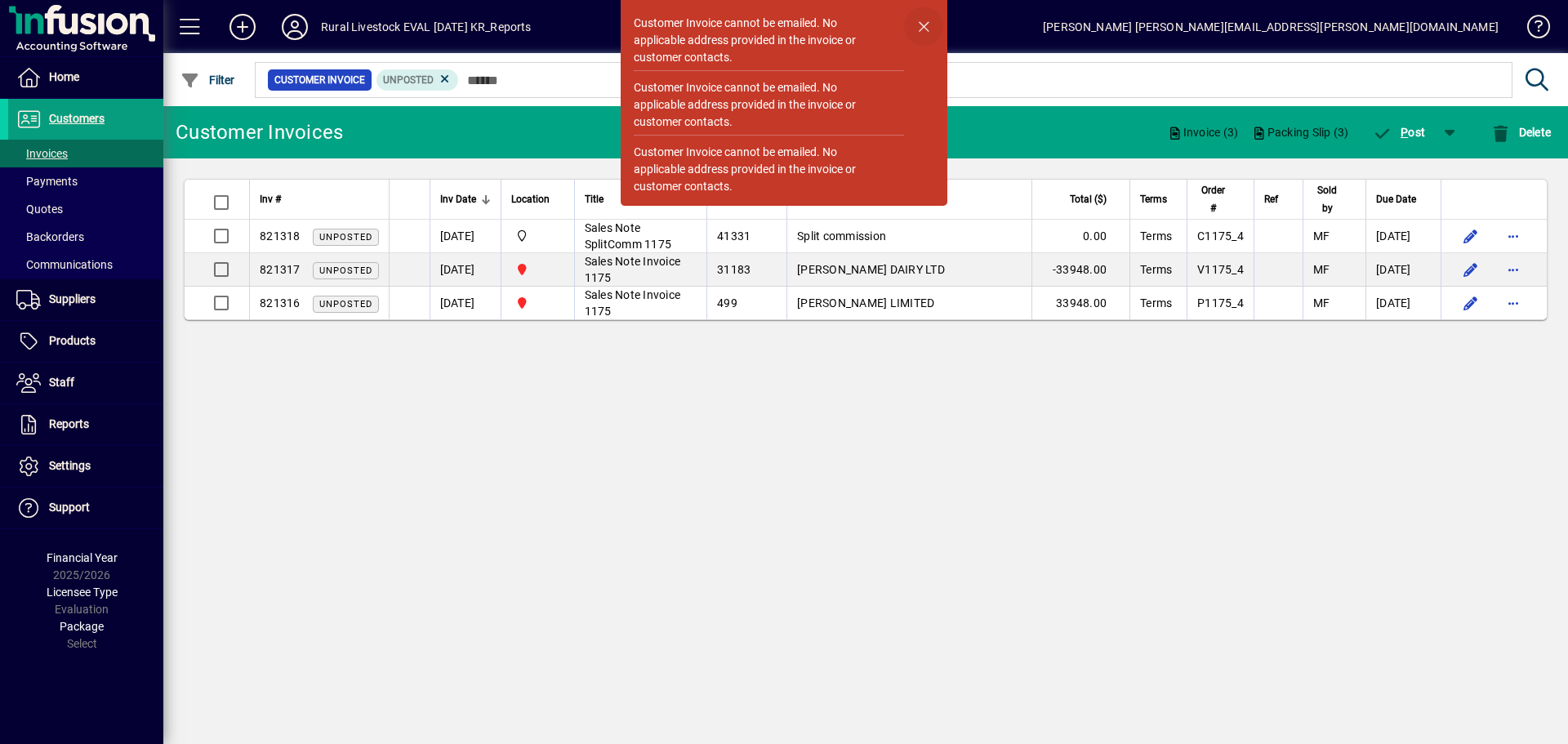
click at [923, 22] on span "button" at bounding box center [924, 26] width 39 height 39
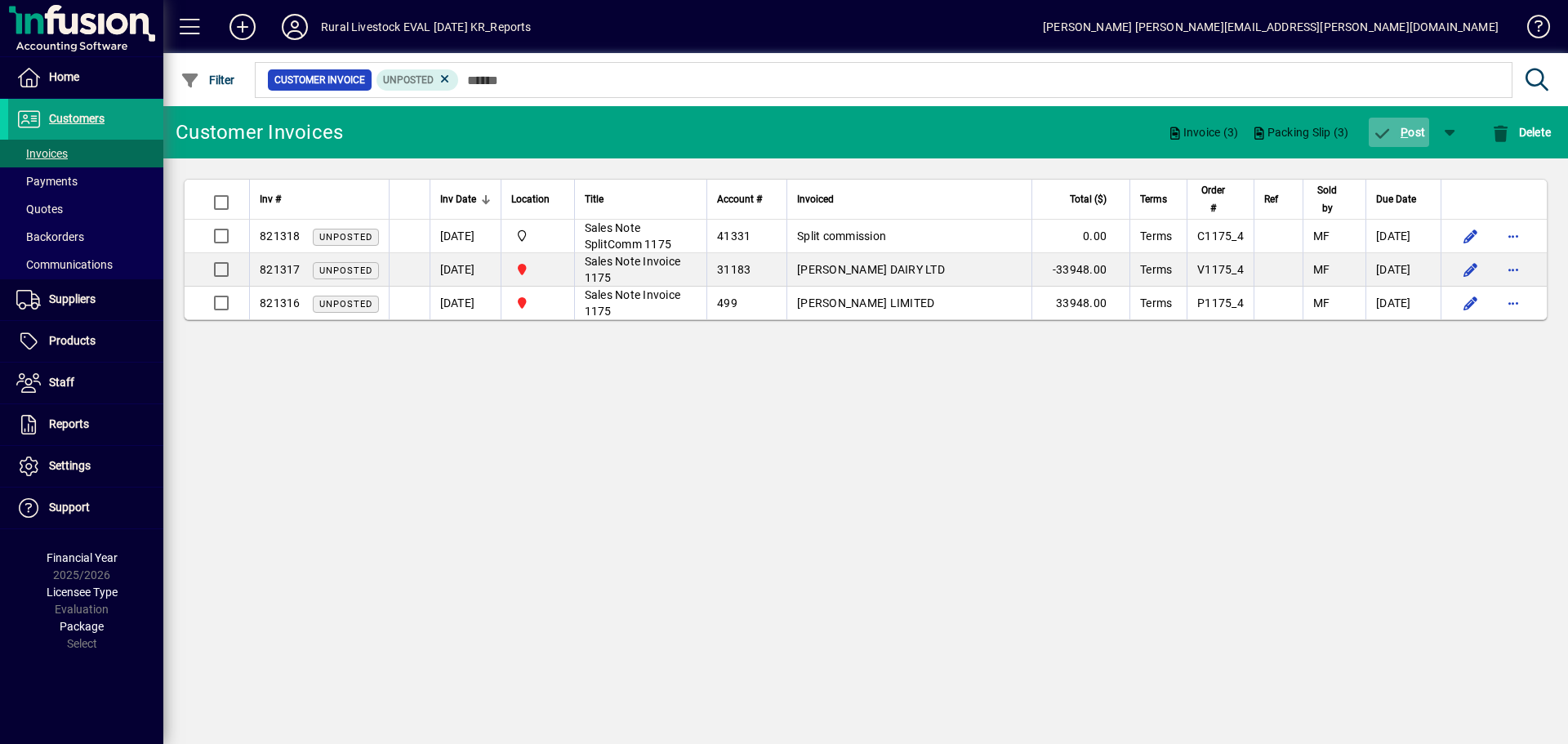
click at [1388, 136] on icon "button" at bounding box center [1382, 133] width 20 height 17
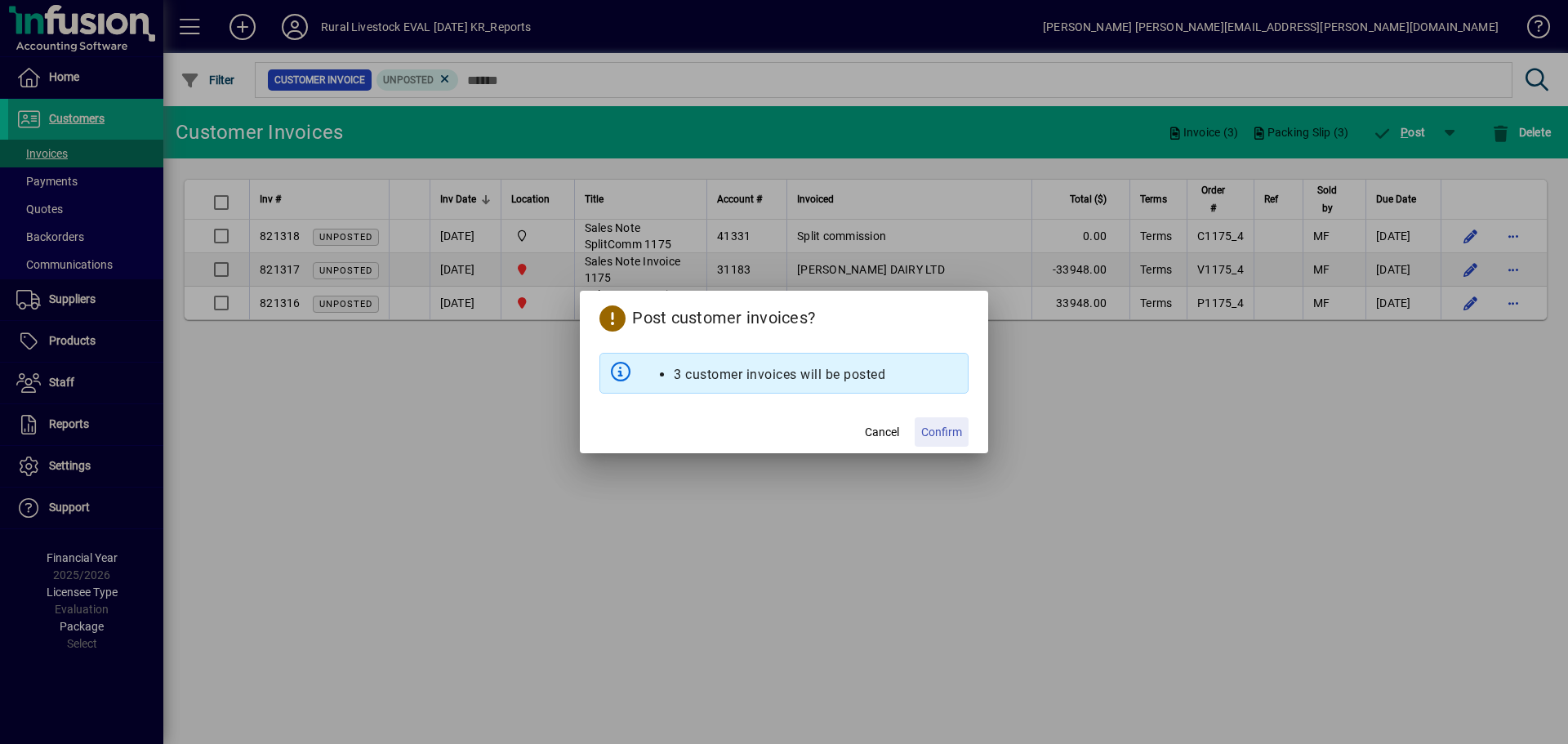
drag, startPoint x: 944, startPoint y: 428, endPoint x: 953, endPoint y: 428, distance: 9.0
click at [945, 428] on span "Confirm" at bounding box center [941, 432] width 41 height 17
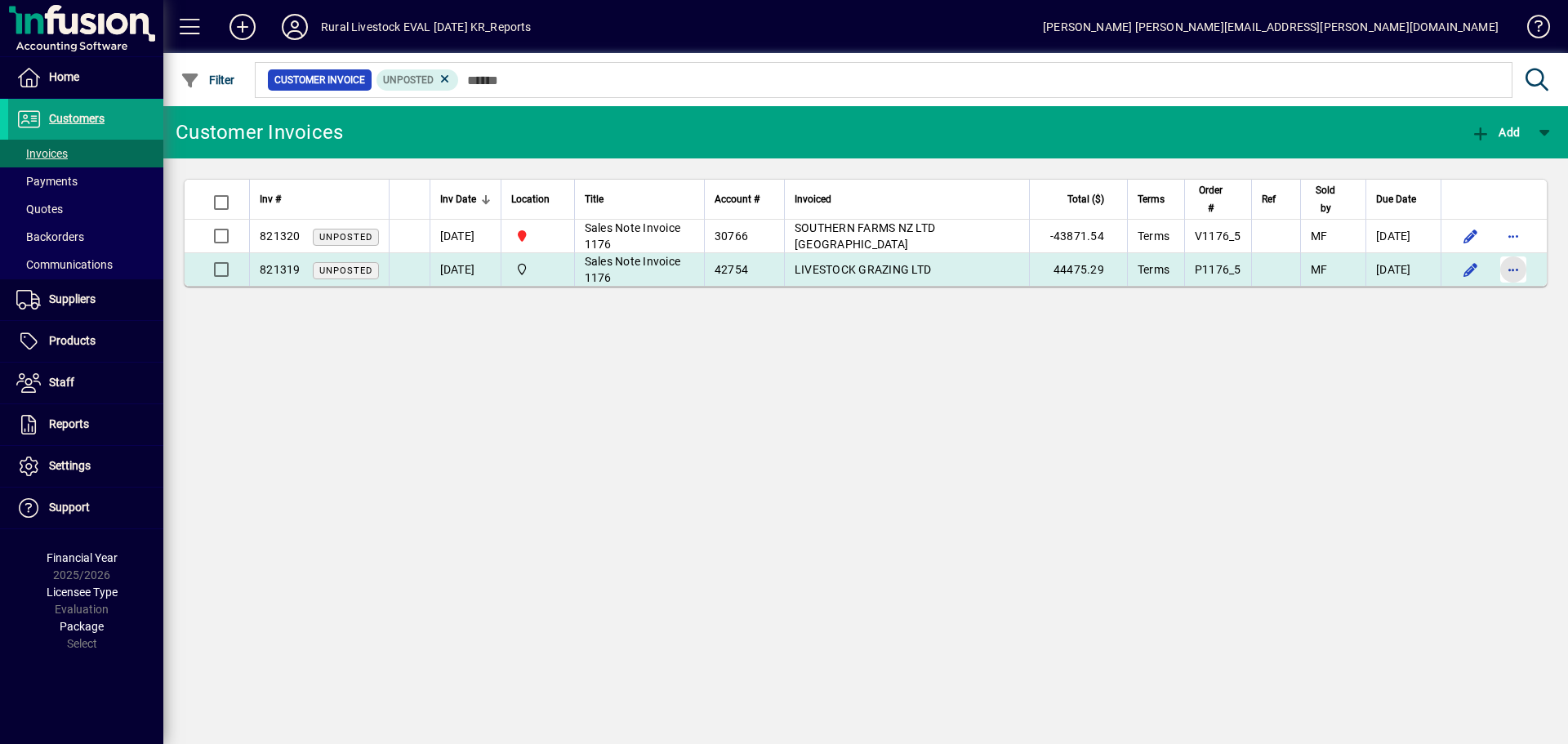
click at [1506, 264] on span "button" at bounding box center [1514, 269] width 39 height 39
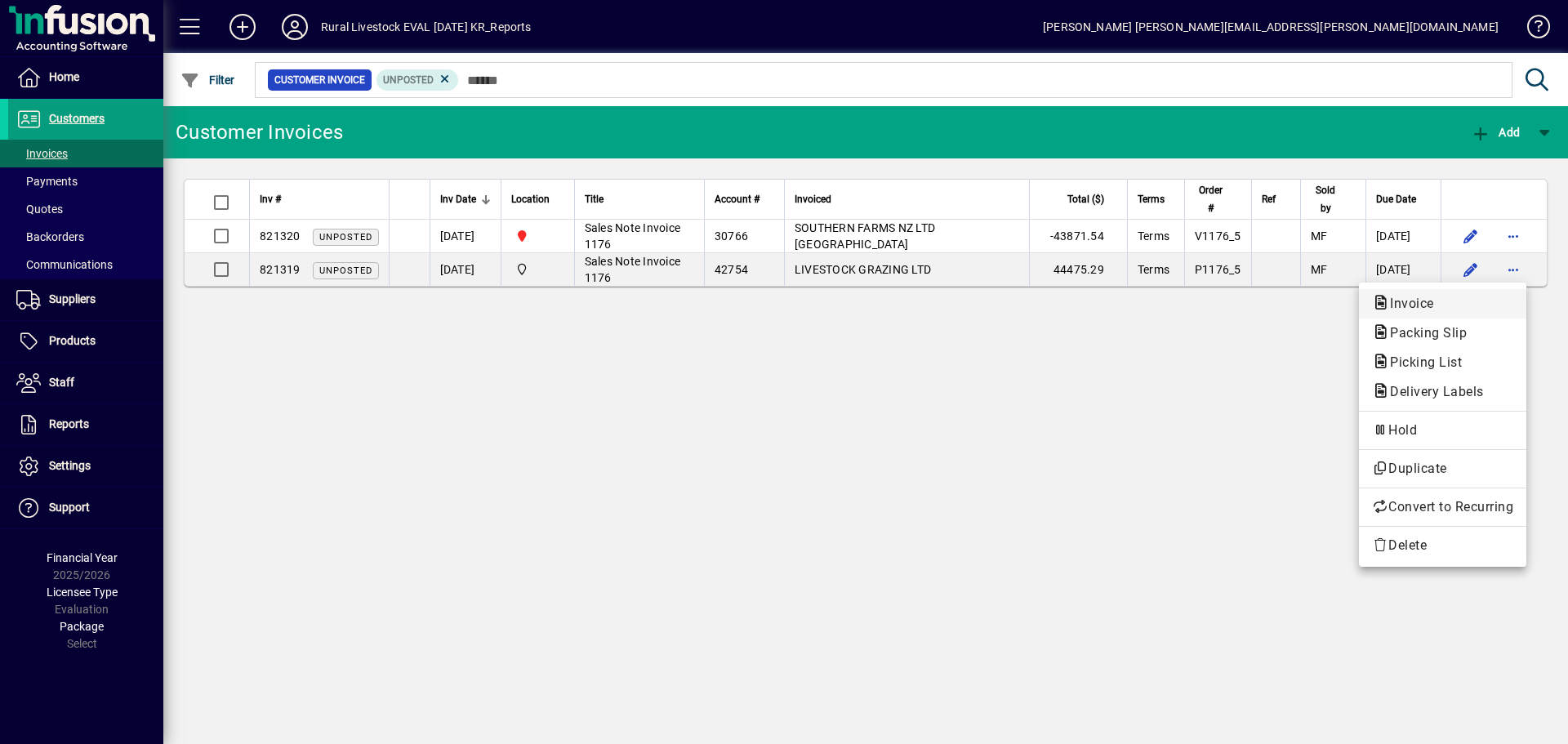
click at [1433, 311] on span "Invoice" at bounding box center [1442, 304] width 141 height 19
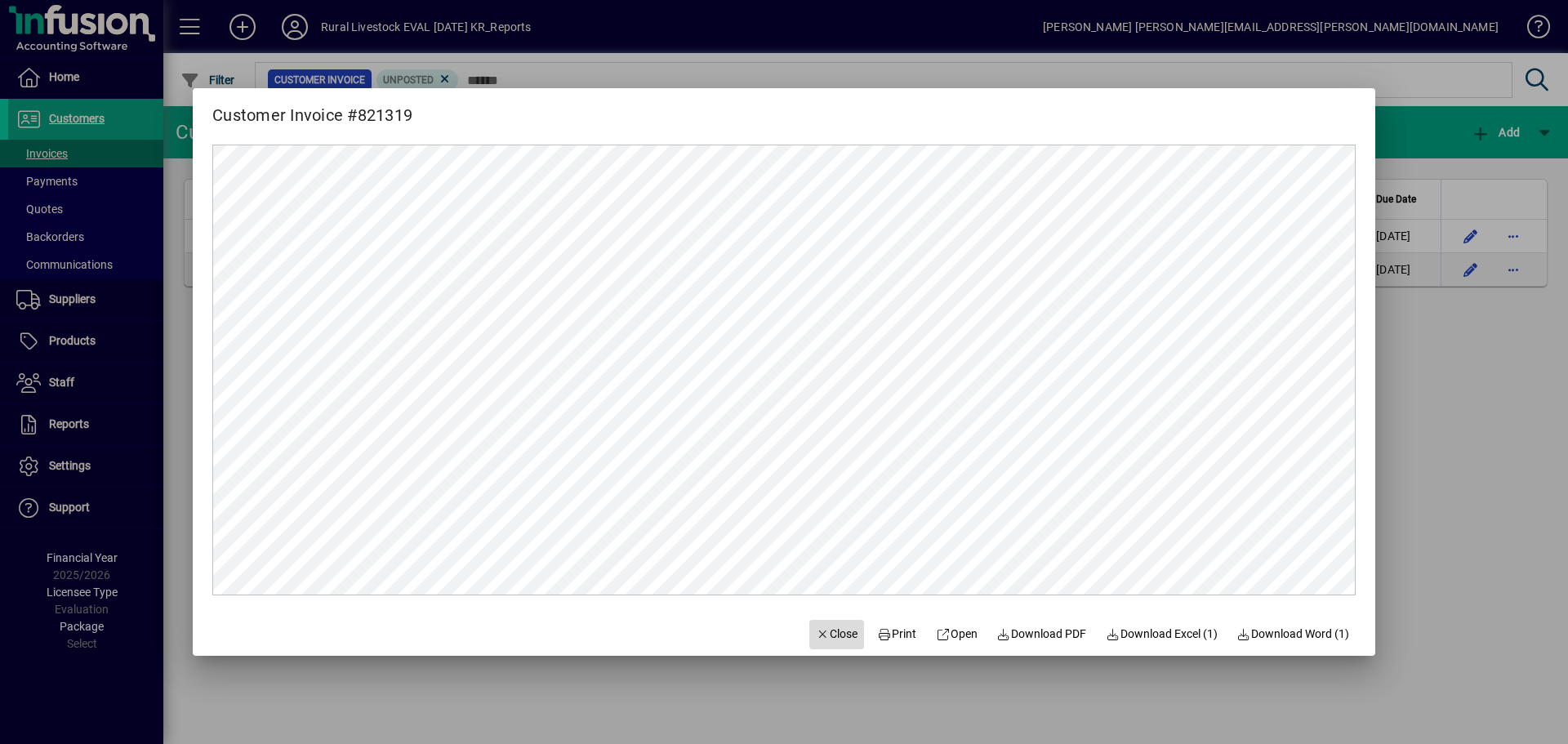
click at [822, 627] on span "Close" at bounding box center [837, 634] width 43 height 17
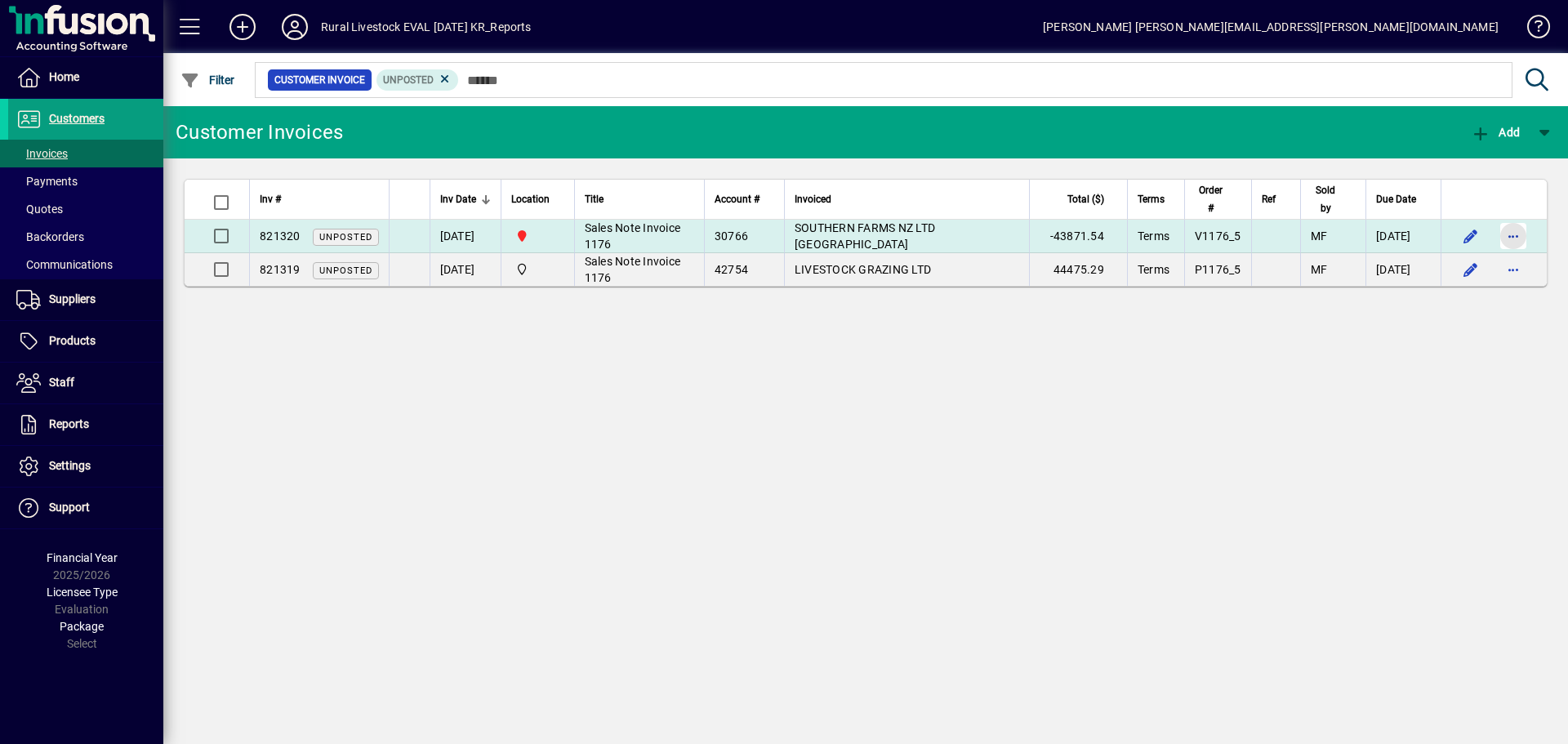
click at [1510, 233] on span "button" at bounding box center [1514, 236] width 39 height 39
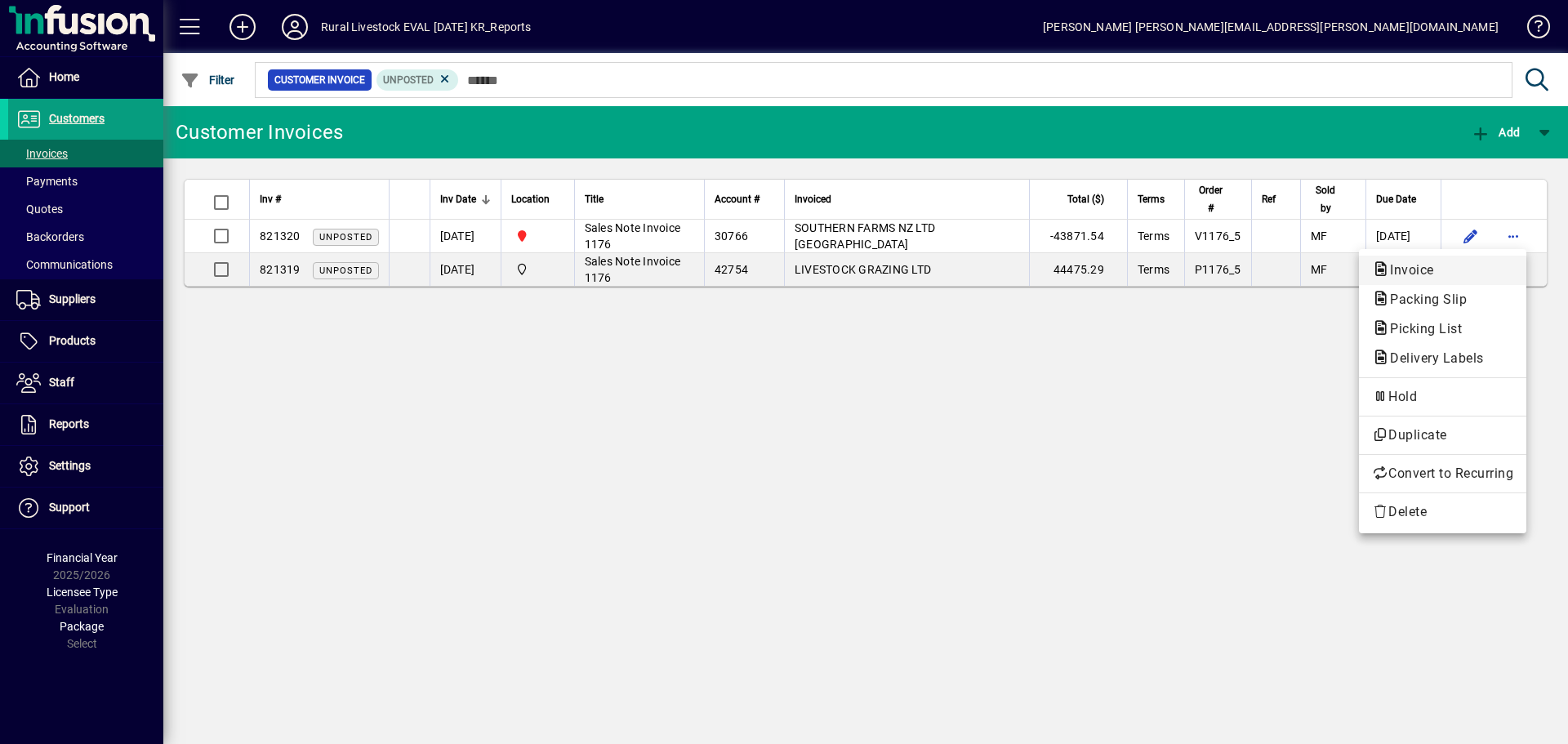
click at [1405, 280] on span "Invoice" at bounding box center [1442, 270] width 141 height 19
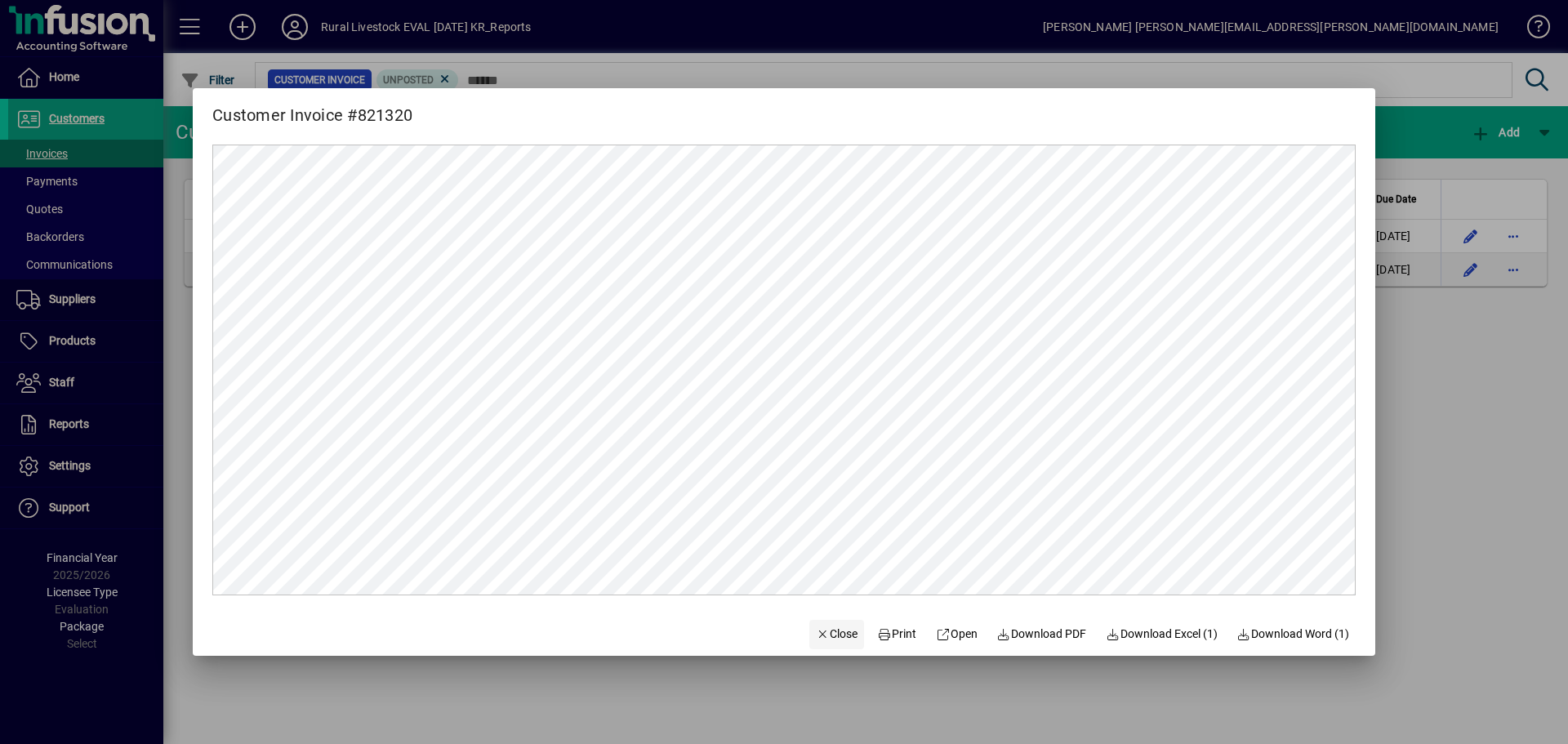
click at [827, 638] on span "Close" at bounding box center [837, 634] width 43 height 17
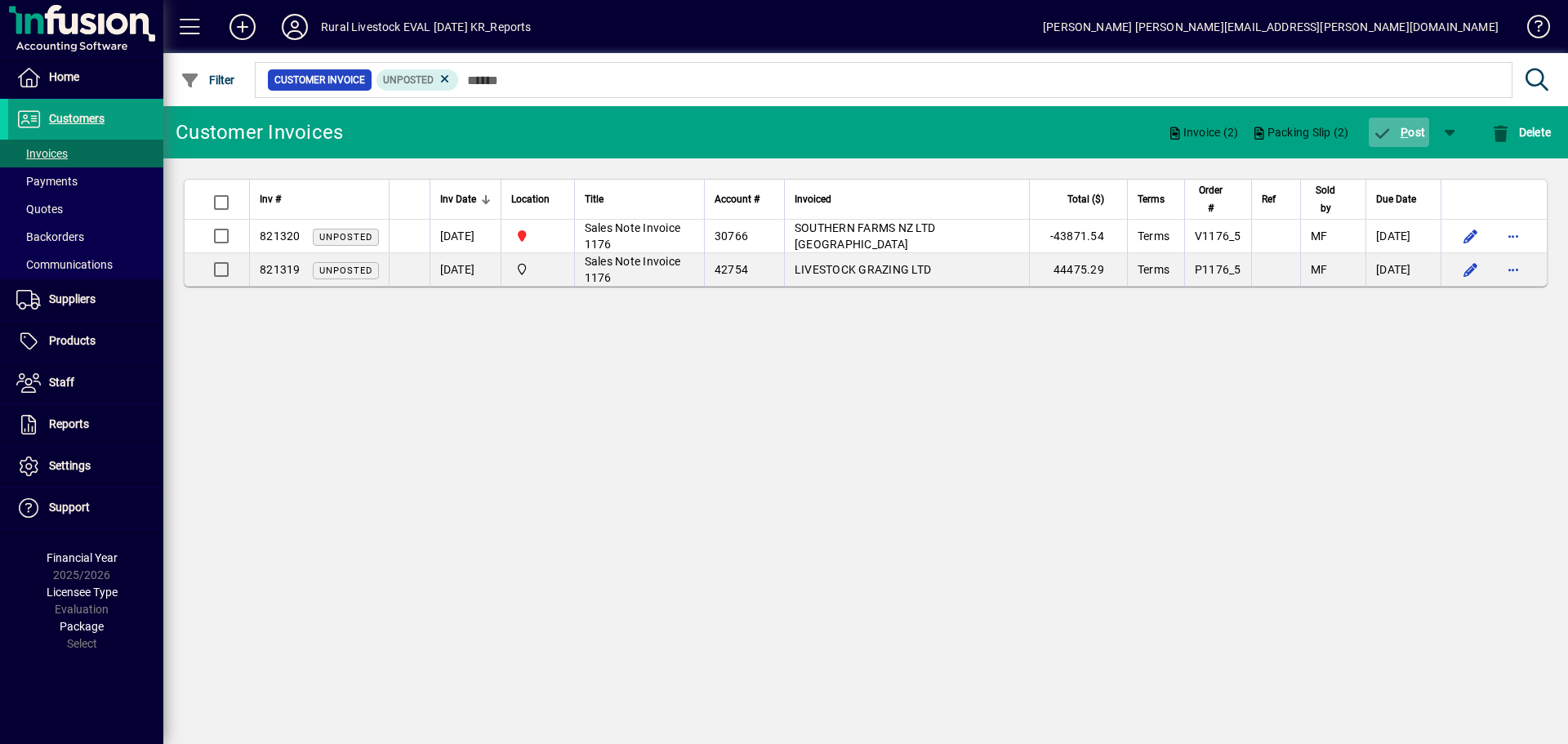
click at [1398, 138] on span "P ost" at bounding box center [1399, 131] width 53 height 13
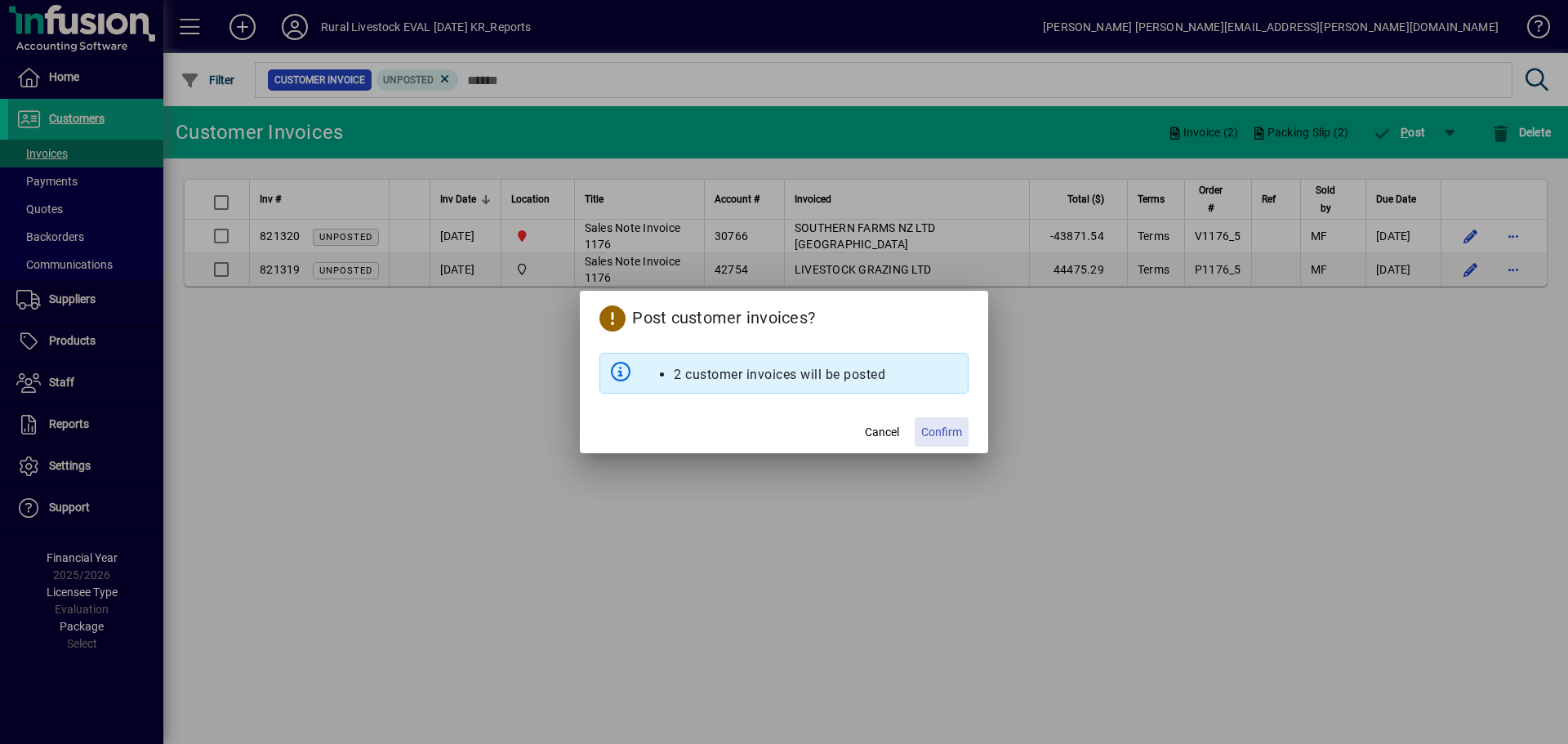
click at [958, 428] on span "Confirm" at bounding box center [941, 432] width 41 height 17
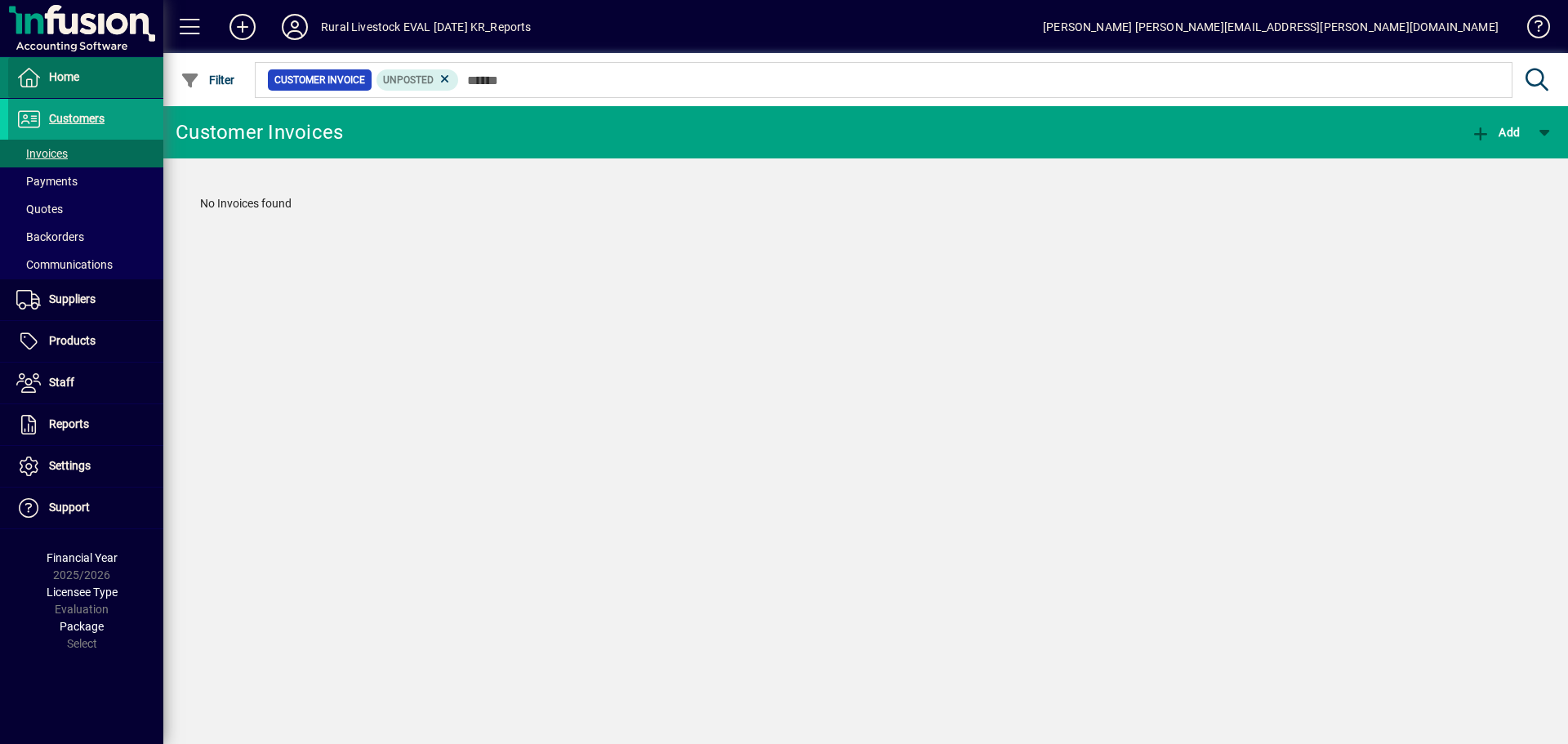
click at [85, 84] on span at bounding box center [85, 78] width 155 height 39
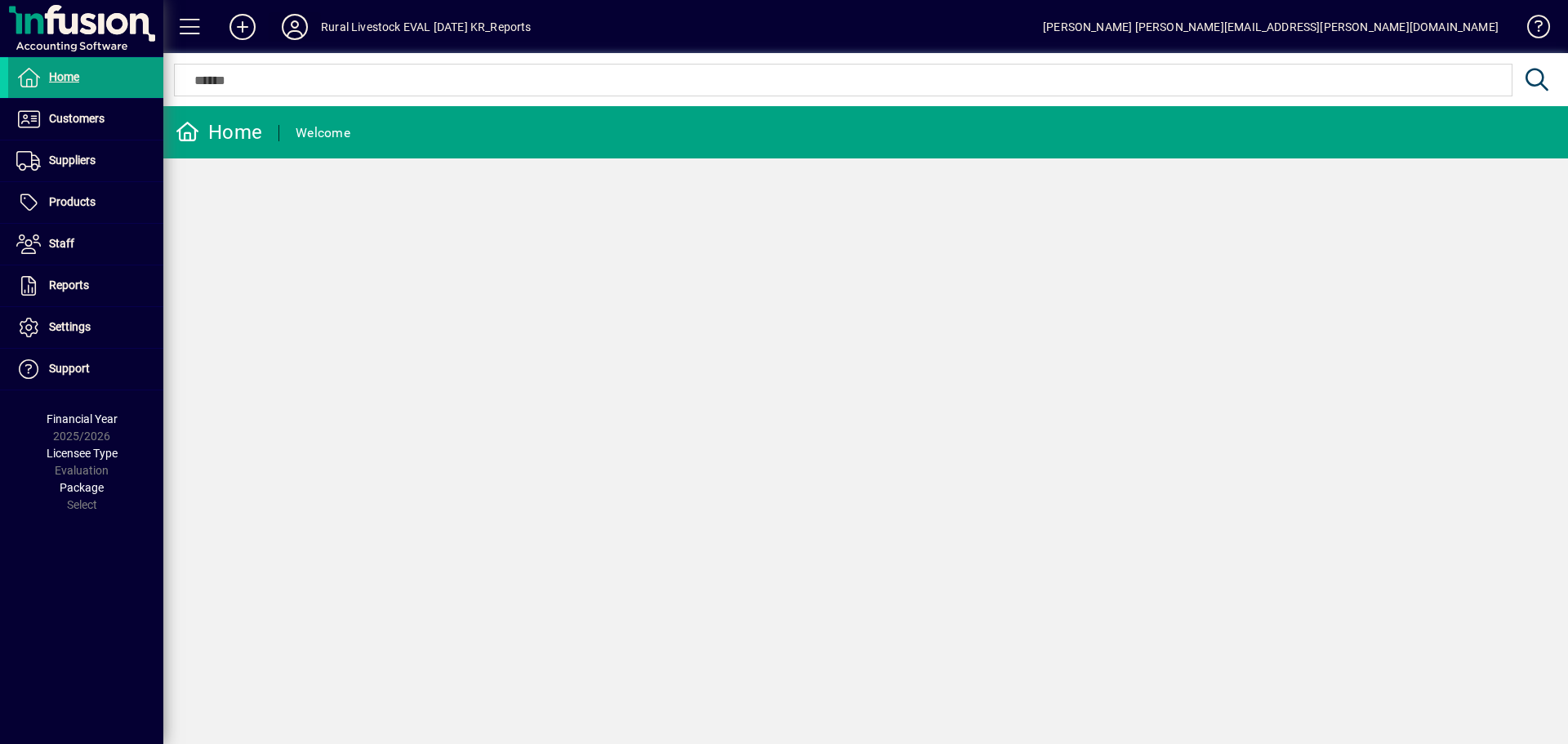
click at [305, 29] on icon at bounding box center [295, 26] width 33 height 26
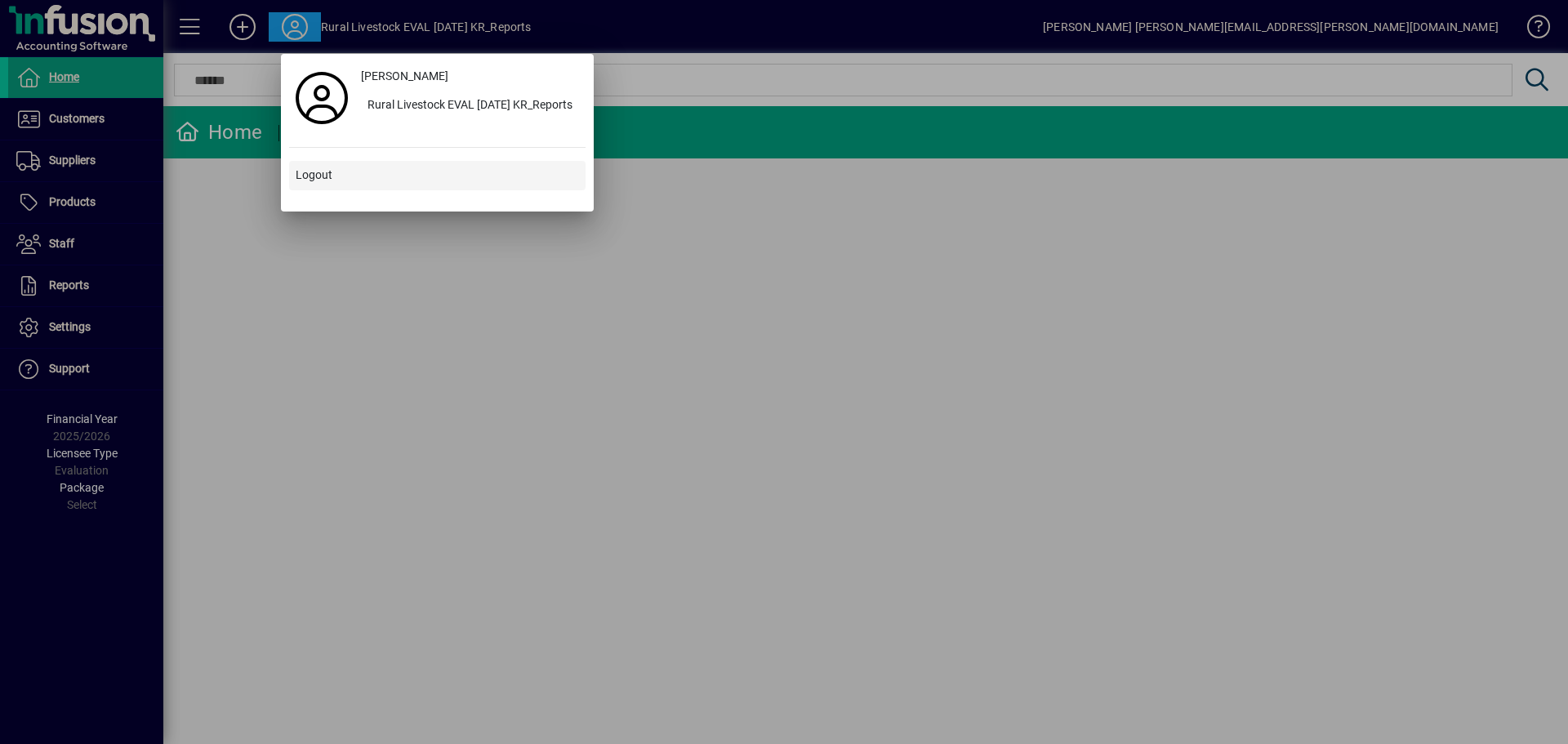
click at [342, 181] on span at bounding box center [437, 176] width 296 height 39
